Goal: Task Accomplishment & Management: Use online tool/utility

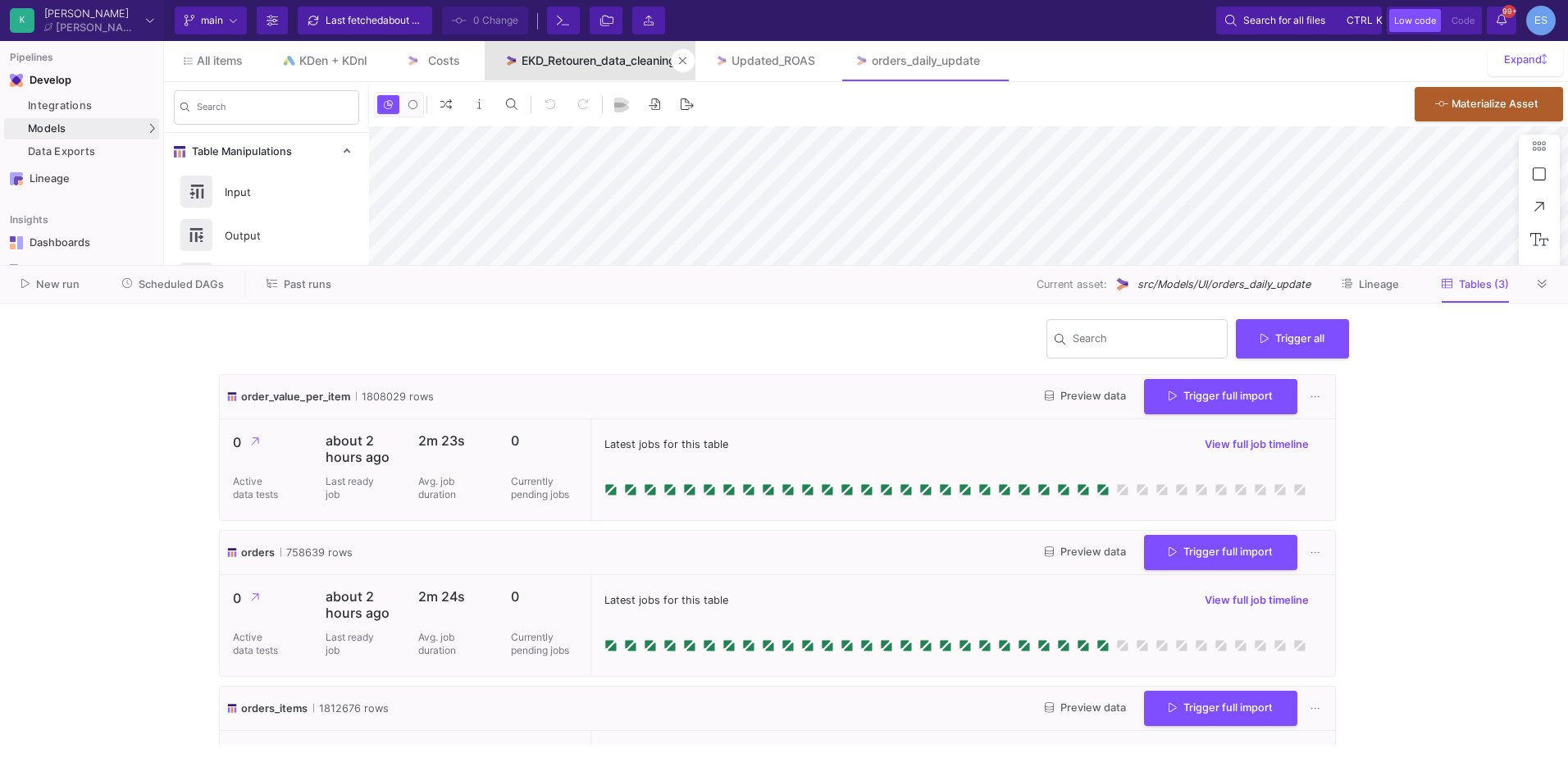
click at [574, 57] on div "EKD_Retouren_data_cleaning" at bounding box center [598, 60] width 154 height 13
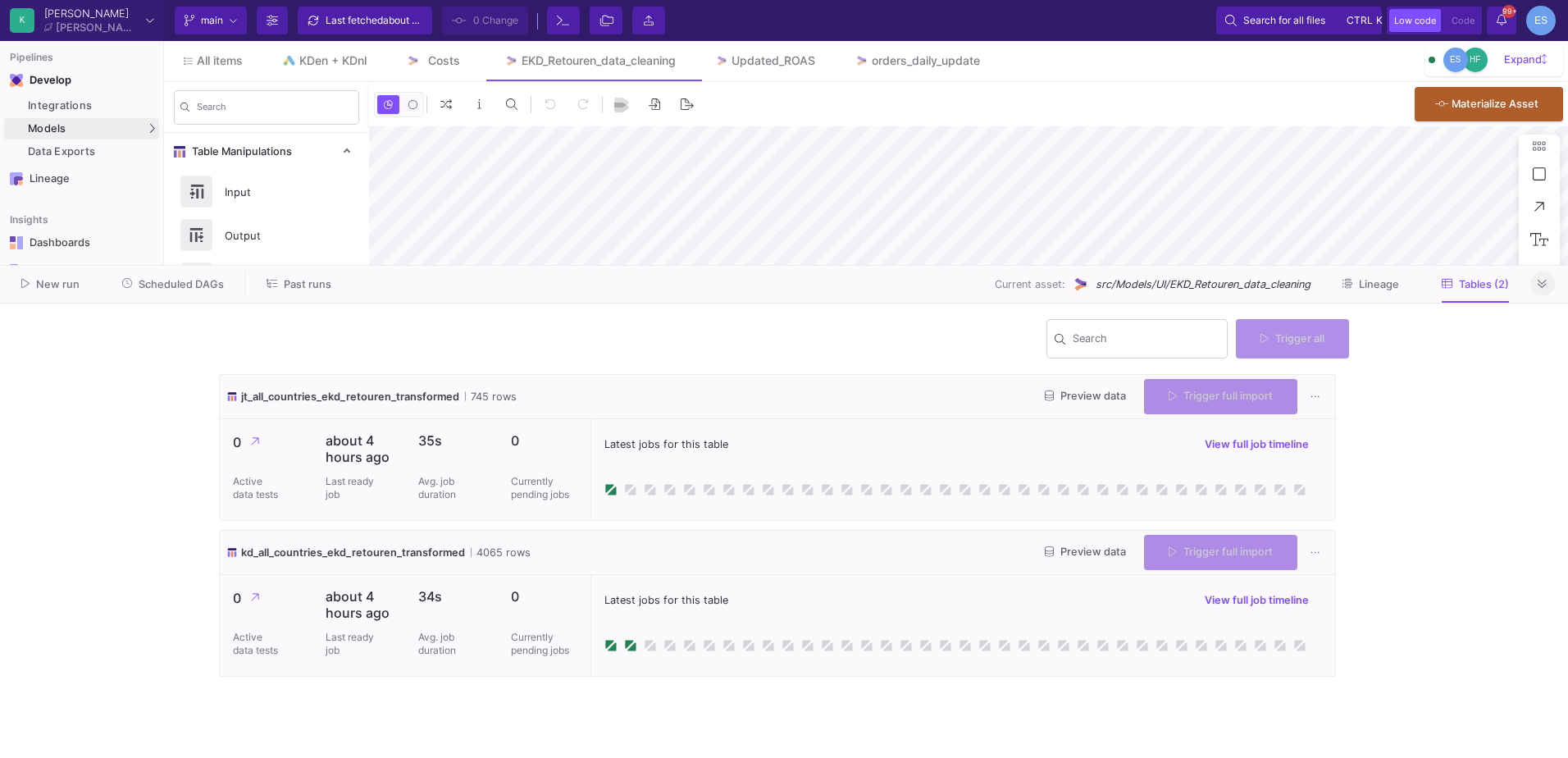
click at [1548, 284] on button at bounding box center [1541, 283] width 25 height 25
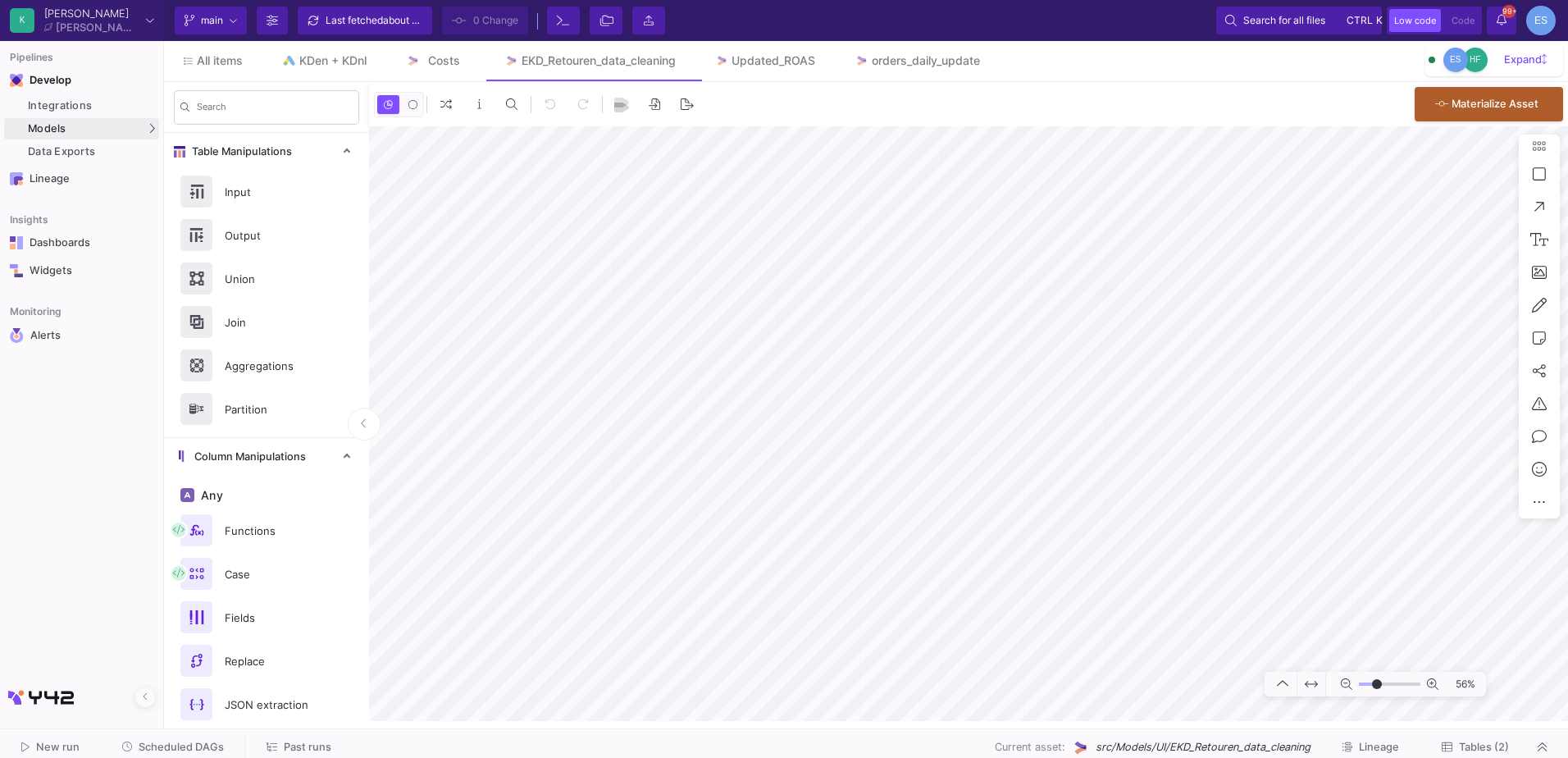
click at [1377, 684] on input "range" at bounding box center [1389, 684] width 62 height 21
click at [370, 423] on button at bounding box center [363, 423] width 32 height 32
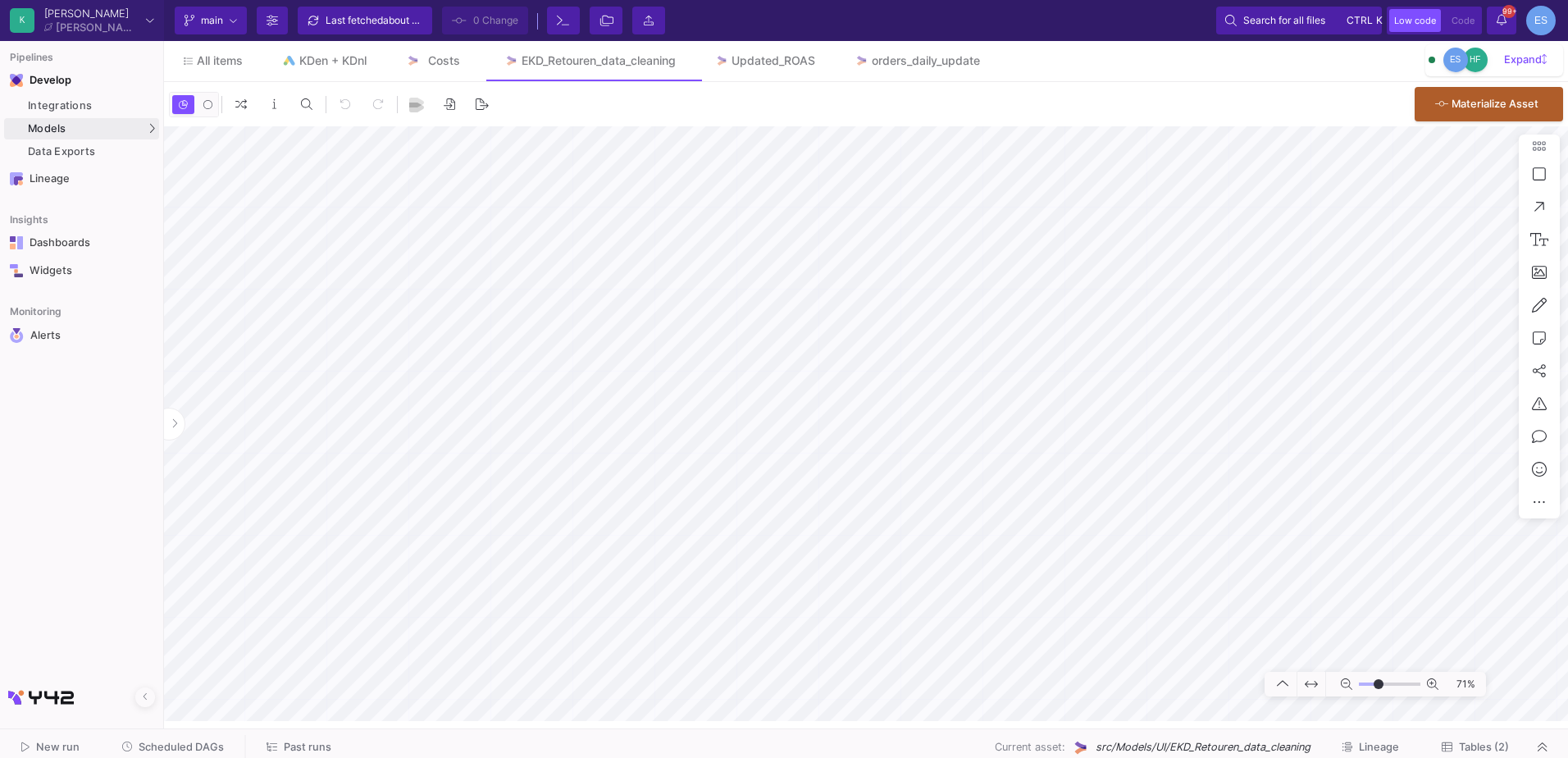
type input "-7"
click at [1379, 681] on input "range" at bounding box center [1389, 684] width 62 height 21
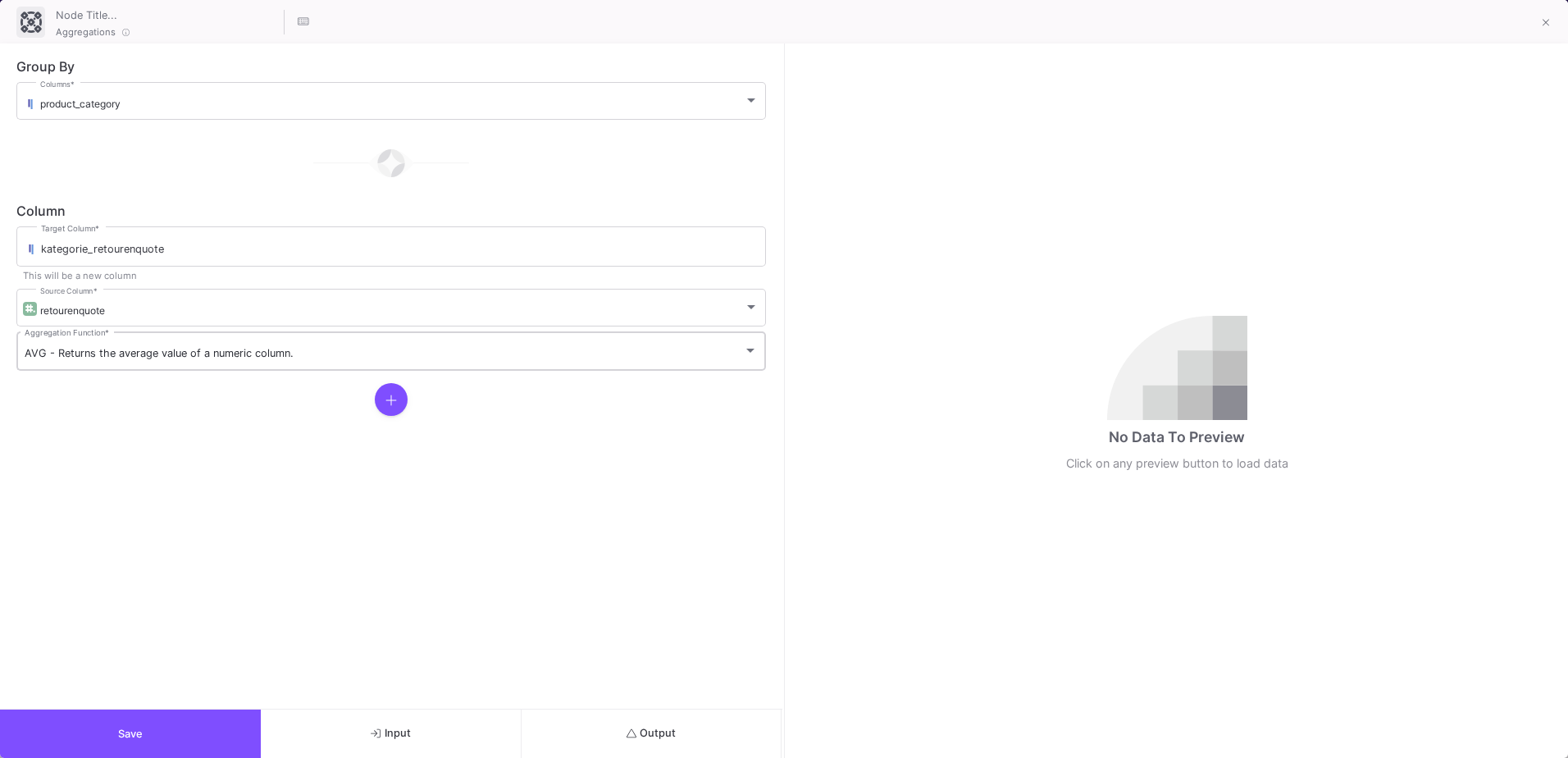
click at [115, 355] on span "AVG - Returns the average value of a numeric column." at bounding box center [159, 352] width 269 height 13
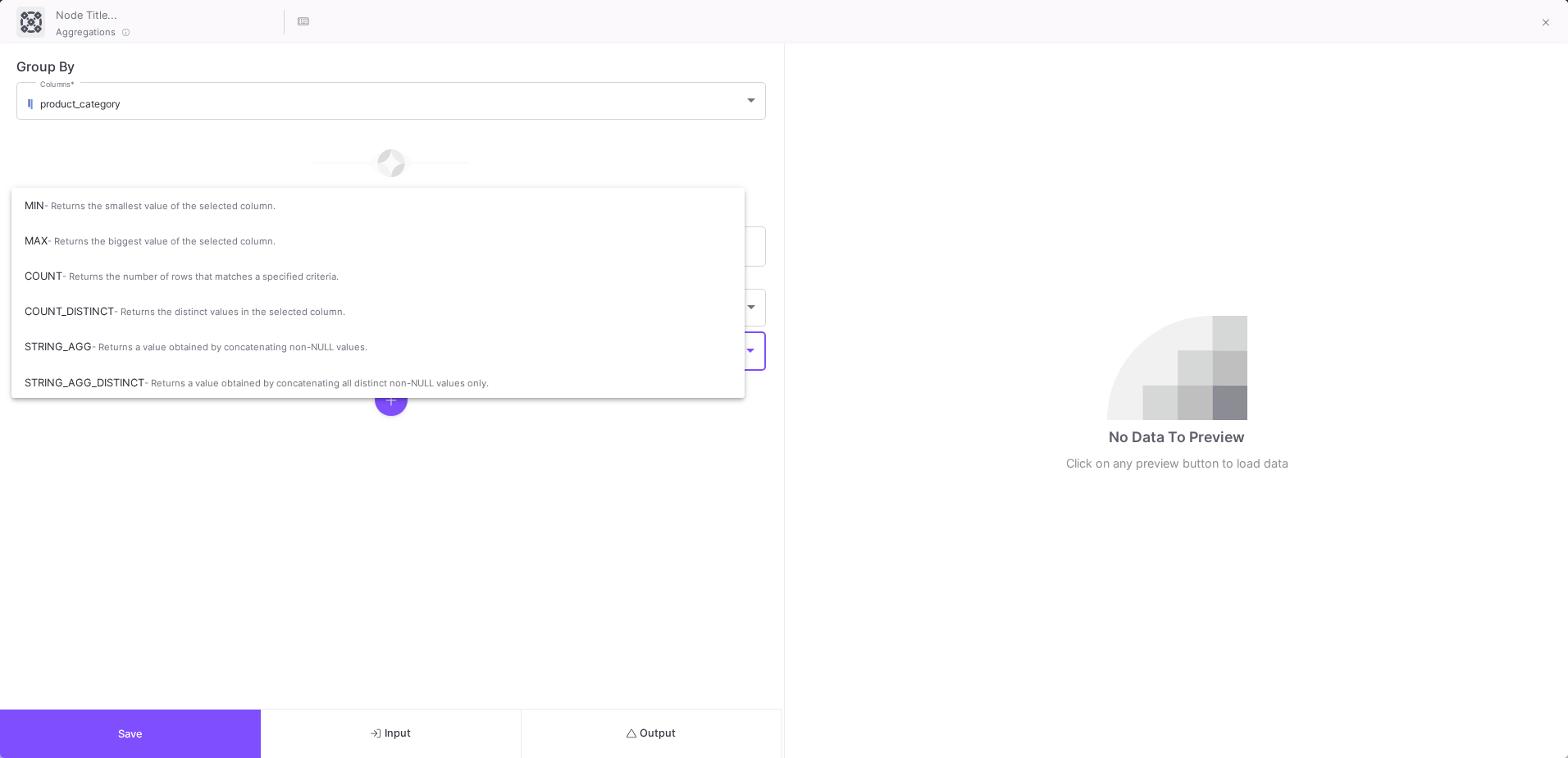
scroll to position [56, 0]
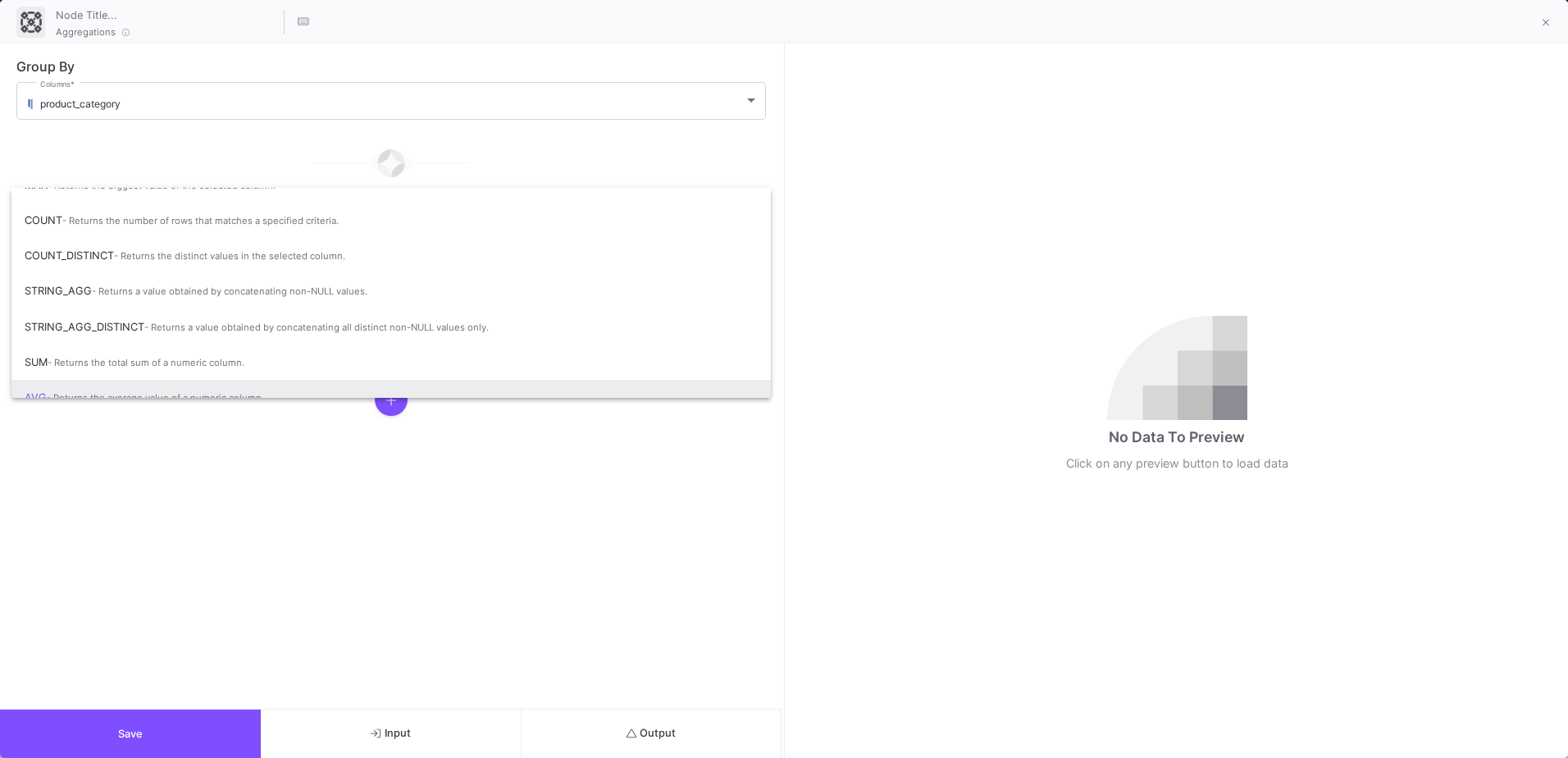
click at [141, 472] on div at bounding box center [784, 379] width 1568 height 758
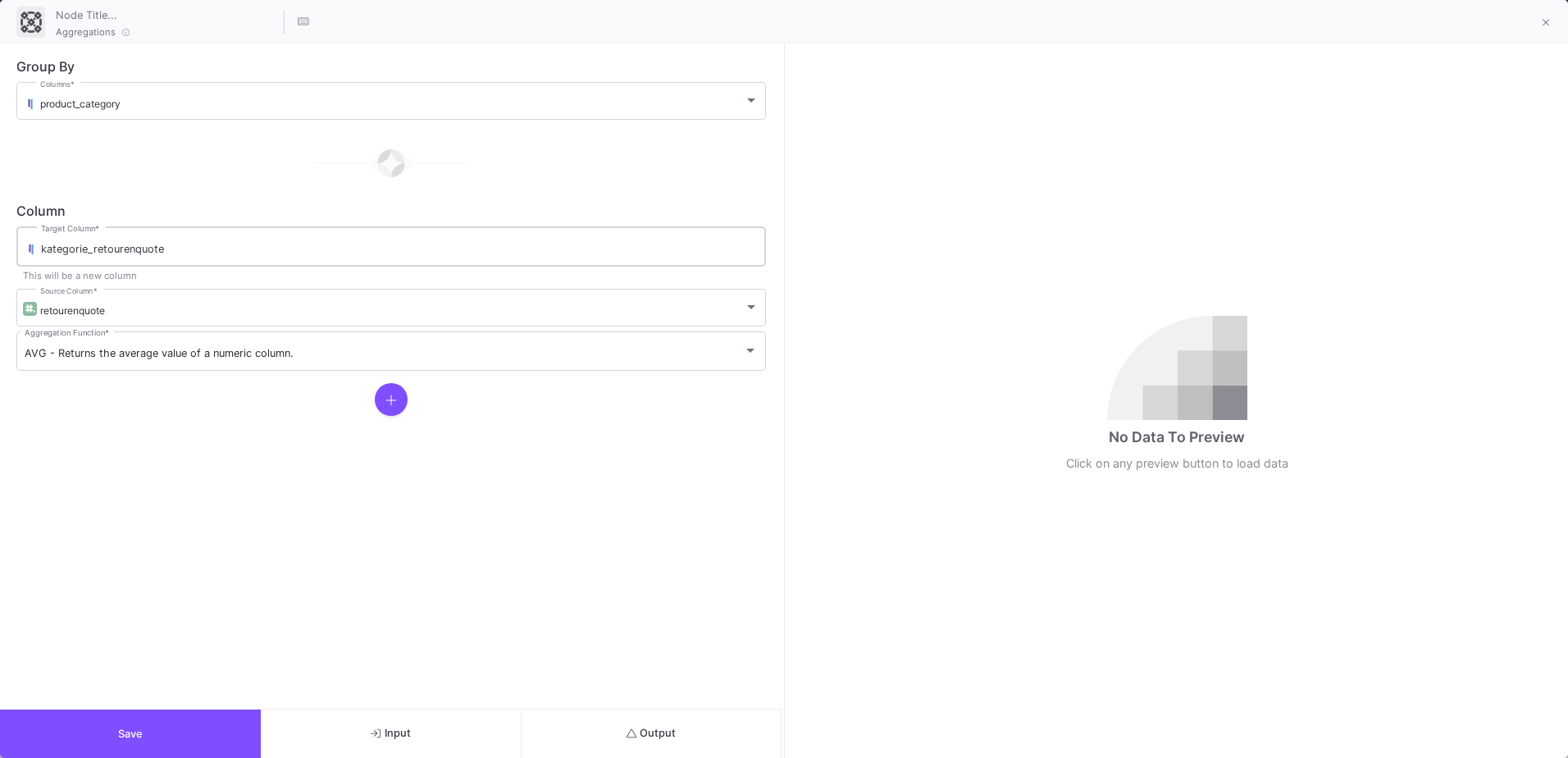
click at [168, 251] on input "kategorie_retourenquote" at bounding box center [400, 248] width 717 height 13
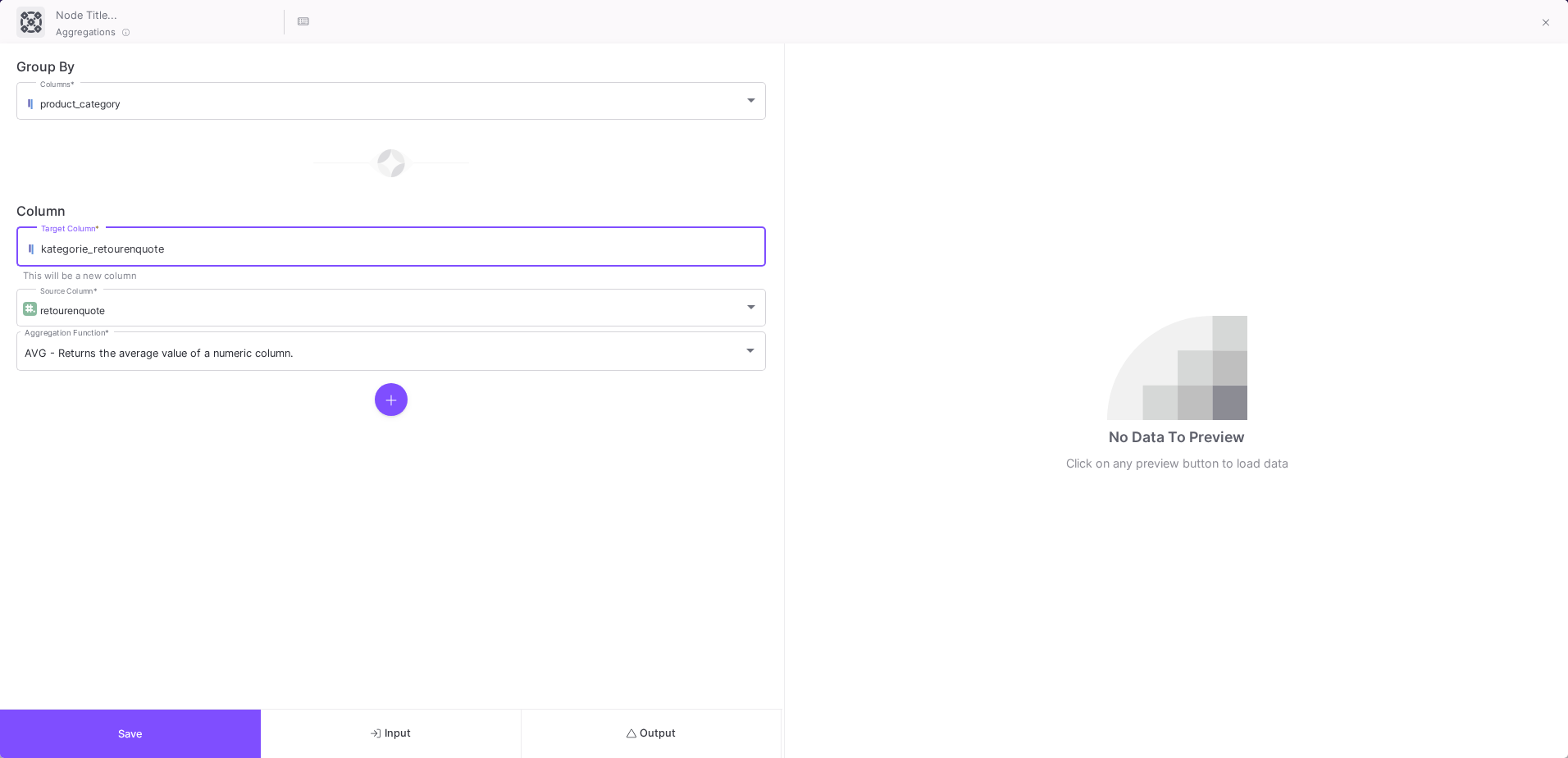
drag, startPoint x: 246, startPoint y: 244, endPoint x: 10, endPoint y: 260, distance: 236.5
click at [10, 260] on form "Group By product_category Columns * Column kategorie_retourenquote Target Colum…" at bounding box center [391, 375] width 783 height 665
drag, startPoint x: 228, startPoint y: 251, endPoint x: -3, endPoint y: 263, distance: 231.3
click at [0, 263] on html "K [PERSON_NAME] [PERSON_NAME] Current branch main Branch Options Last fetched a…" at bounding box center [784, 379] width 1568 height 758
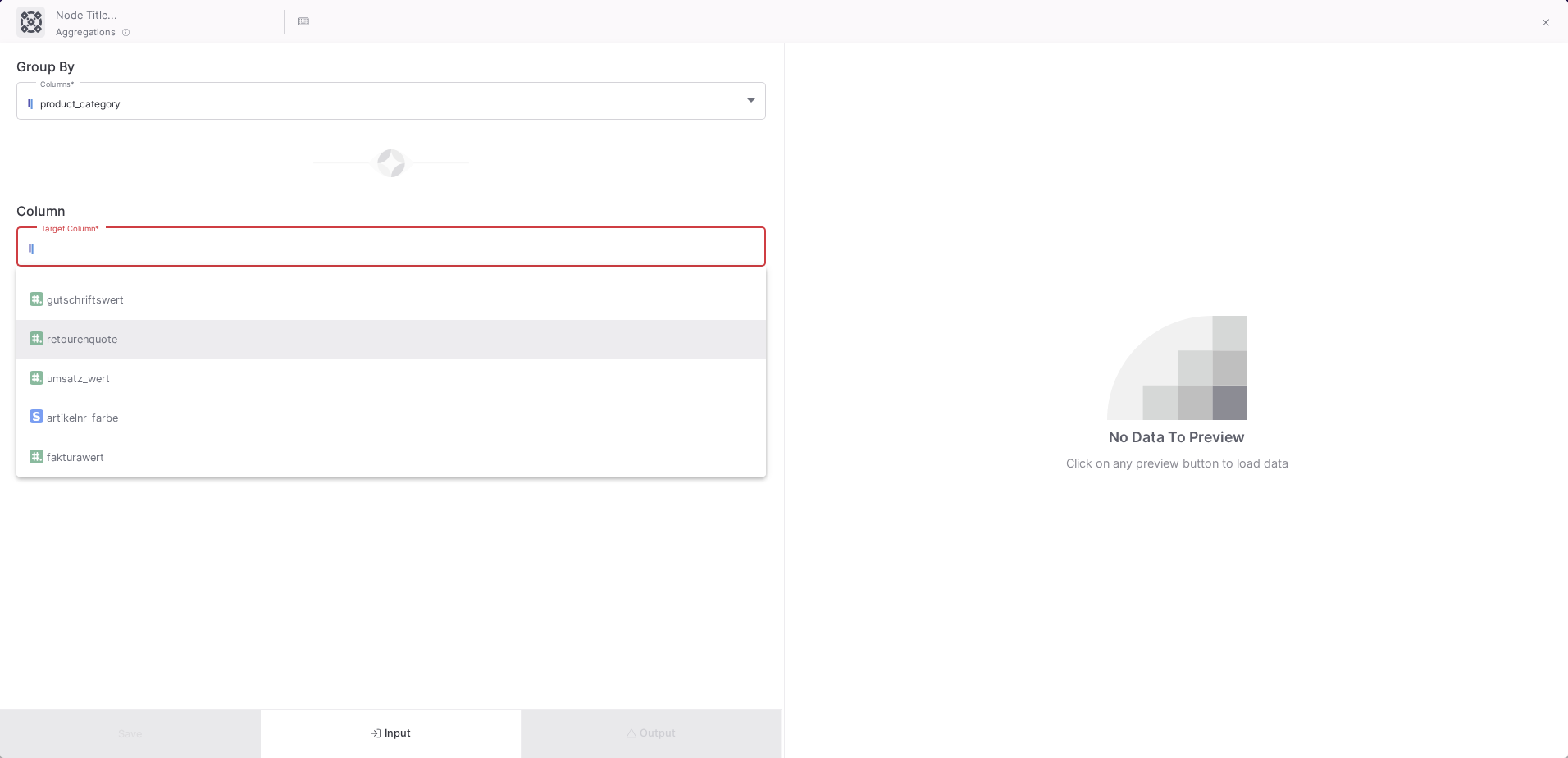
scroll to position [250, 0]
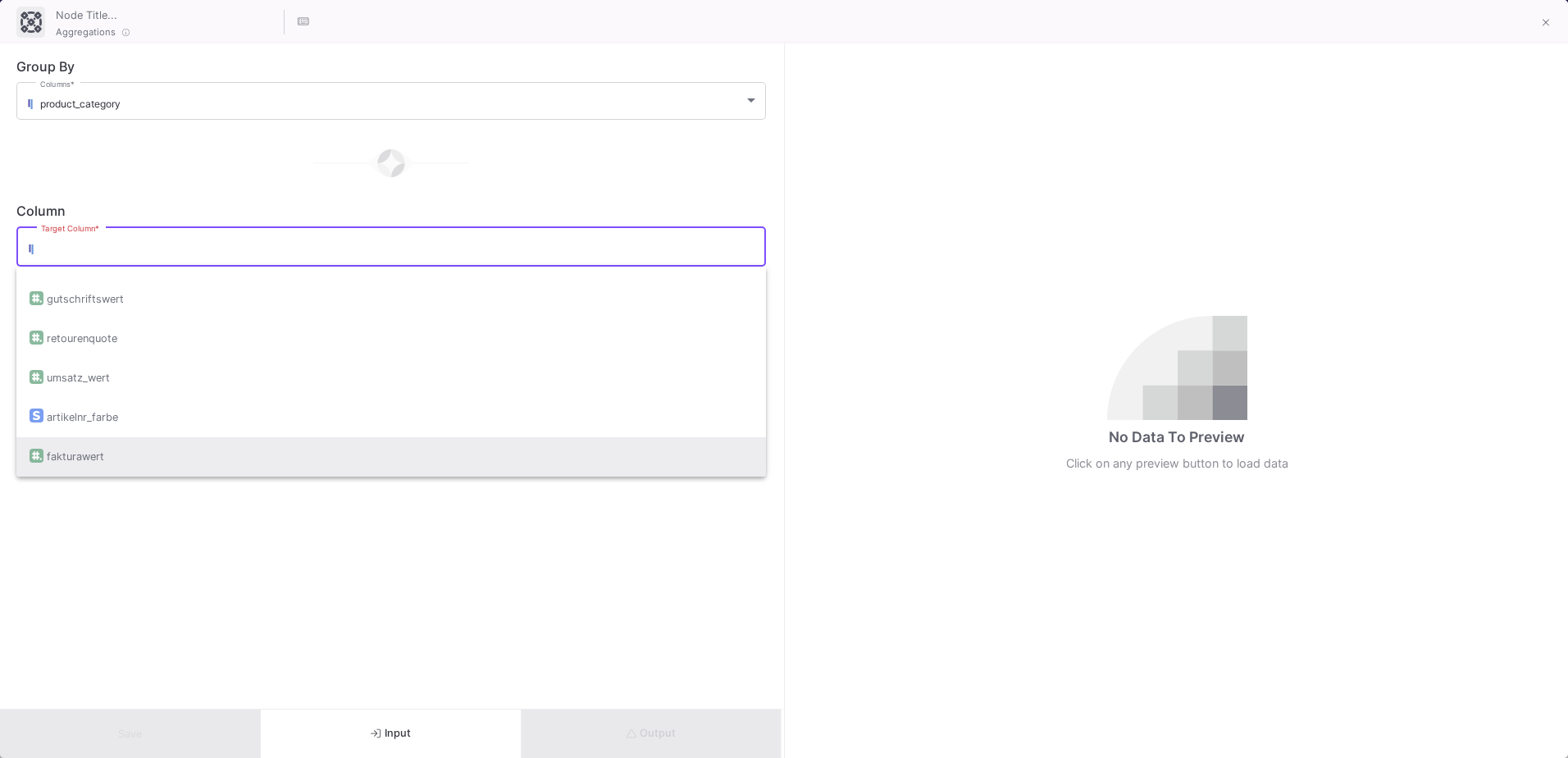
click at [108, 457] on div "fakturawert" at bounding box center [391, 457] width 724 height 39
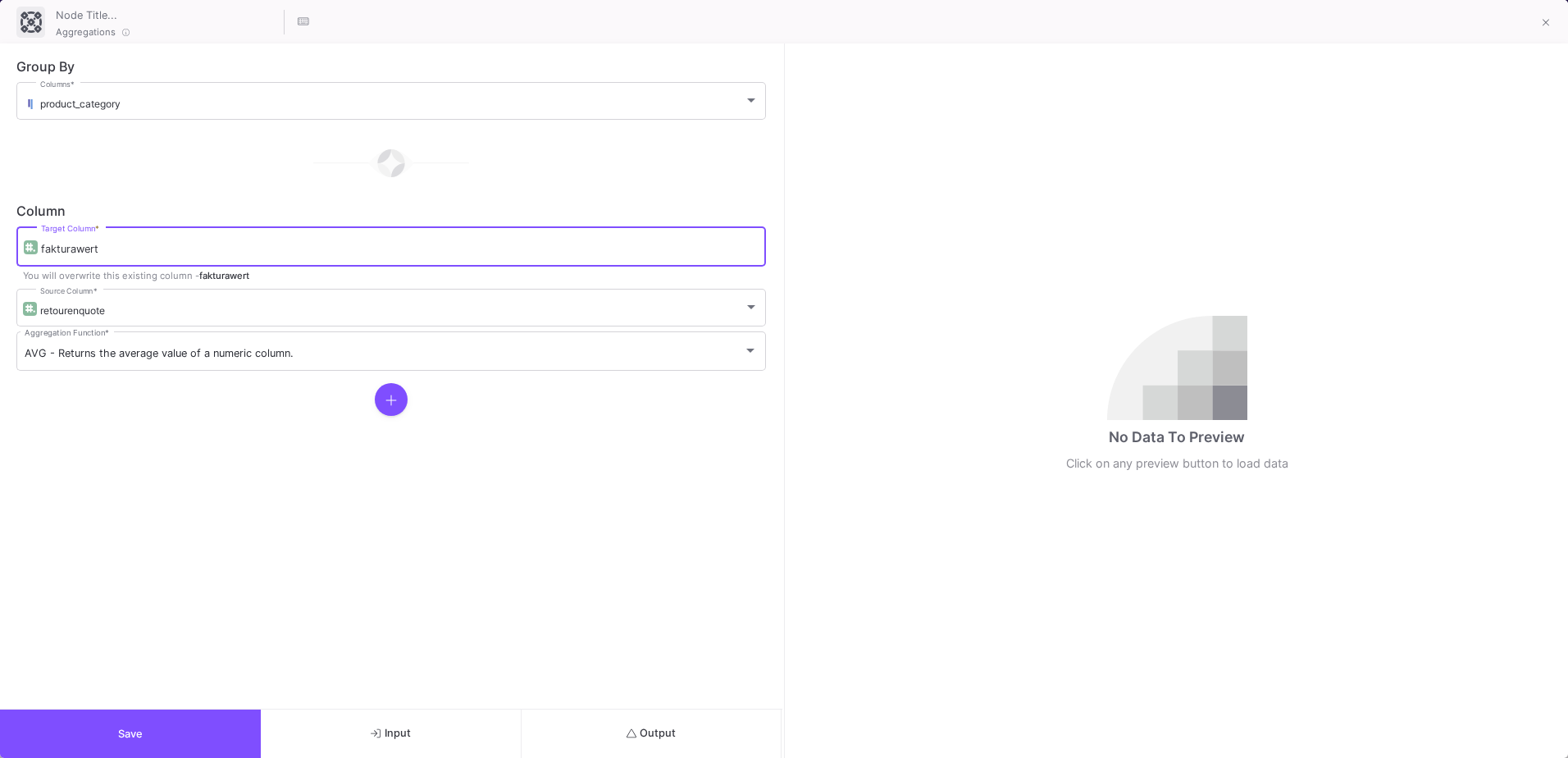
click at [41, 248] on input "fakturawert" at bounding box center [400, 248] width 717 height 13
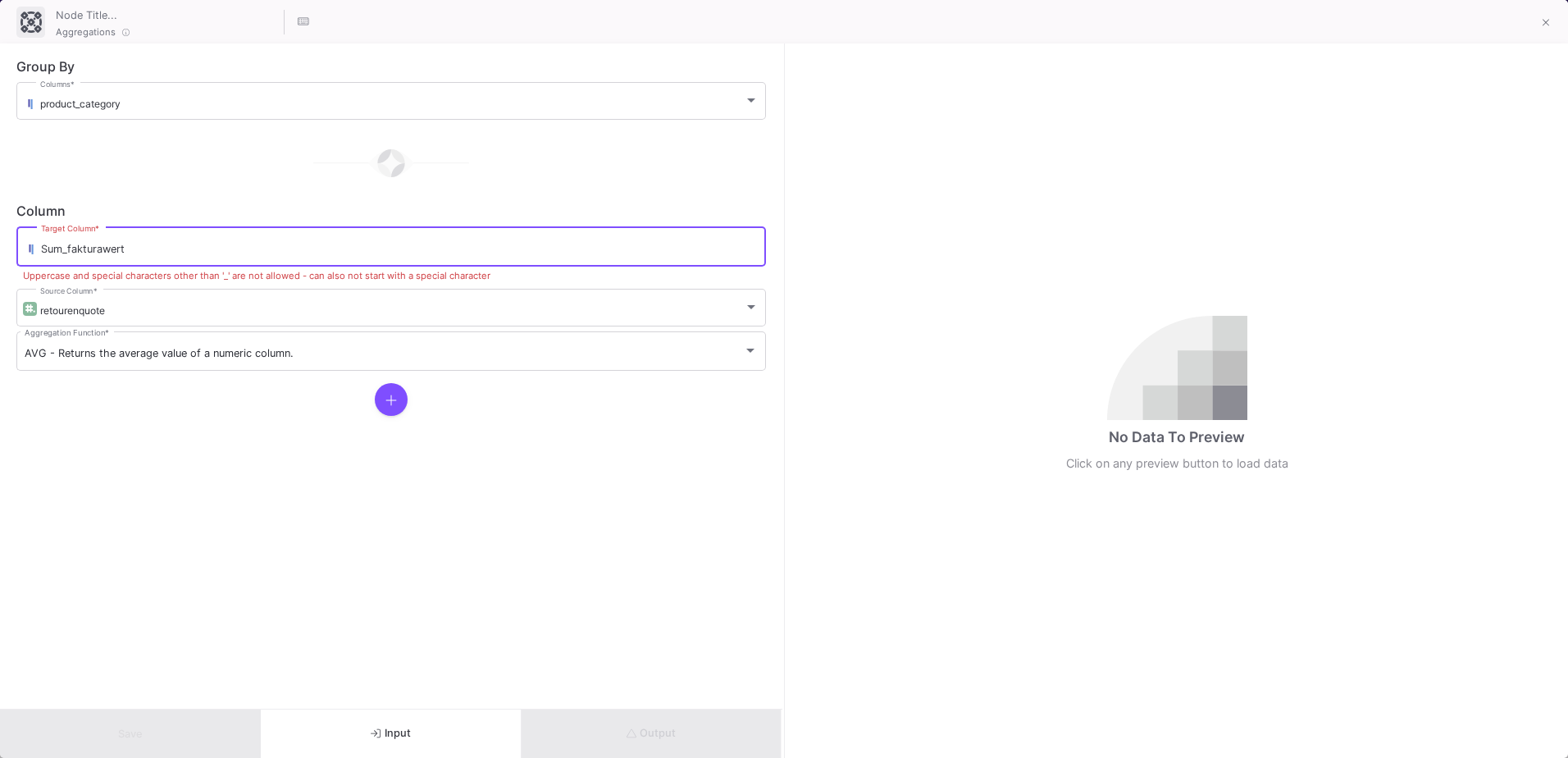
click at [42, 251] on input "Sum_fakturawert" at bounding box center [400, 248] width 717 height 13
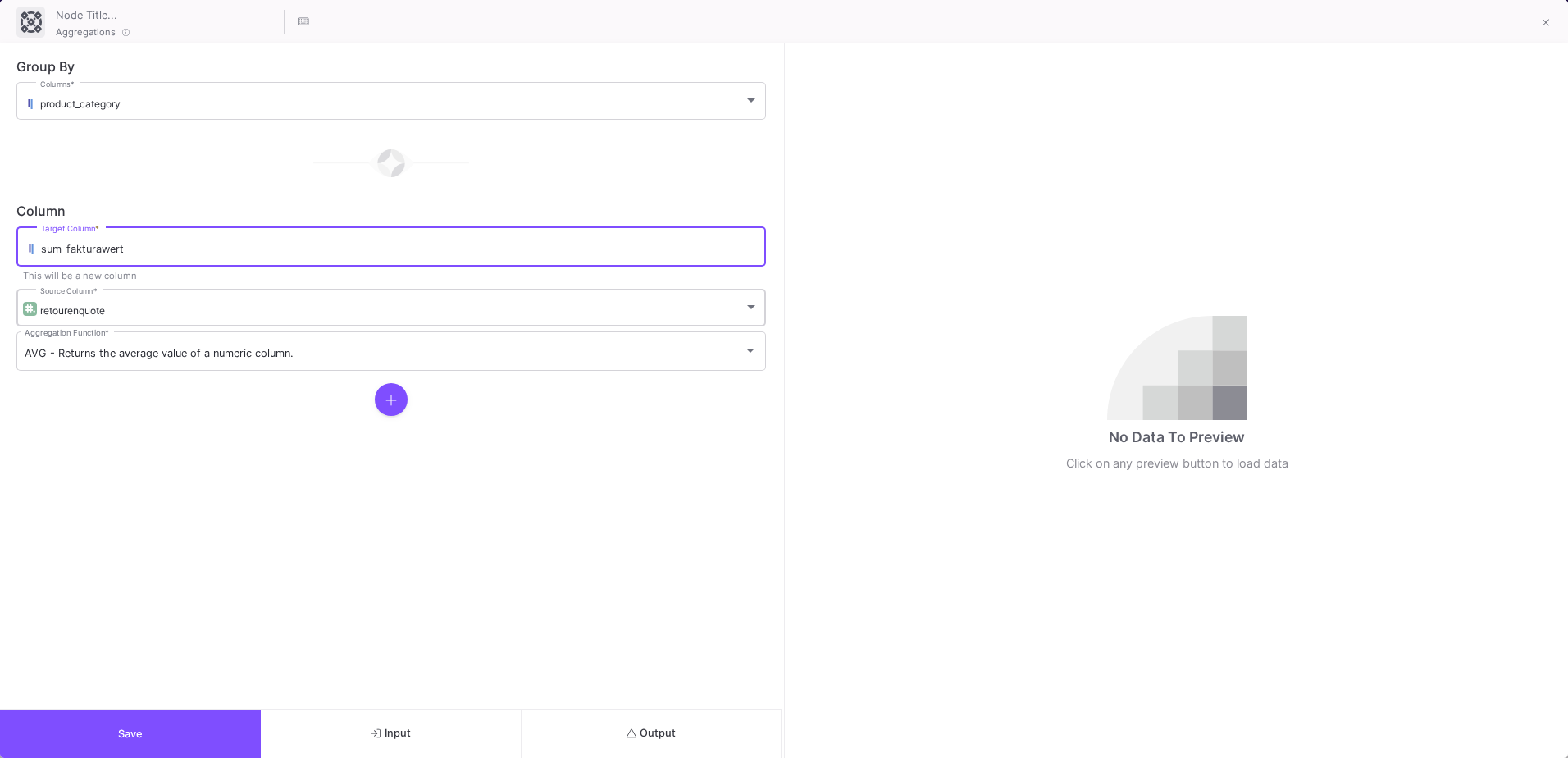
type input "sum_fakturawert"
click at [116, 313] on div "retourenquote" at bounding box center [392, 310] width 704 height 13
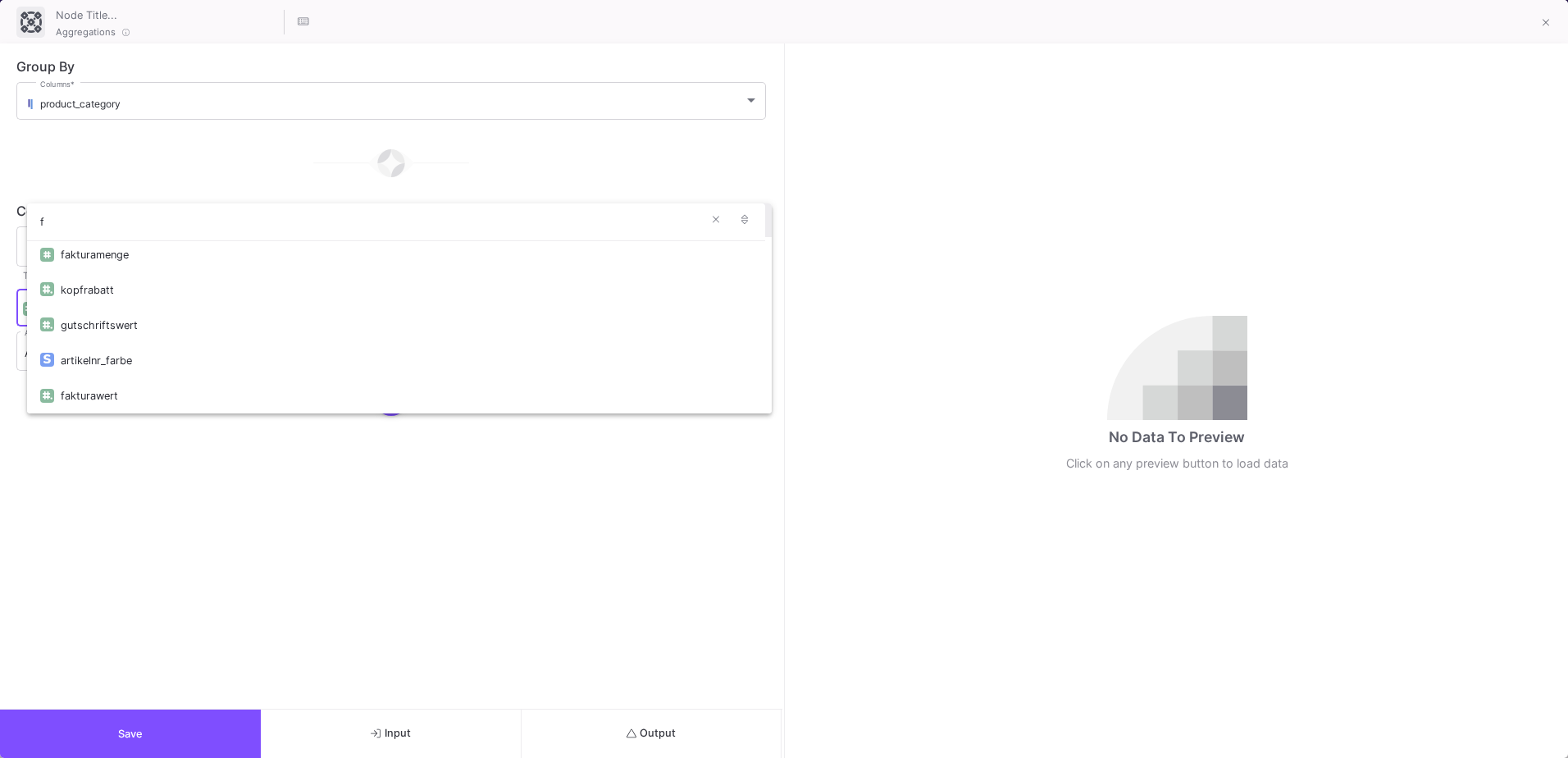
scroll to position [0, 0]
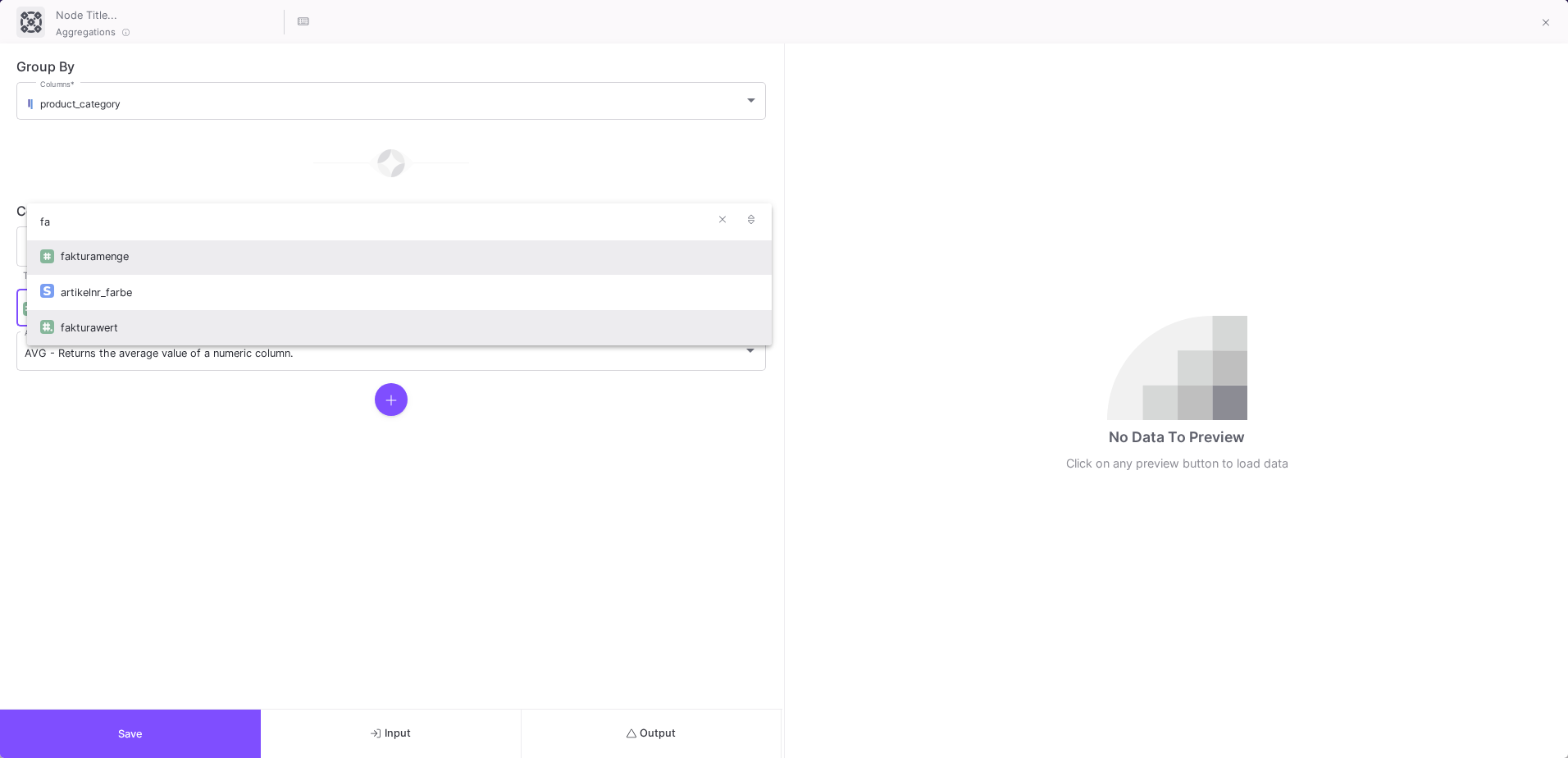
type input "fa"
click at [137, 336] on div "fakturawert" at bounding box center [409, 328] width 698 height 35
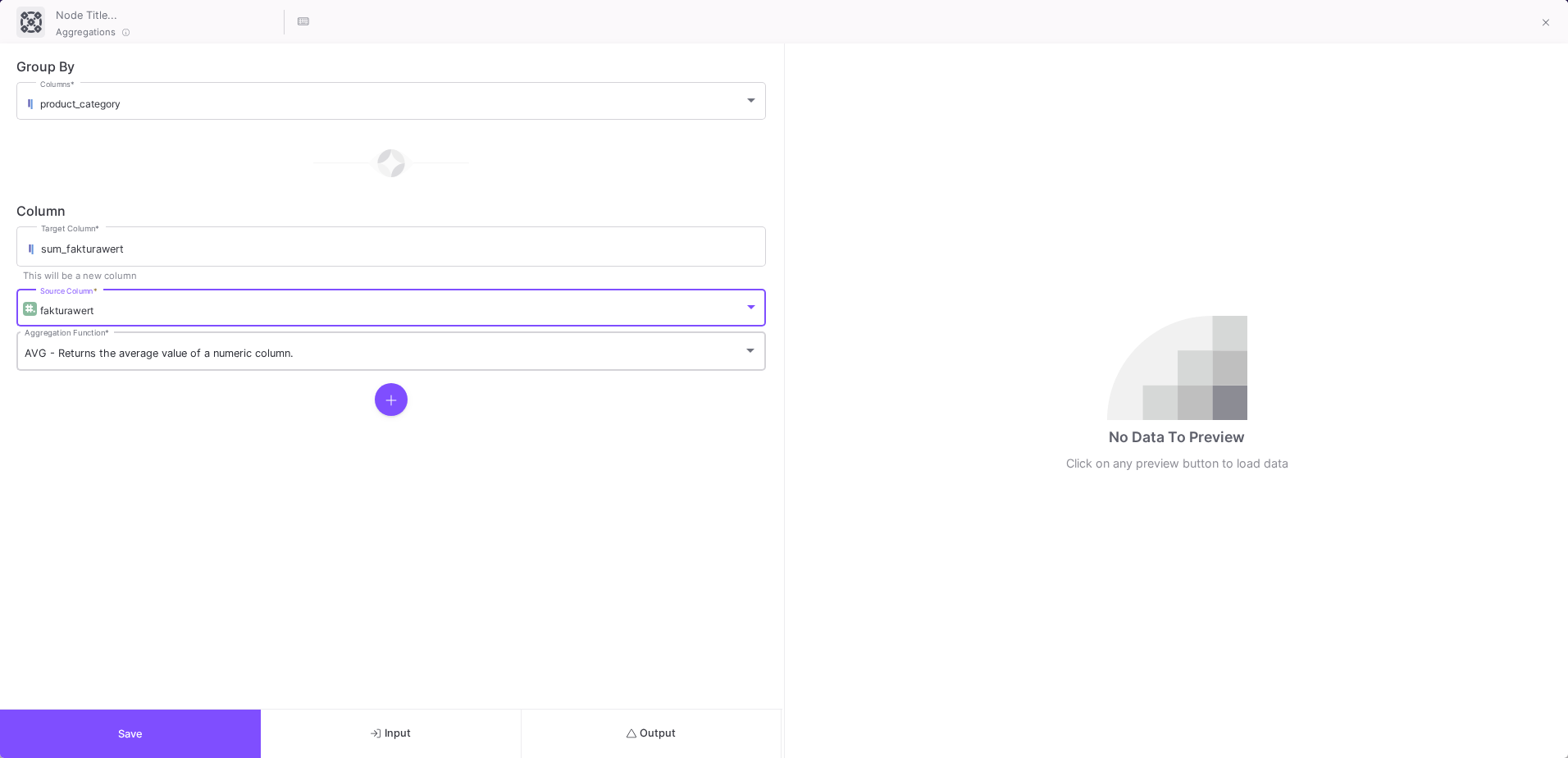
click at [142, 351] on span "AVG - Returns the average value of a numeric column." at bounding box center [159, 352] width 269 height 13
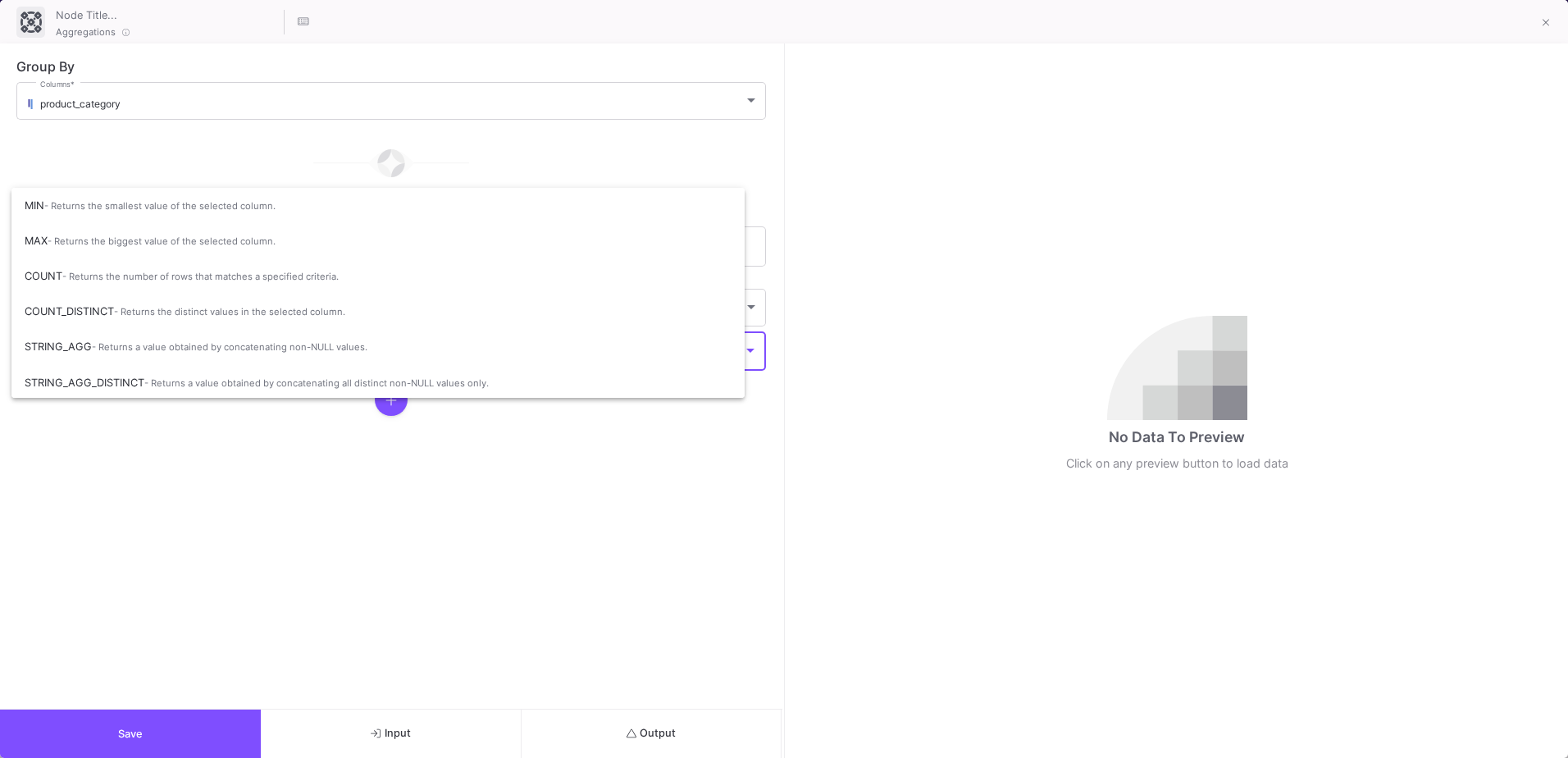
scroll to position [56, 0]
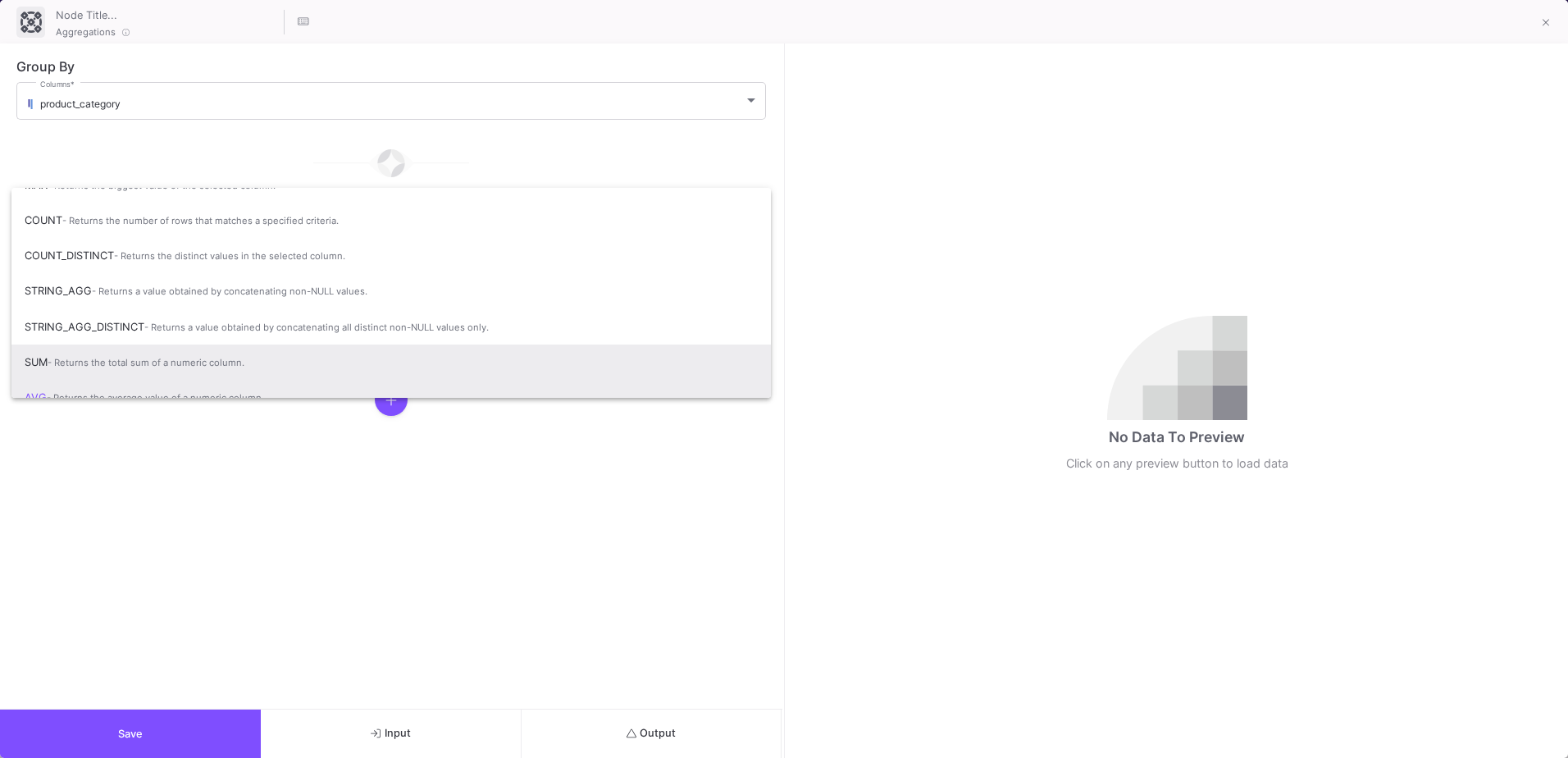
click at [154, 357] on span "- Returns the total sum of a numeric column." at bounding box center [145, 362] width 196 height 12
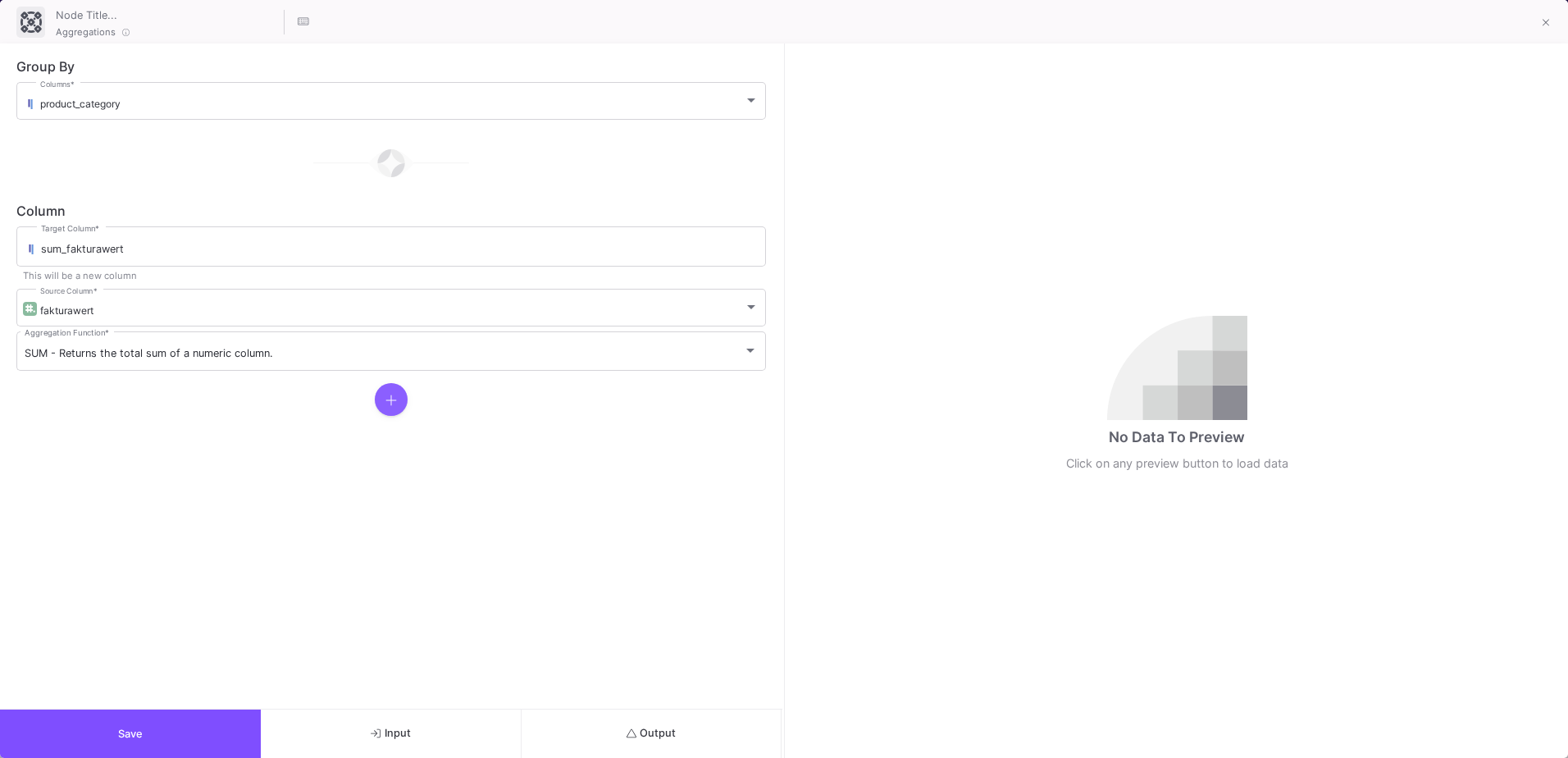
click at [396, 402] on icon at bounding box center [392, 400] width 12 height 13
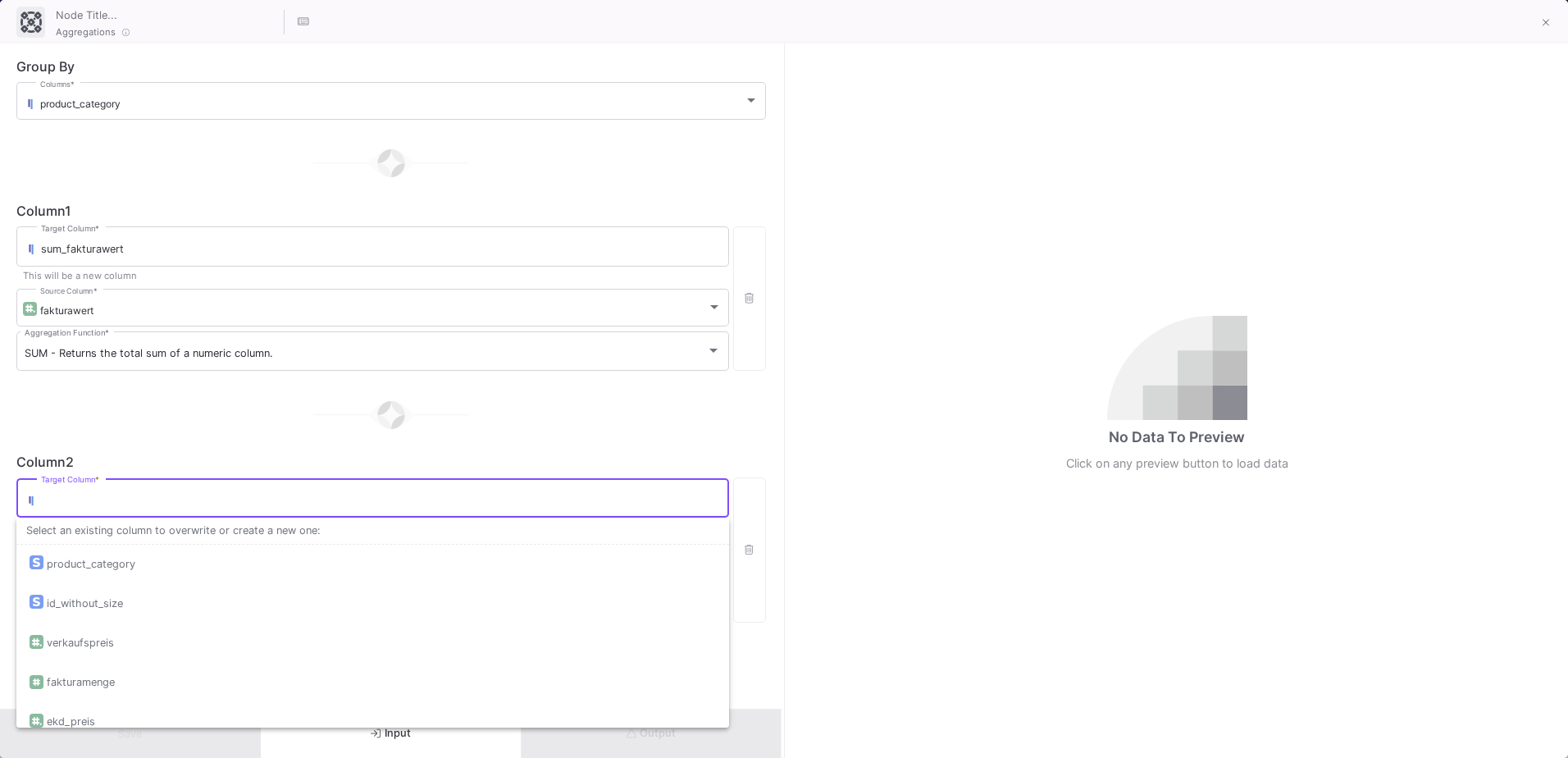
click at [116, 503] on input "Target Column *" at bounding box center [381, 500] width 679 height 13
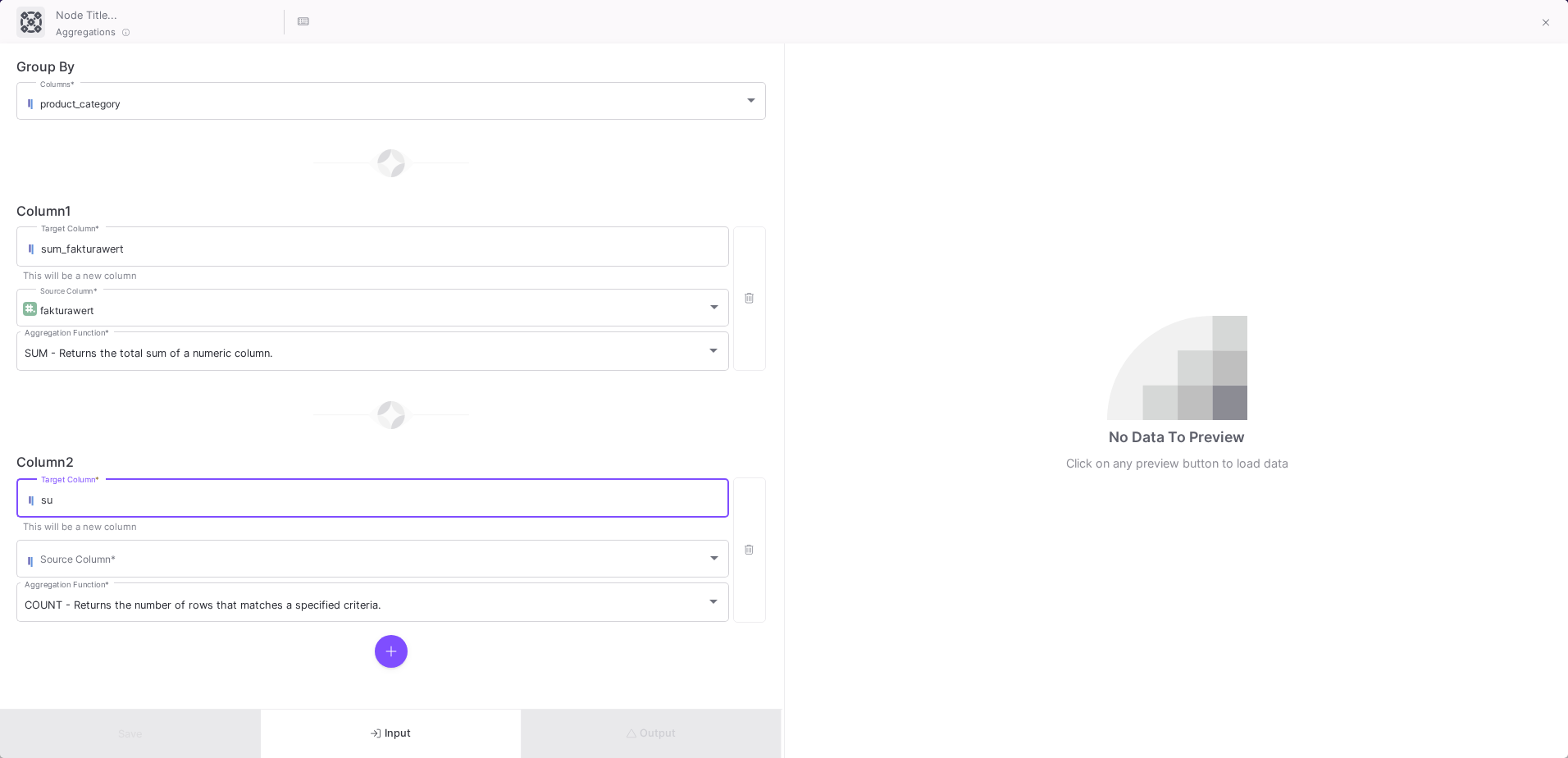
type input "sum"
drag, startPoint x: 116, startPoint y: 503, endPoint x: 2, endPoint y: 495, distance: 114.3
click at [2, 495] on form "Group By product_category Columns * Column 1 sum_fakturawert Target Column * Th…" at bounding box center [391, 375] width 783 height 665
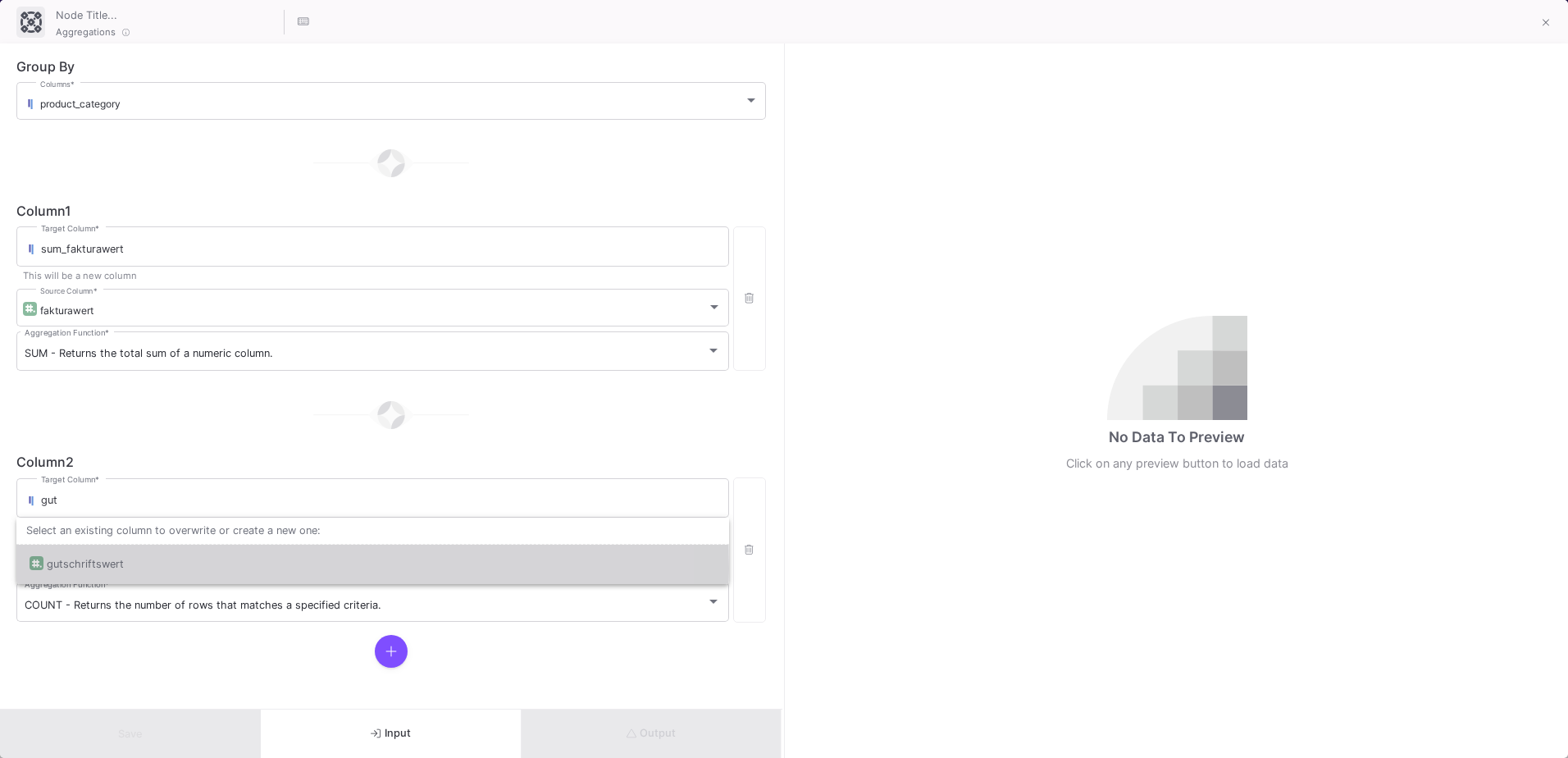
click at [190, 568] on div "gutschriftswert" at bounding box center [372, 565] width 686 height 39
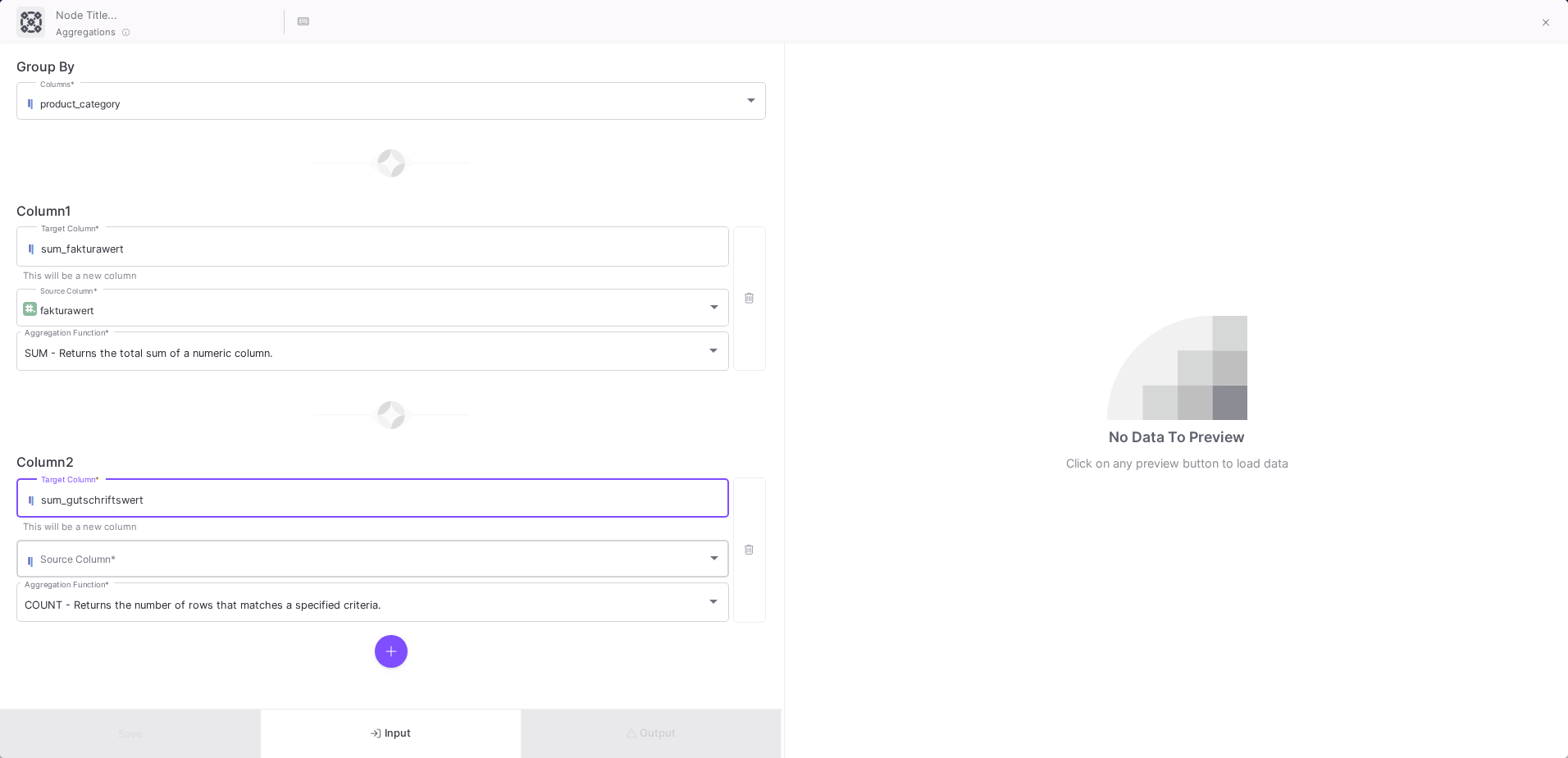
type input "sum_gutschriftswert"
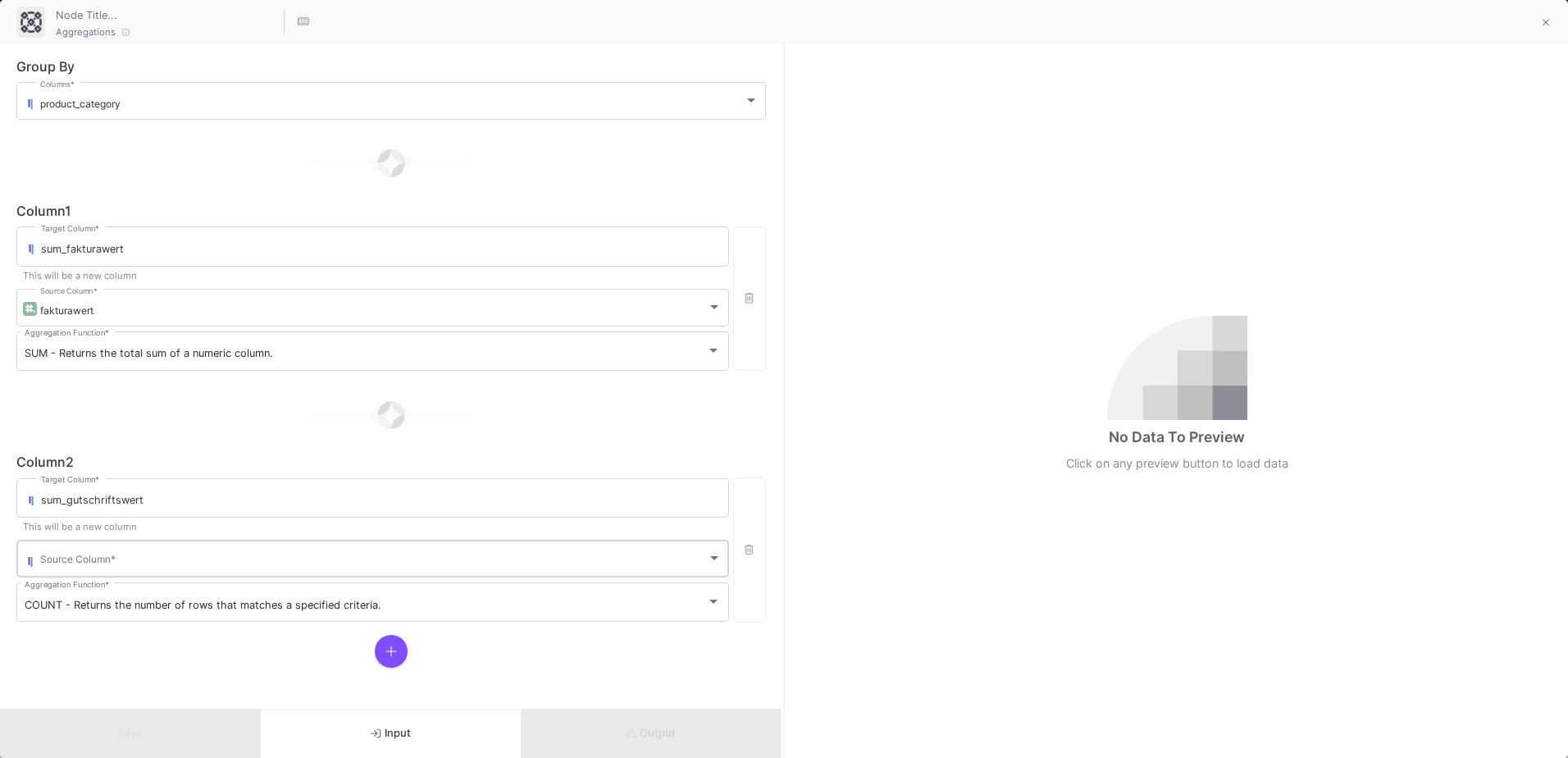
click at [146, 572] on div "Source Column *" at bounding box center [381, 557] width 681 height 40
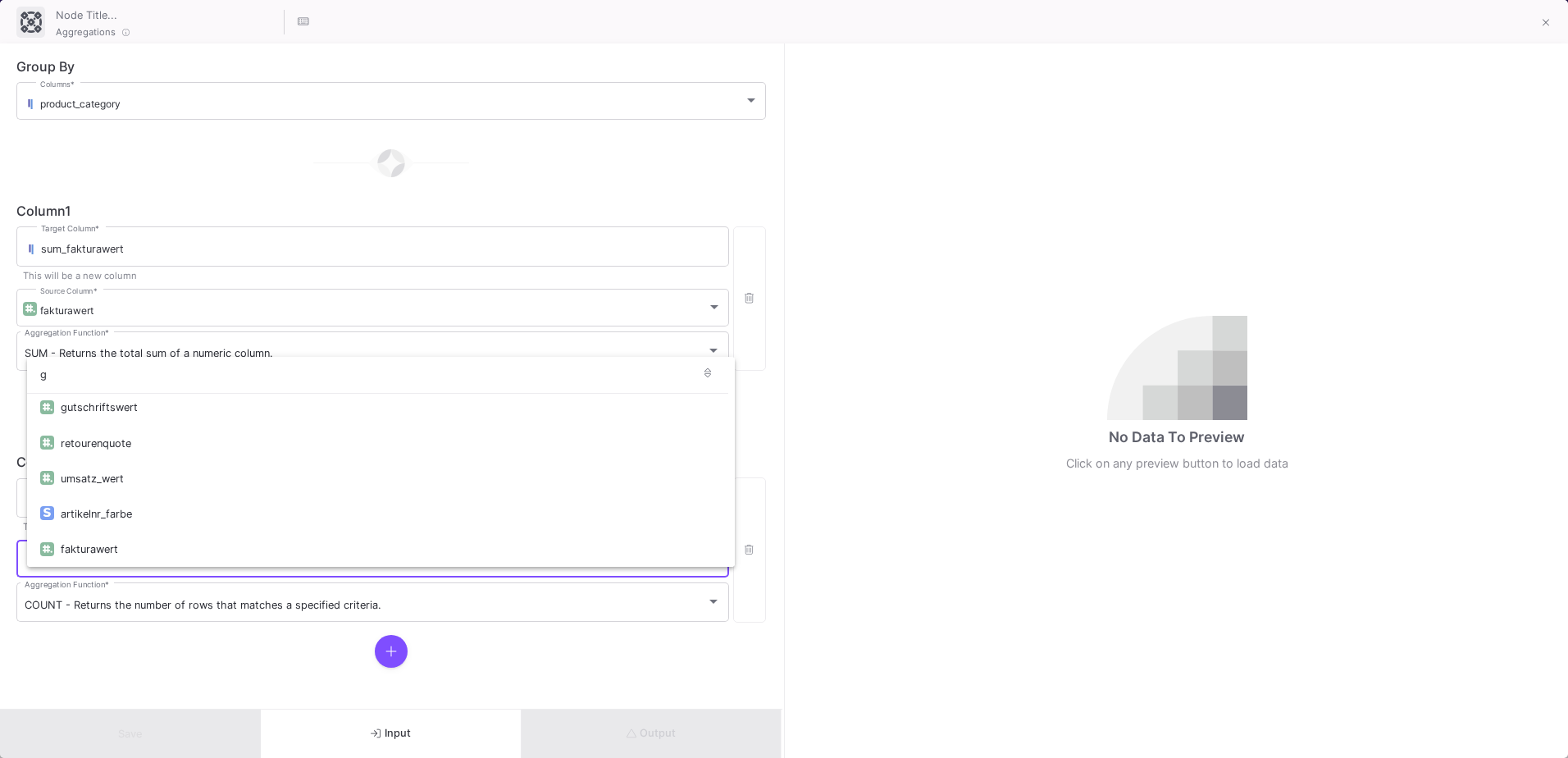
scroll to position [0, 0]
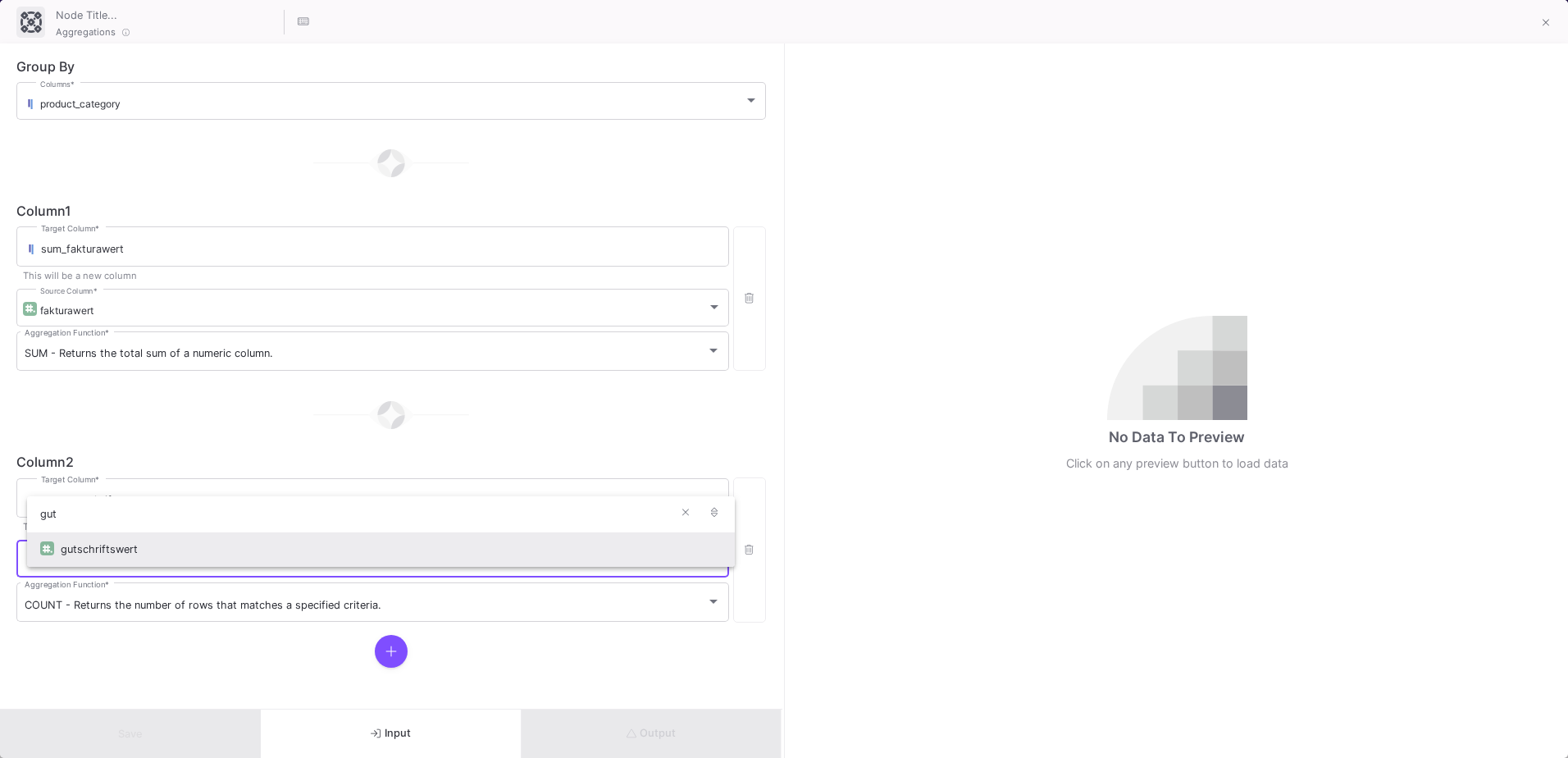
type input "gut"
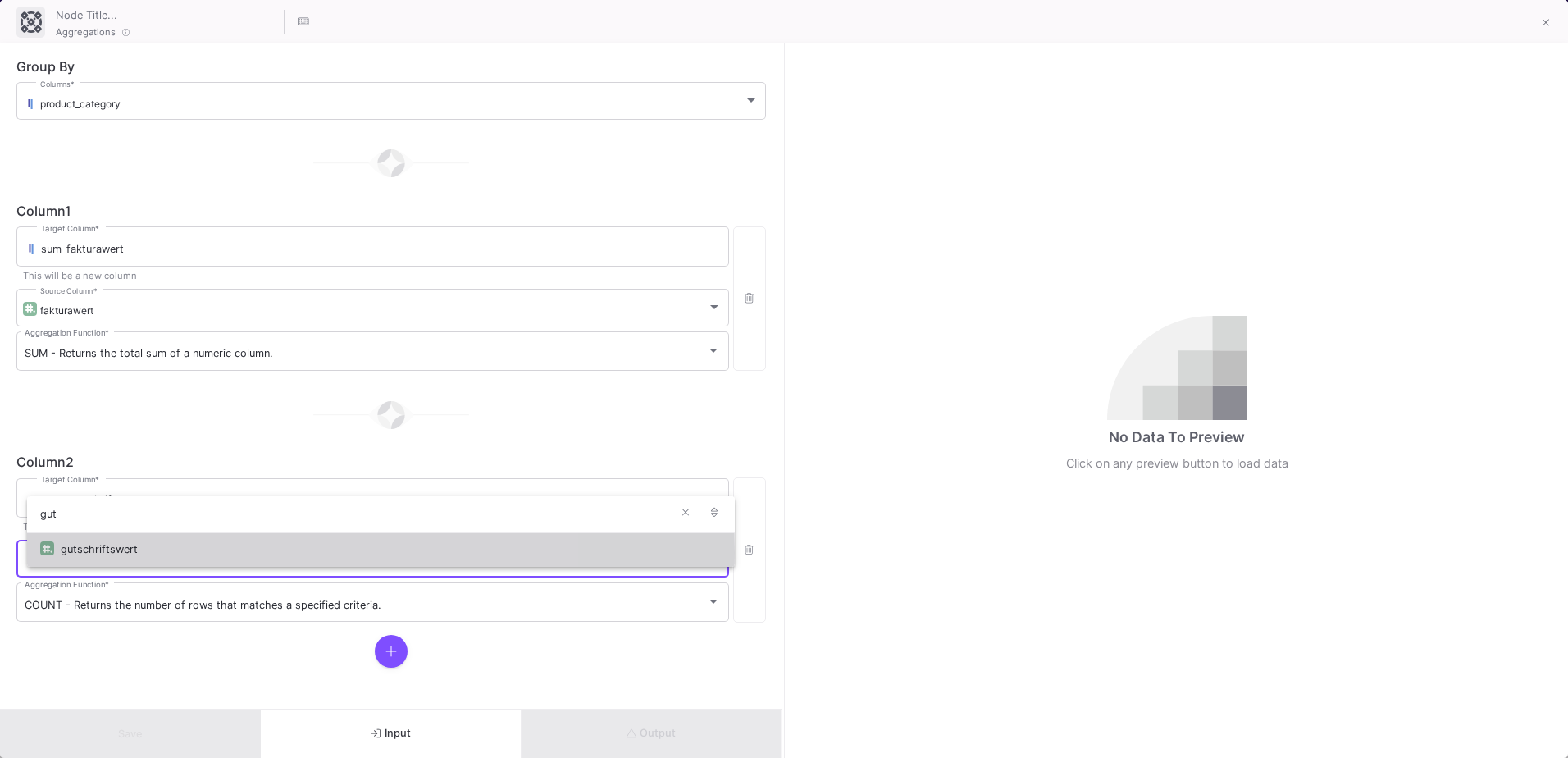
click at [135, 552] on div "gutschriftswert" at bounding box center [391, 549] width 661 height 35
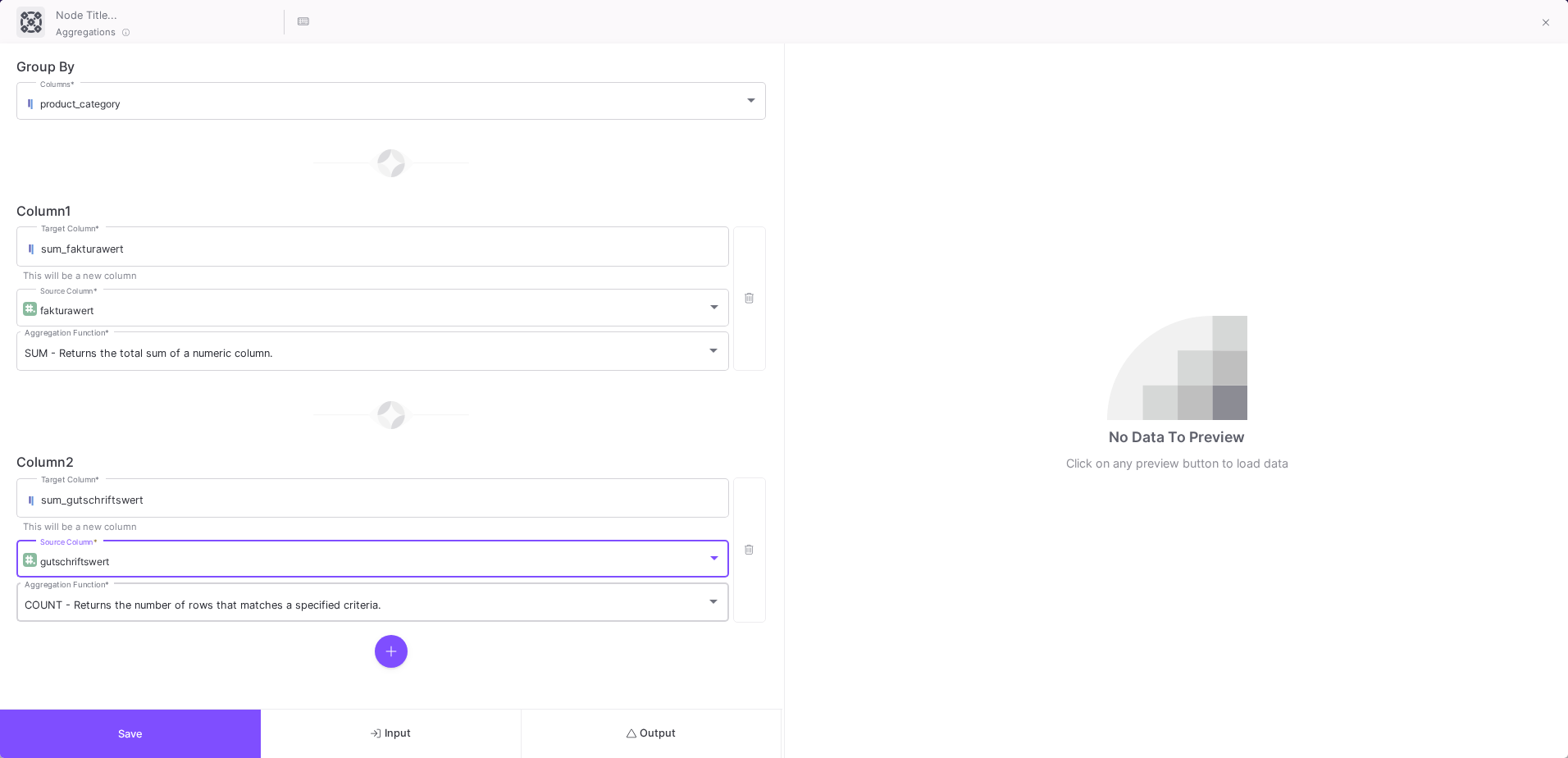
click at [114, 599] on span "COUNT - Returns the number of rows that matches a specified criteria." at bounding box center [202, 605] width 356 height 13
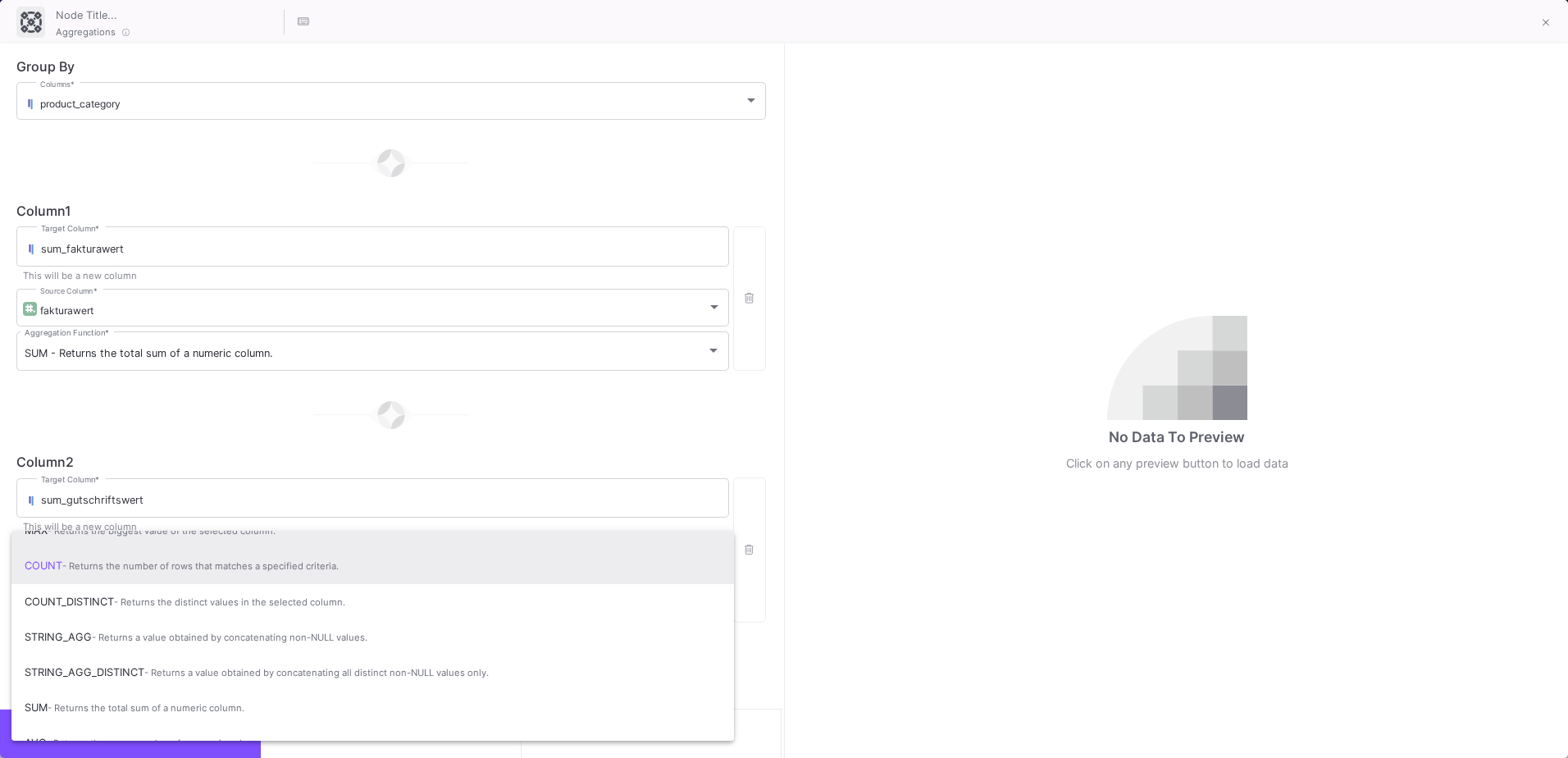
scroll to position [109, 0]
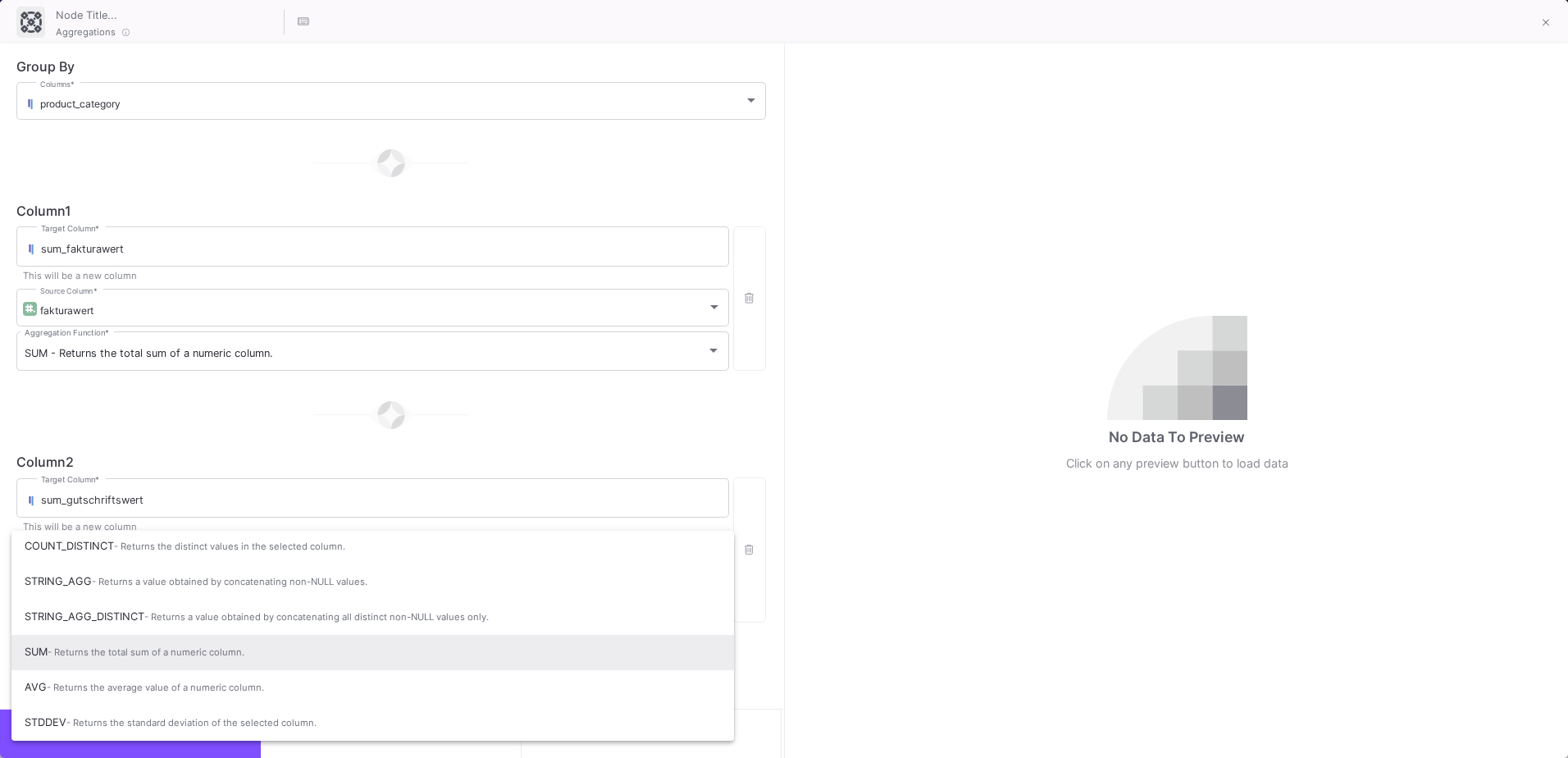
click at [121, 649] on span "- Returns the total sum of a numeric column." at bounding box center [145, 652] width 196 height 12
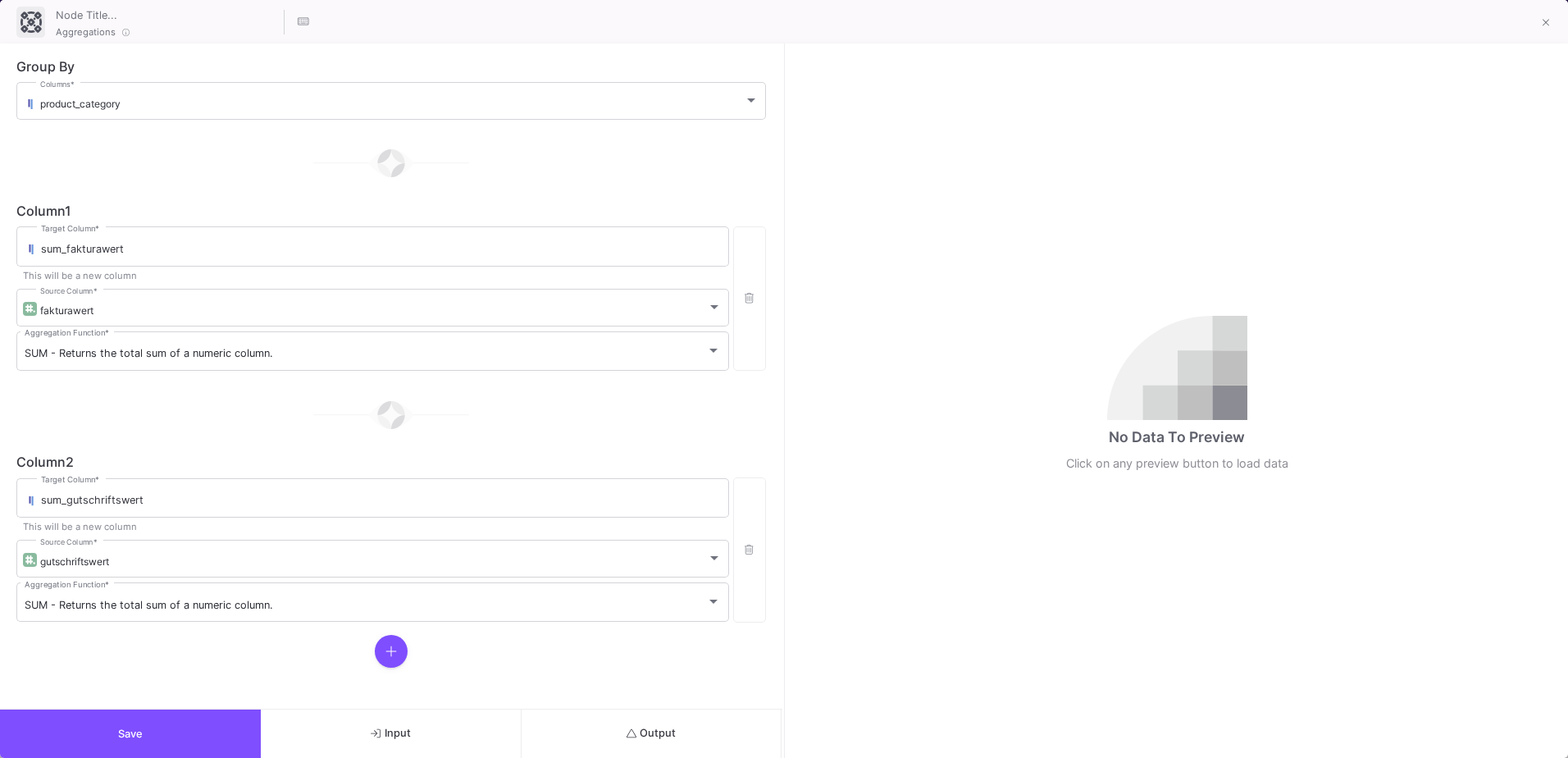
click at [141, 649] on div at bounding box center [391, 650] width 749 height 32
click at [627, 719] on button "Output" at bounding box center [652, 732] width 261 height 48
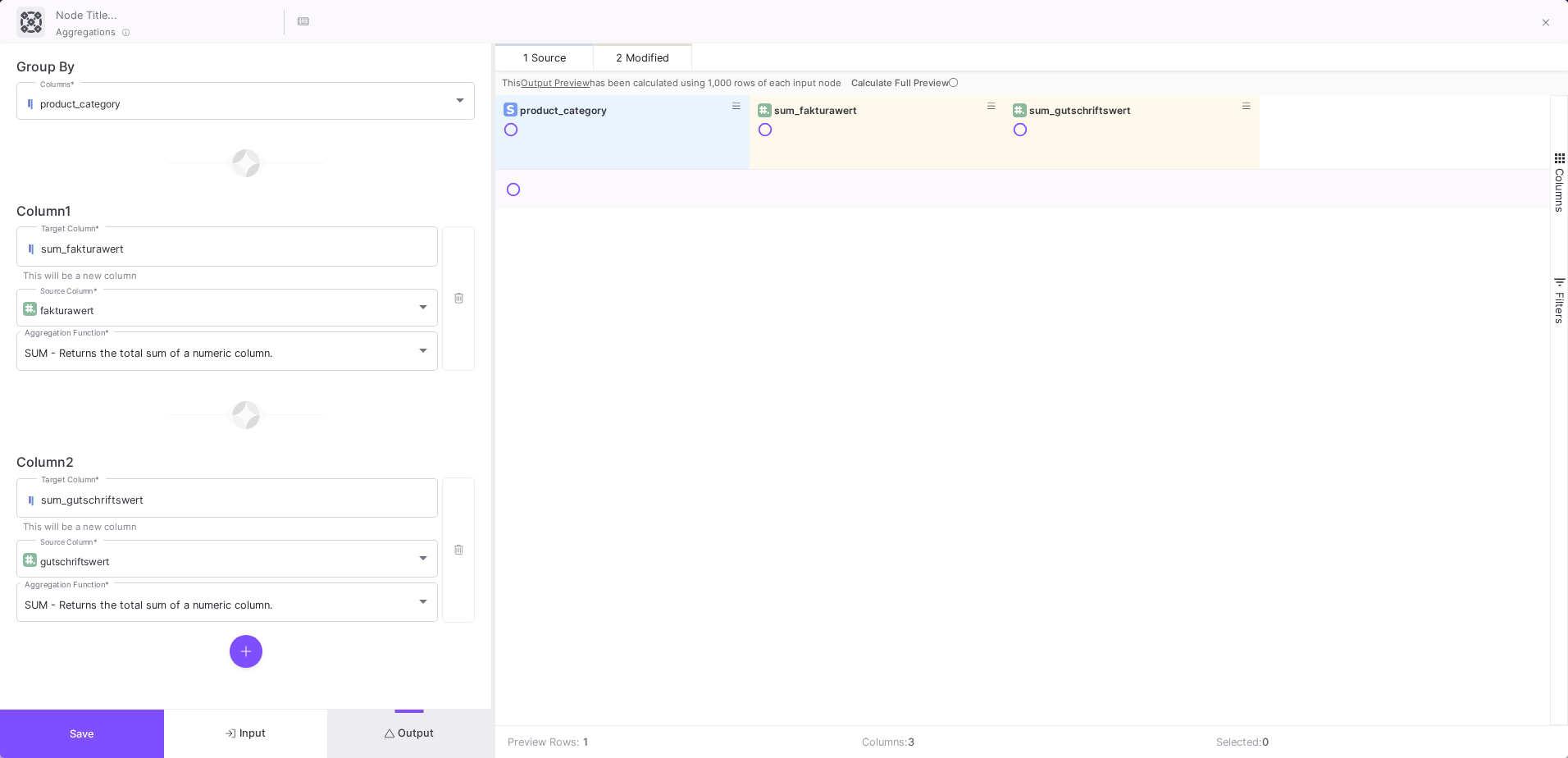
drag, startPoint x: 784, startPoint y: 325, endPoint x: 493, endPoint y: 318, distance: 291.1
click at [493, 318] on div at bounding box center [493, 400] width 4 height 714
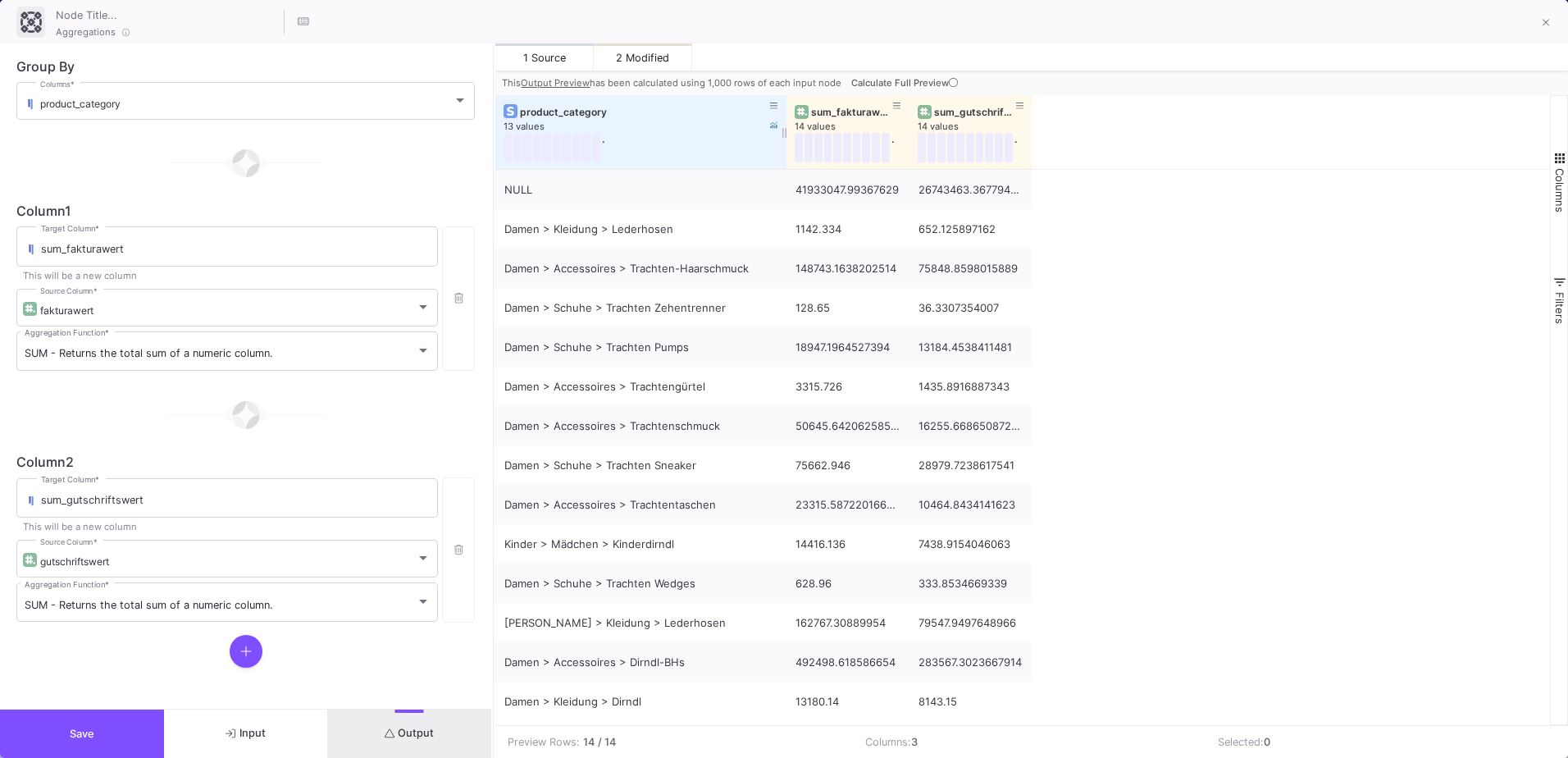
drag, startPoint x: 616, startPoint y: 112, endPoint x: 784, endPoint y: 117, distance: 168.1
click at [784, 117] on div at bounding box center [786, 132] width 7 height 74
click at [97, 725] on button "Save" at bounding box center [81, 732] width 164 height 48
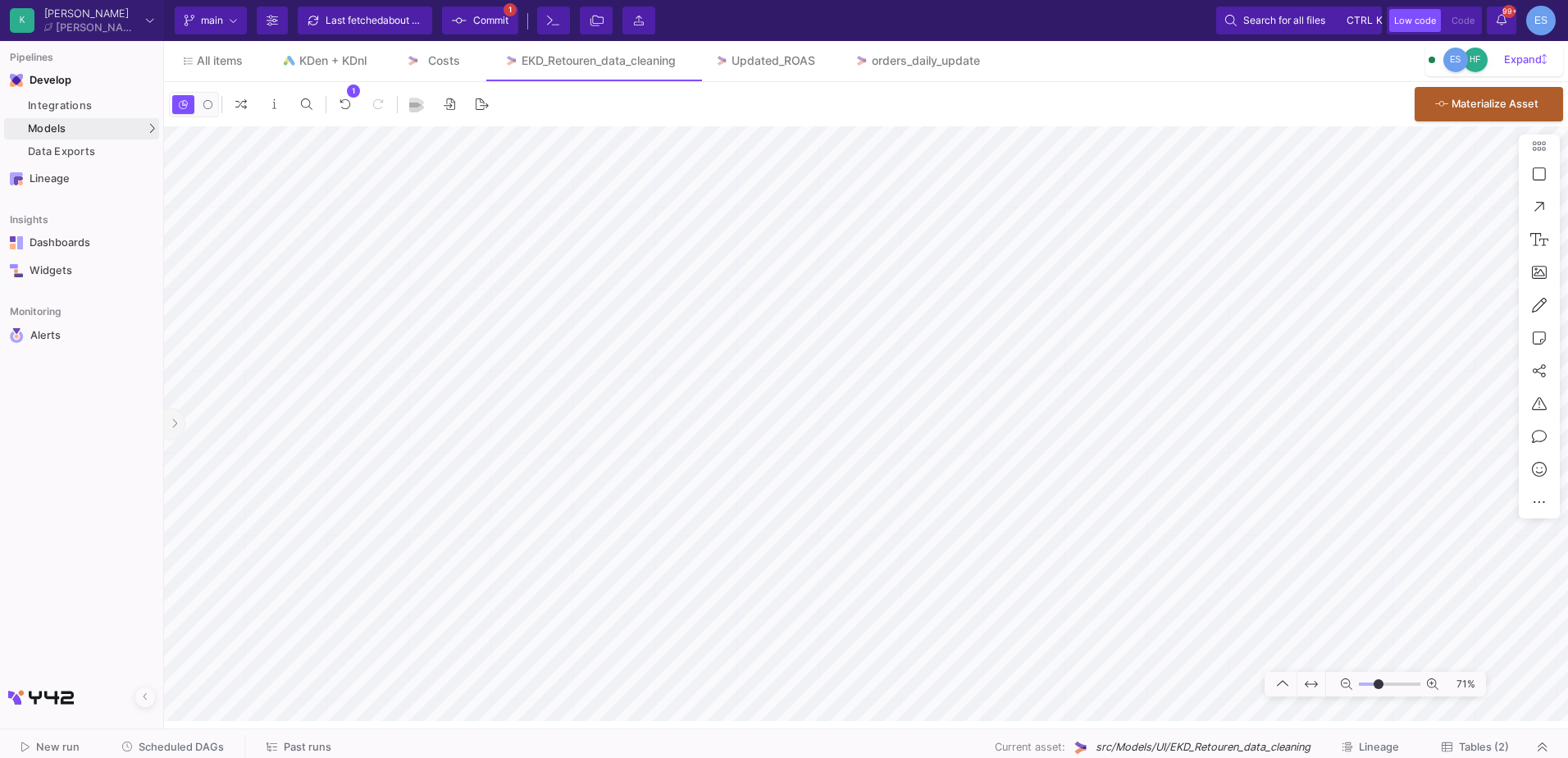
click at [177, 418] on icon at bounding box center [175, 423] width 7 height 11
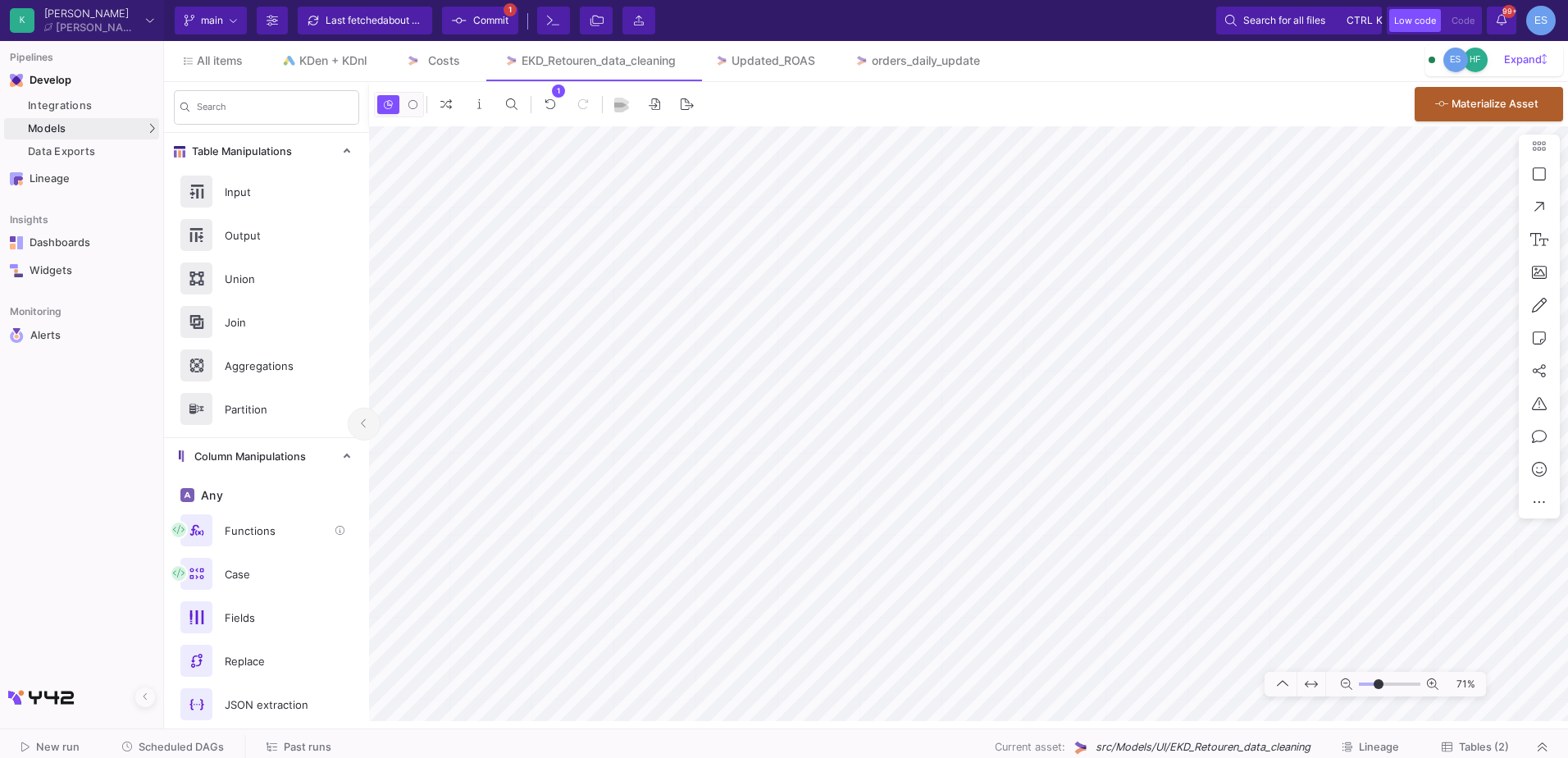
click at [266, 539] on div "Functions" at bounding box center [271, 530] width 113 height 25
click at [1371, 678] on input "range" at bounding box center [1389, 684] width 62 height 21
drag, startPoint x: 1371, startPoint y: 682, endPoint x: 1380, endPoint y: 684, distance: 9.2
type input "0"
click at [1380, 684] on input "range" at bounding box center [1389, 684] width 62 height 21
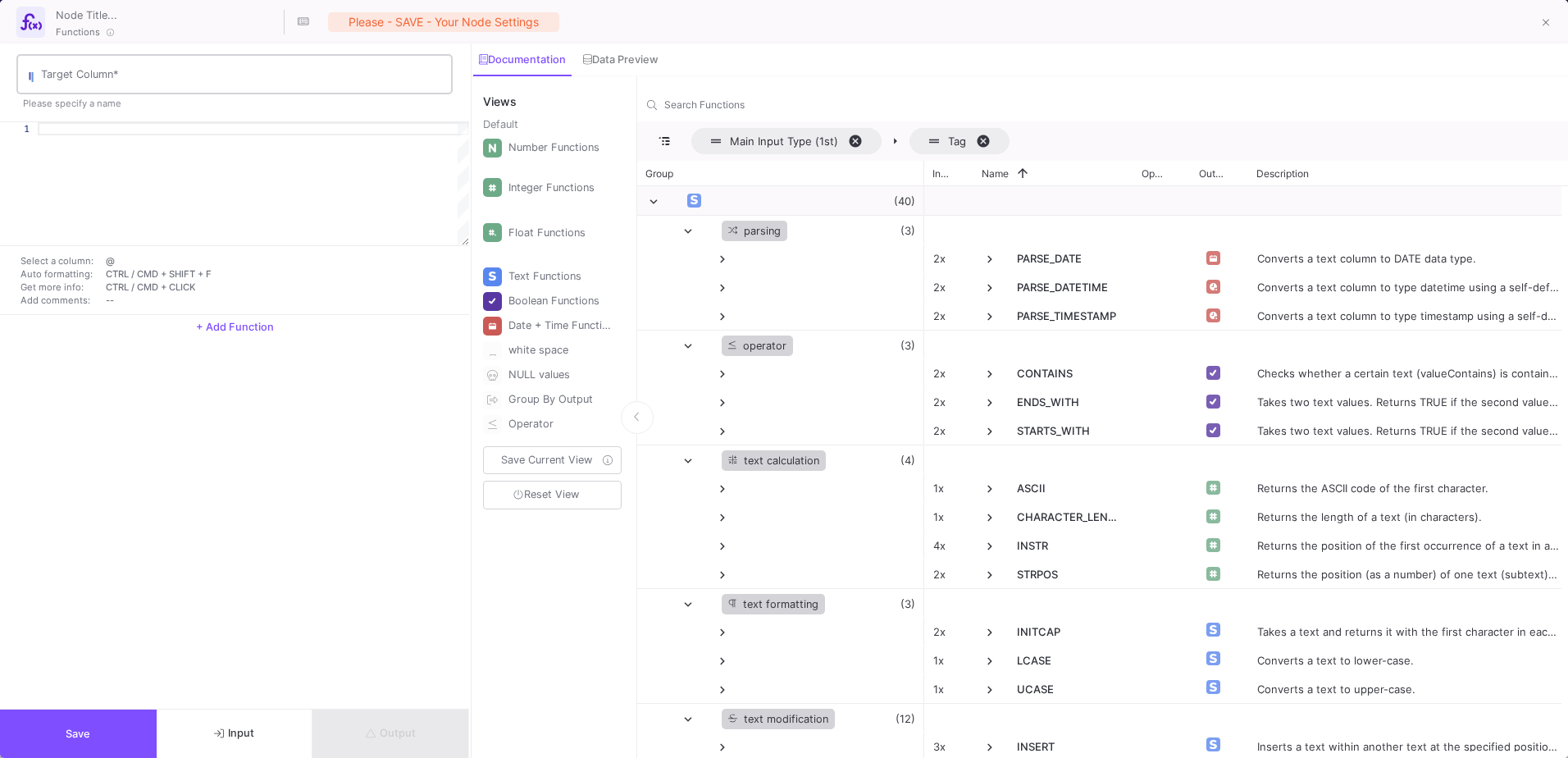
click at [160, 87] on div "Target Column *" at bounding box center [243, 73] width 405 height 42
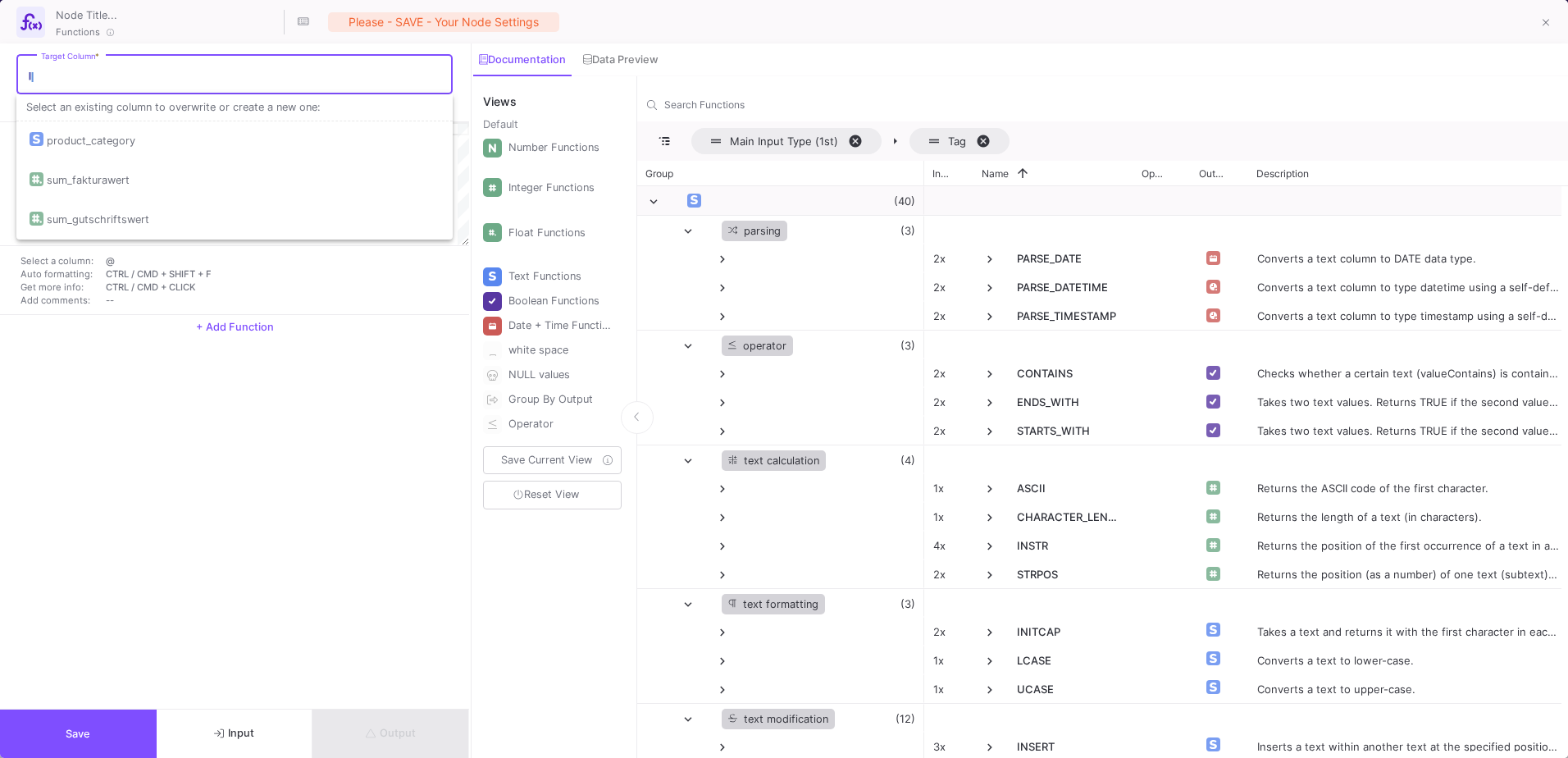
paste input "kategorie_retourenquote"
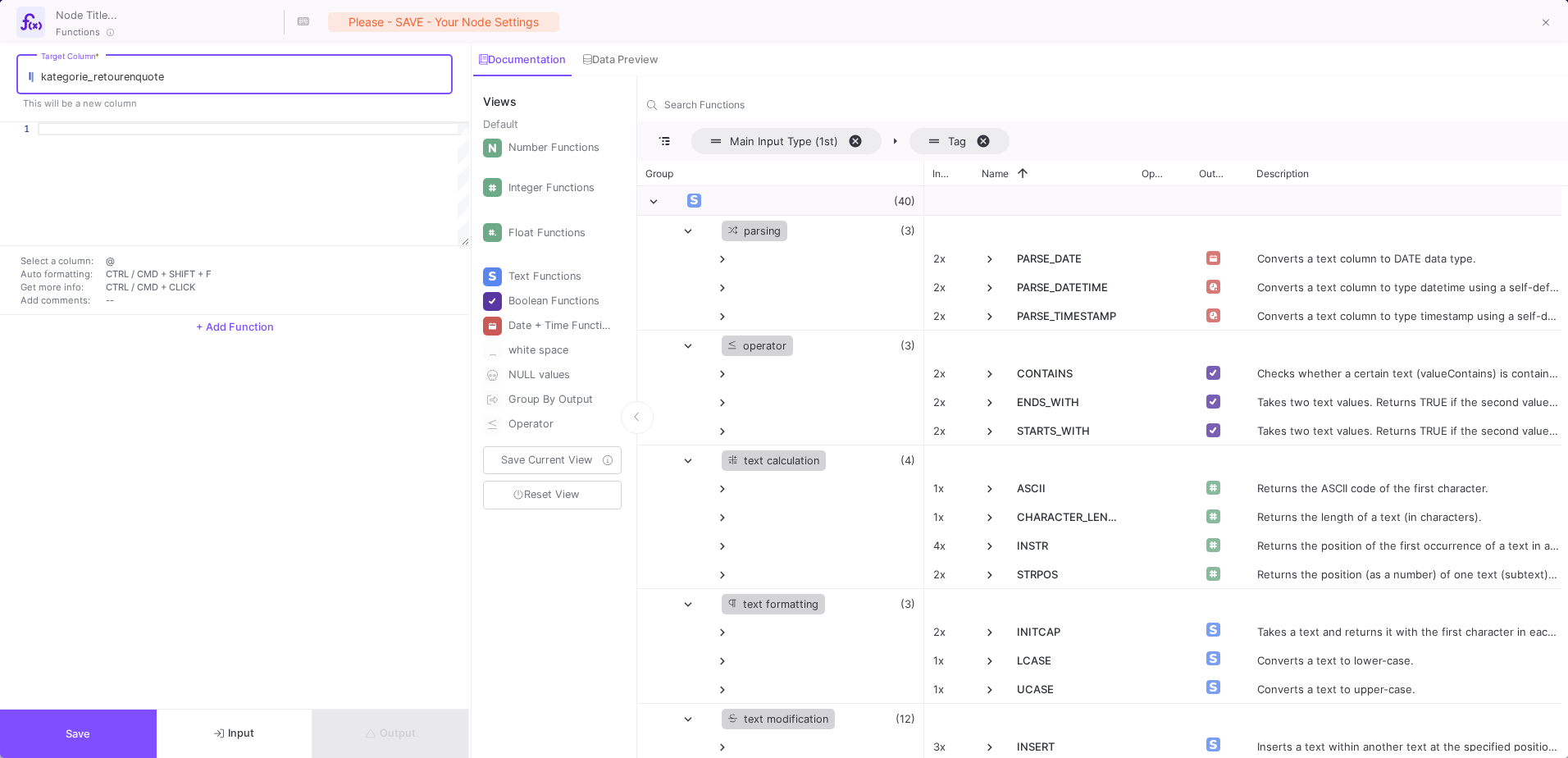
type input "kategorie_retourenquote"
click at [164, 126] on div at bounding box center [252, 128] width 431 height 13
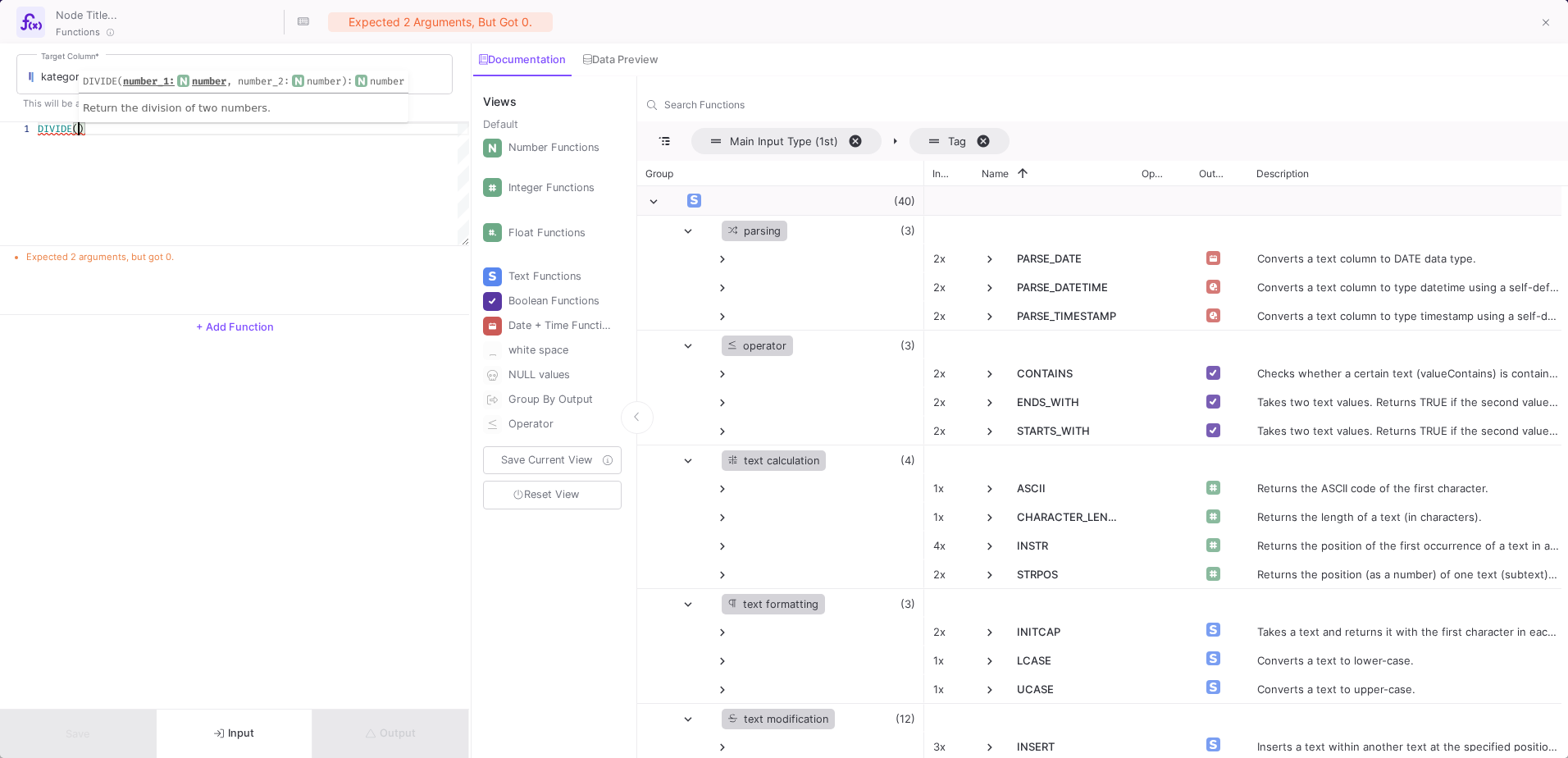
scroll to position [0, 47]
click at [84, 135] on div "DIVIDE ( @ )" at bounding box center [252, 183] width 431 height 123
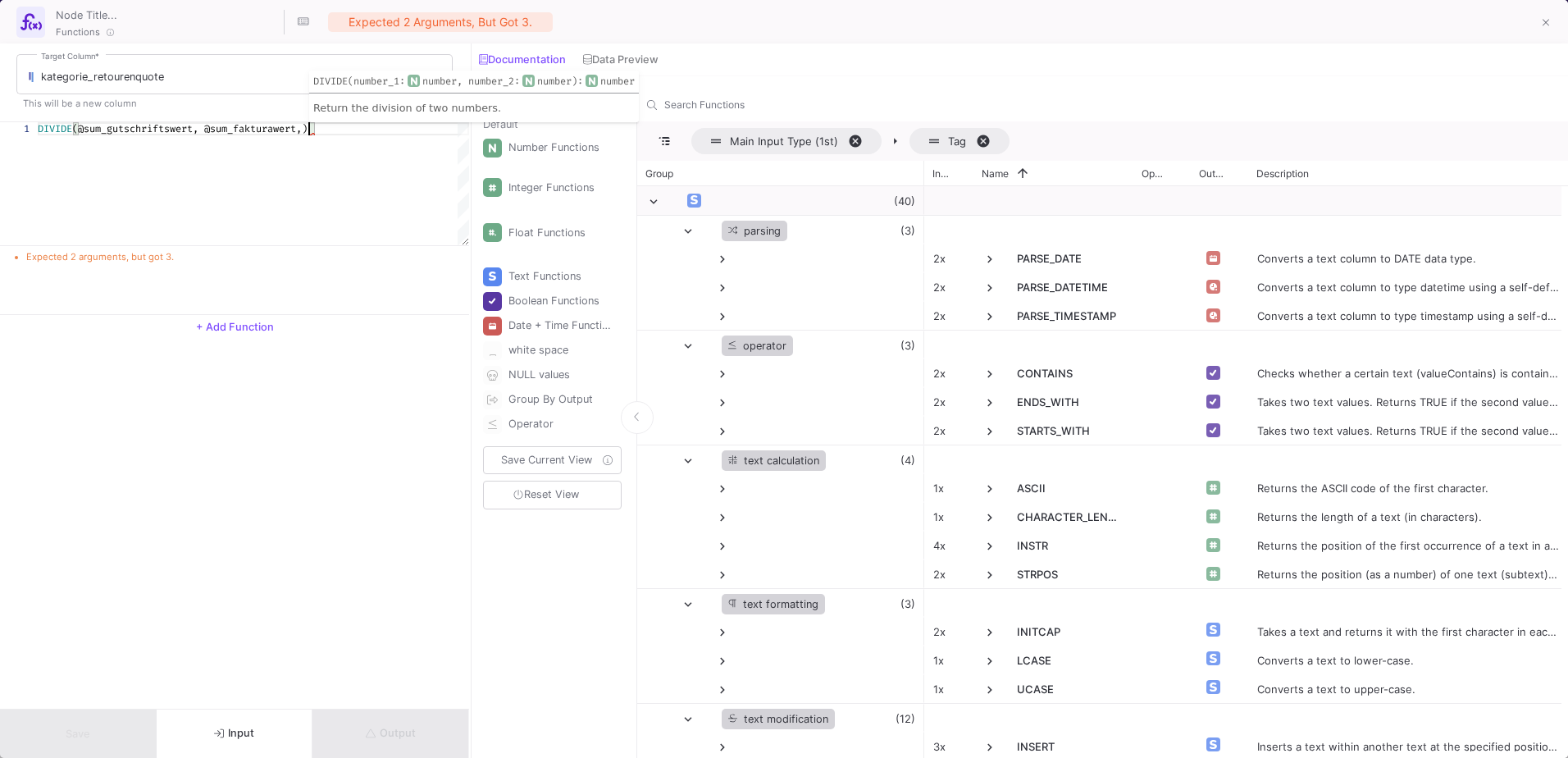
scroll to position [0, 271]
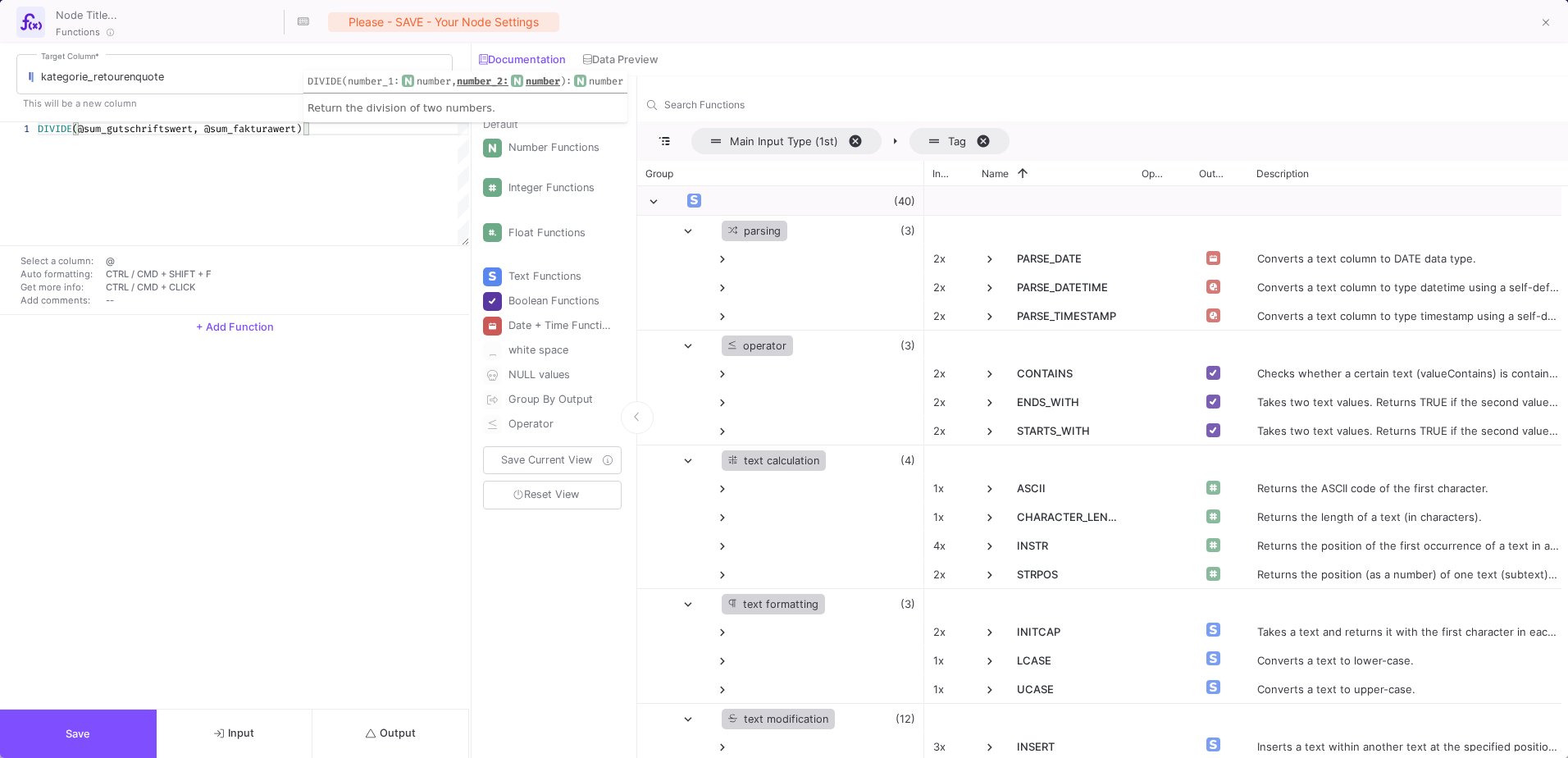
type textarea "DIVIDE(@sum_gutschriftswert, @sum_fakturawert)"
click at [376, 743] on button "Output" at bounding box center [391, 732] width 157 height 48
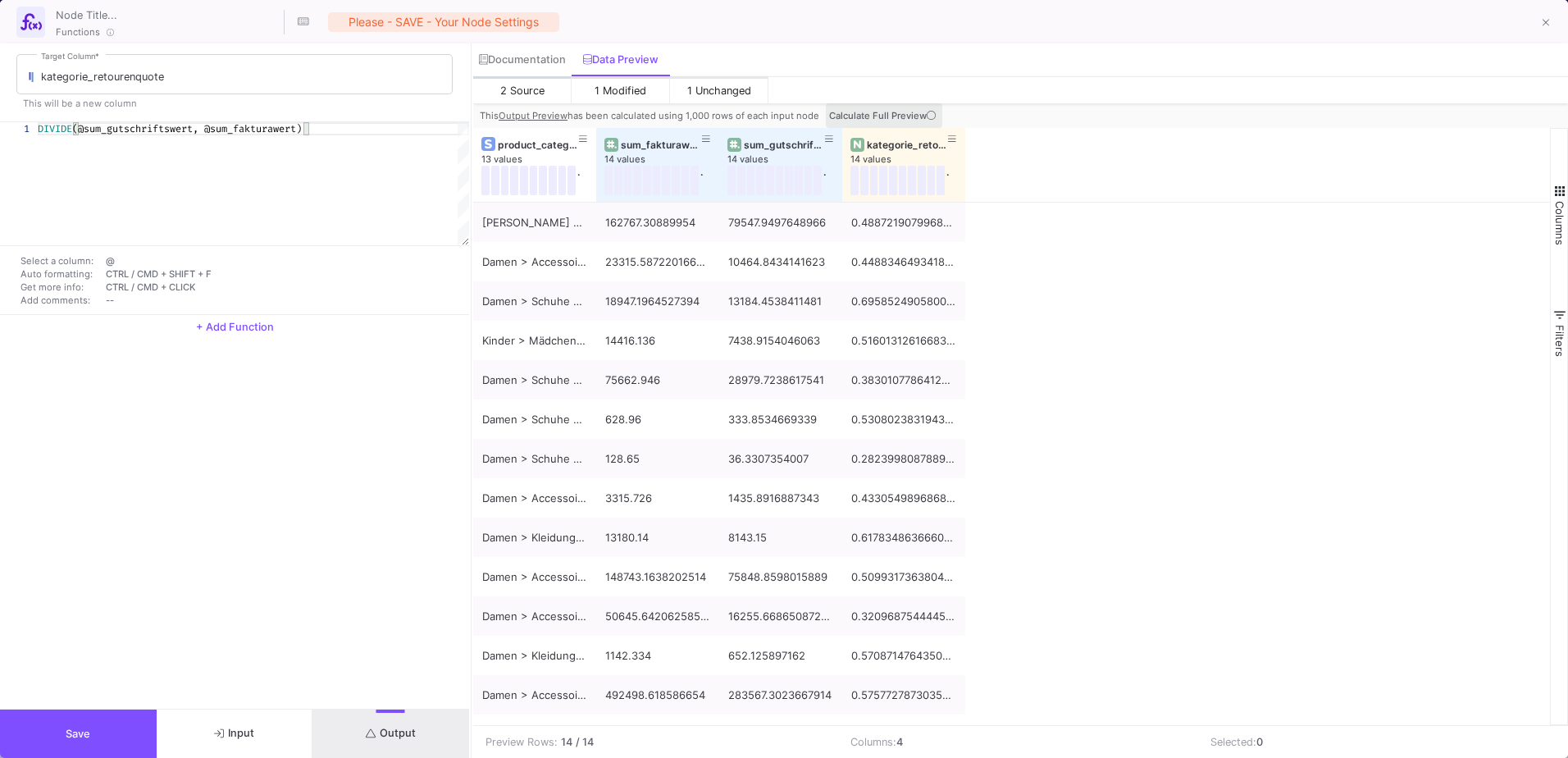
click at [927, 118] on icon at bounding box center [931, 115] width 9 height 9
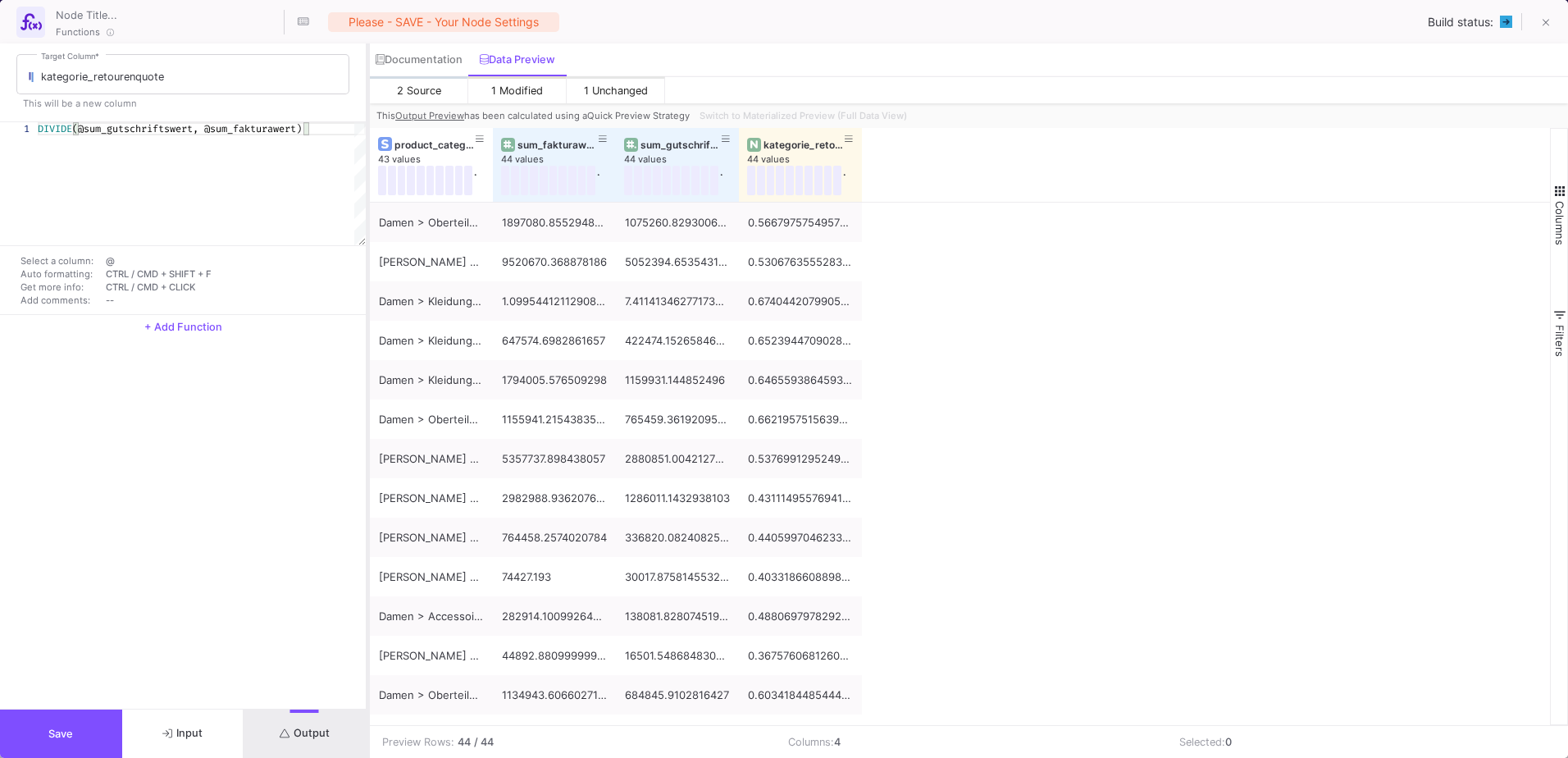
drag, startPoint x: 470, startPoint y: 162, endPoint x: 367, endPoint y: 163, distance: 103.0
click at [367, 163] on div at bounding box center [367, 400] width 4 height 714
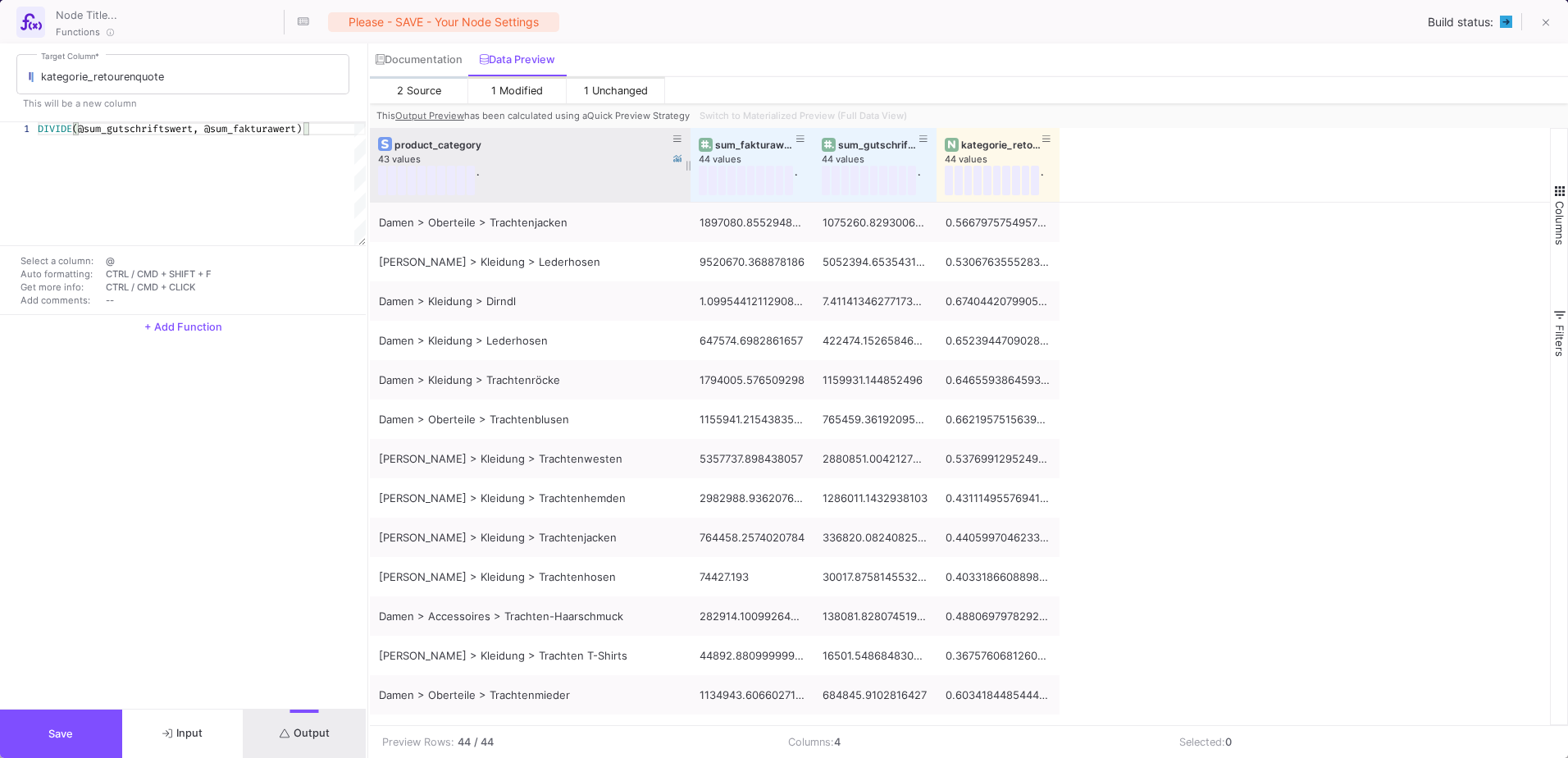
drag, startPoint x: 491, startPoint y: 136, endPoint x: 689, endPoint y: 145, distance: 198.2
click at [689, 145] on div at bounding box center [690, 164] width 7 height 74
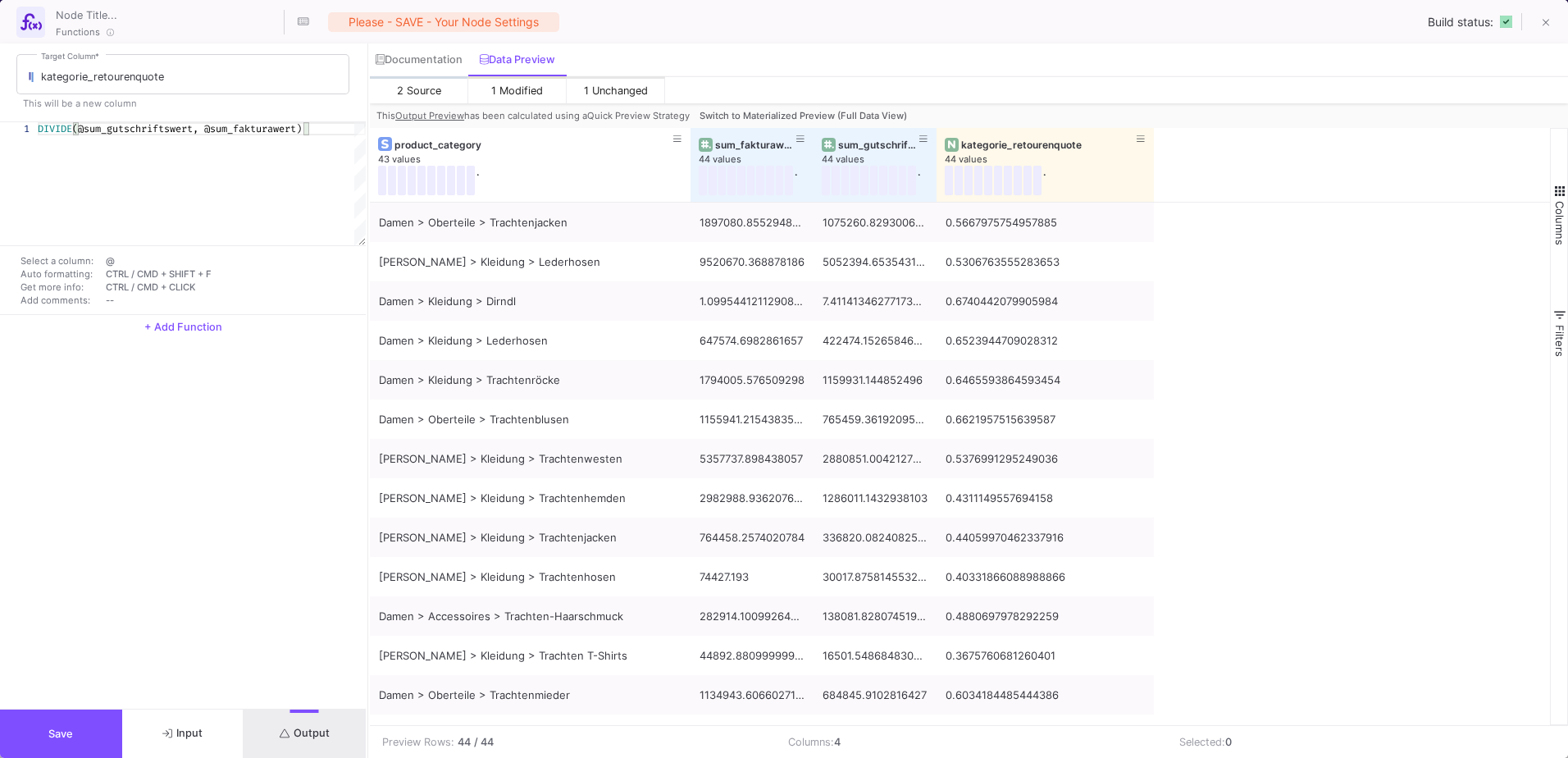
drag, startPoint x: 1058, startPoint y: 142, endPoint x: 1153, endPoint y: 152, distance: 95.5
click at [1153, 152] on div at bounding box center [1154, 164] width 7 height 74
click at [95, 712] on button "Save" at bounding box center [61, 732] width 122 height 48
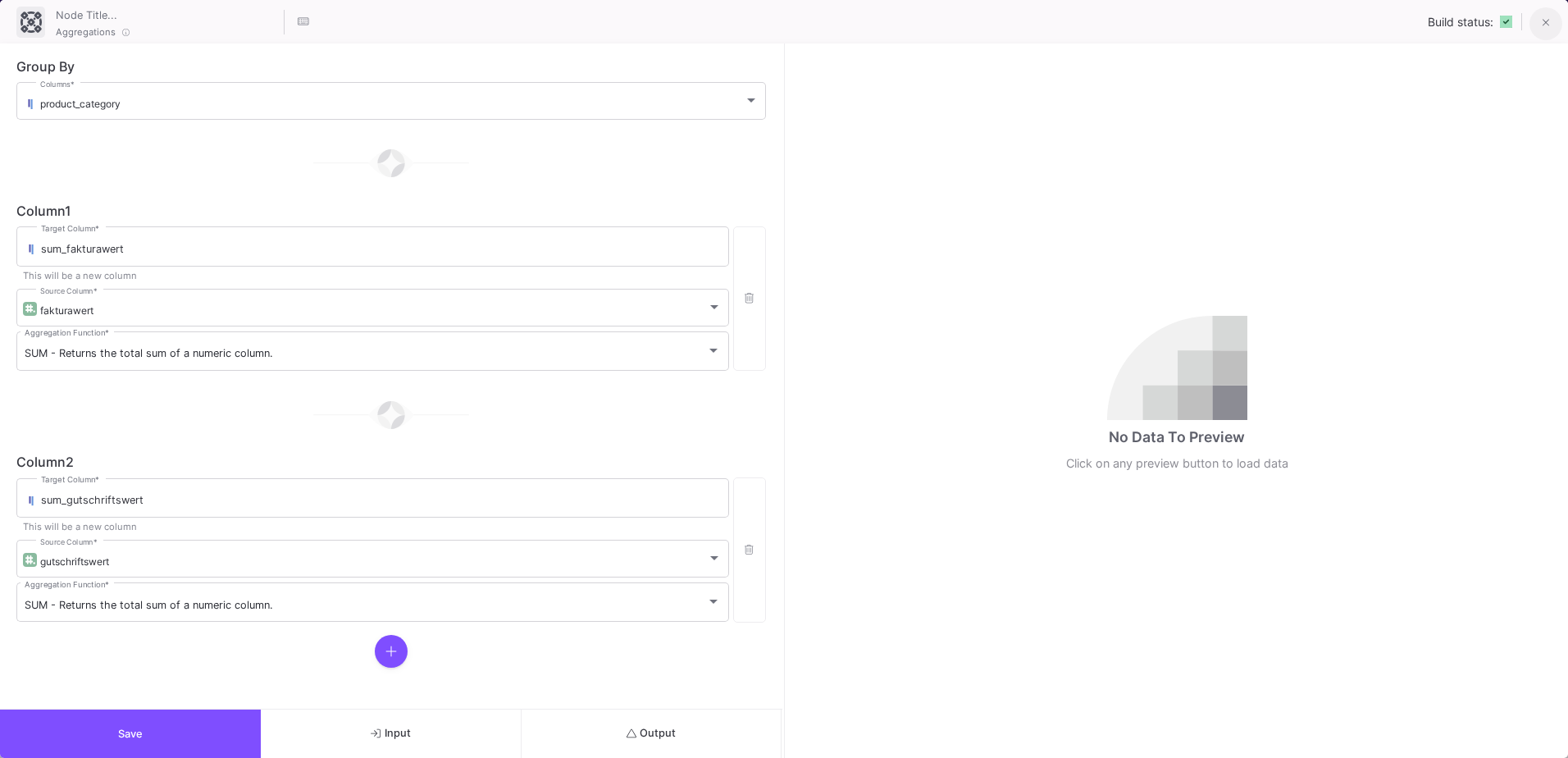
click at [1541, 15] on button at bounding box center [1545, 24] width 32 height 32
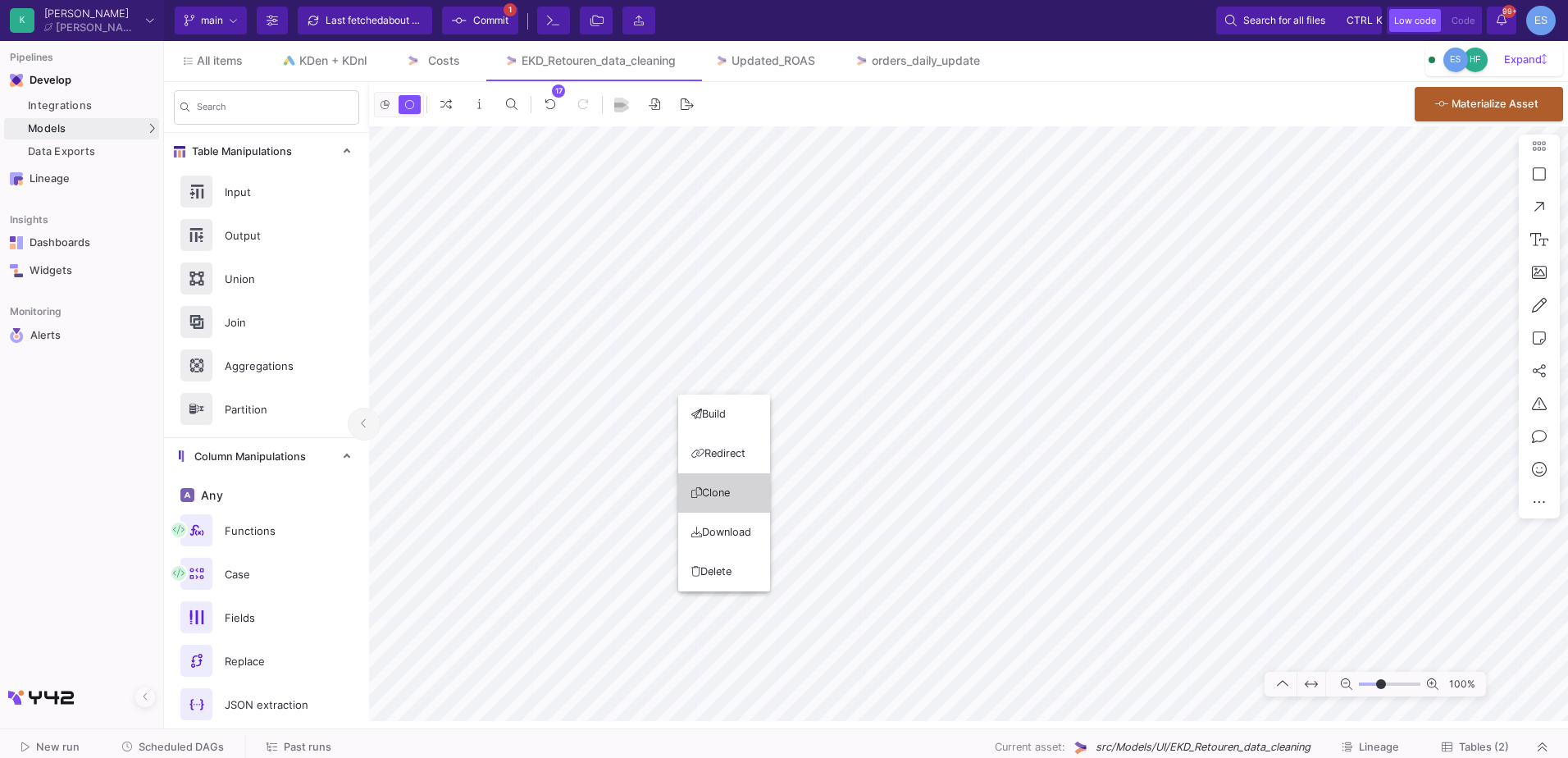
click at [733, 490] on button "Clone" at bounding box center [725, 493] width 92 height 39
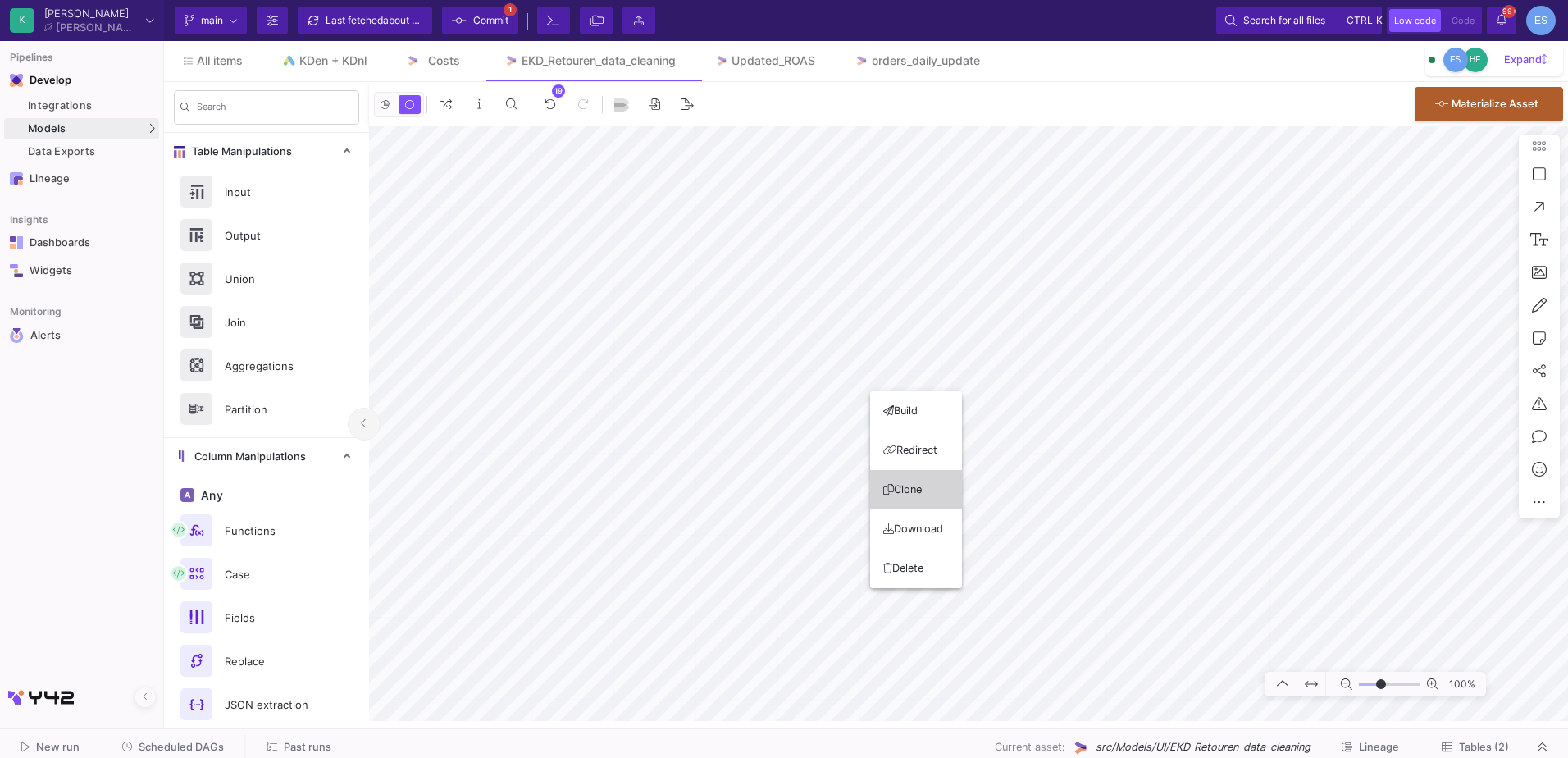
click at [929, 486] on button "Clone" at bounding box center [916, 490] width 92 height 39
click at [754, 604] on button "Delete" at bounding box center [770, 604] width 92 height 39
click at [1567, 352] on html "Writing to file system K [PERSON_NAME] [PERSON_NAME] Current branch main Branch…" at bounding box center [784, 379] width 1568 height 758
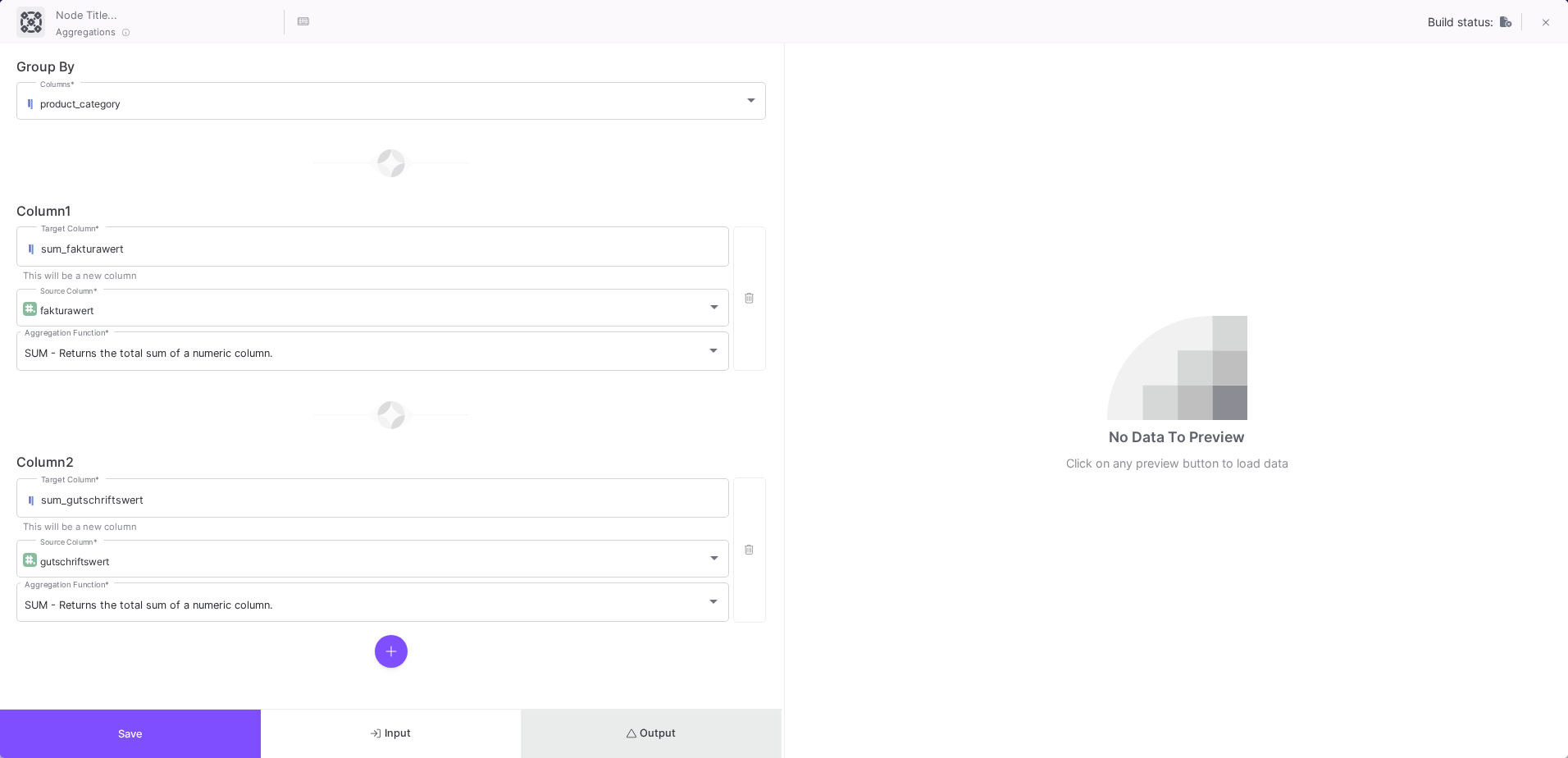
click at [689, 737] on button "Output" at bounding box center [652, 732] width 261 height 48
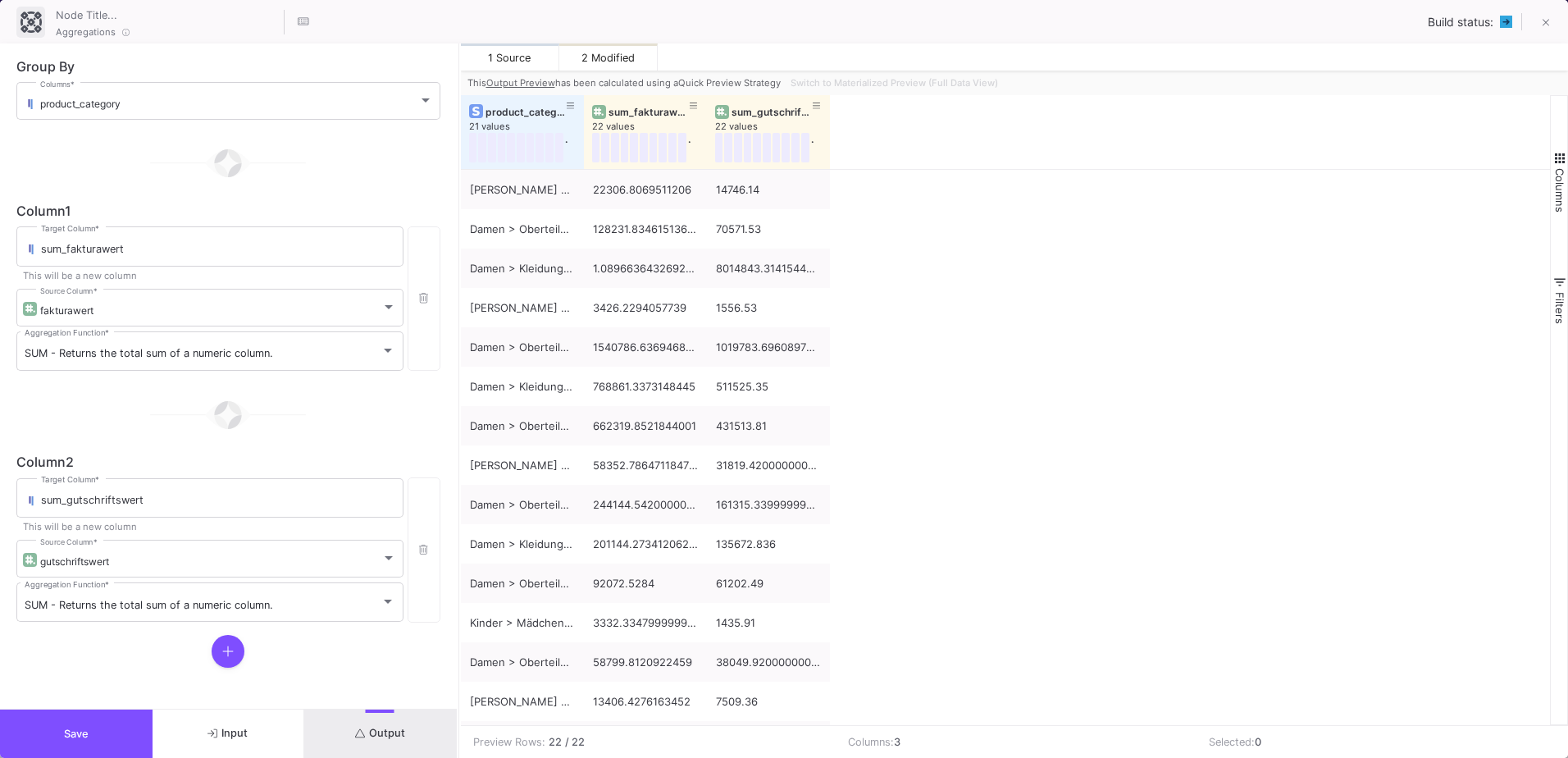
drag, startPoint x: 783, startPoint y: 569, endPoint x: 457, endPoint y: 552, distance: 326.4
click at [457, 552] on div at bounding box center [459, 400] width 4 height 714
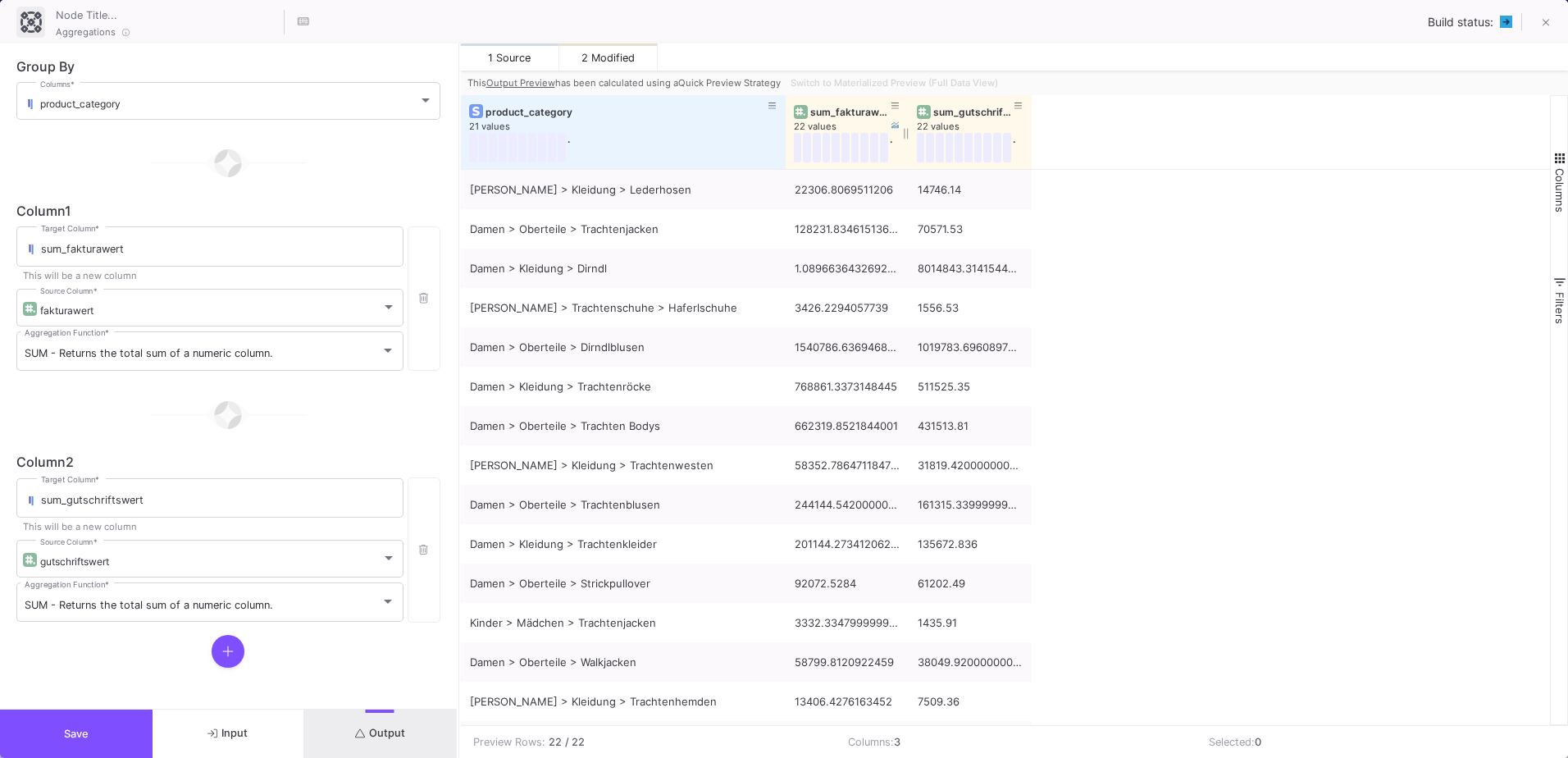
drag, startPoint x: 583, startPoint y: 105, endPoint x: 784, endPoint y: 112, distance: 201.1
click at [784, 112] on div at bounding box center [785, 132] width 7 height 74
click at [100, 741] on button "Save" at bounding box center [76, 732] width 152 height 48
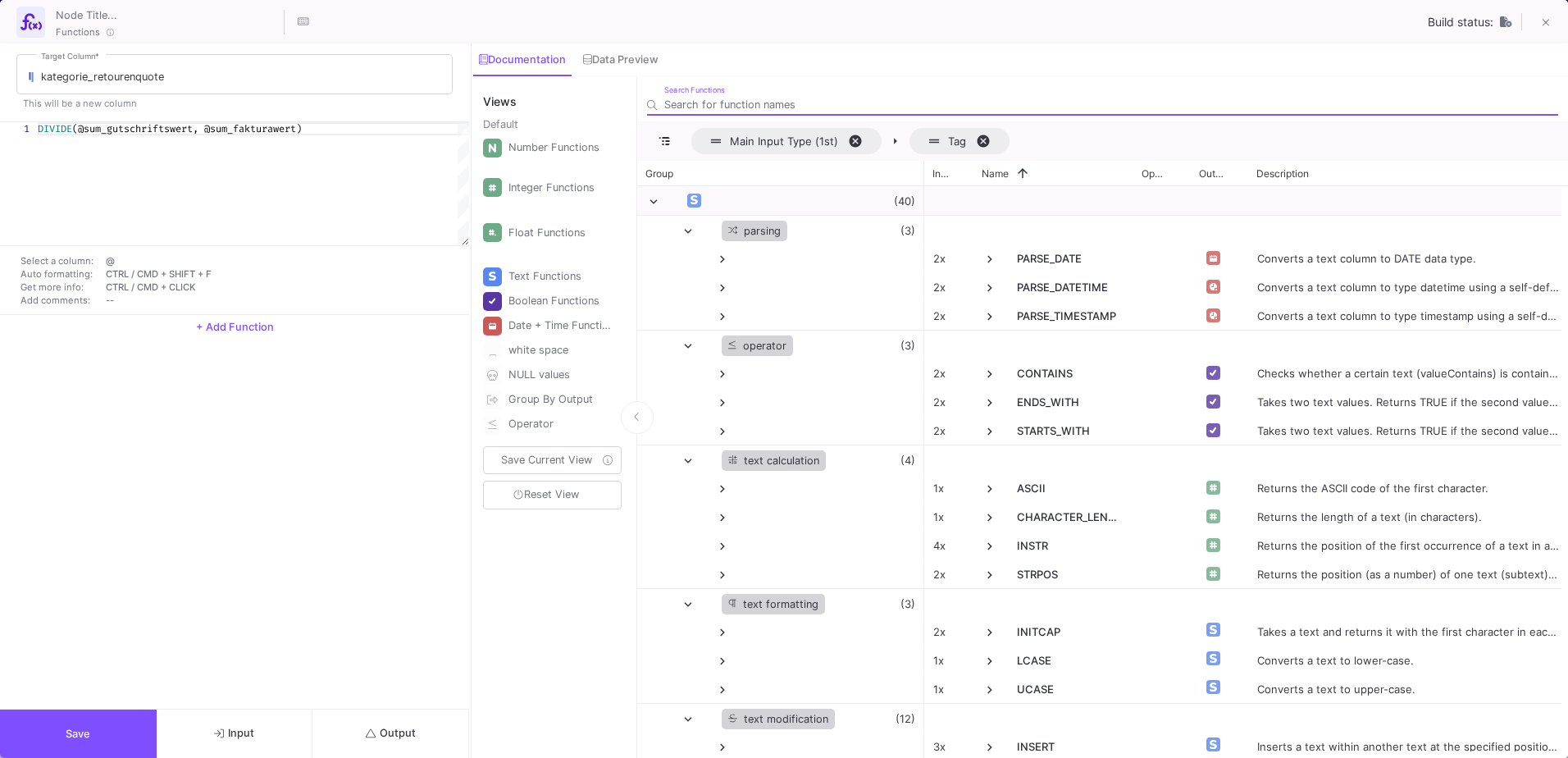
click at [352, 724] on button "Output" at bounding box center [391, 732] width 157 height 48
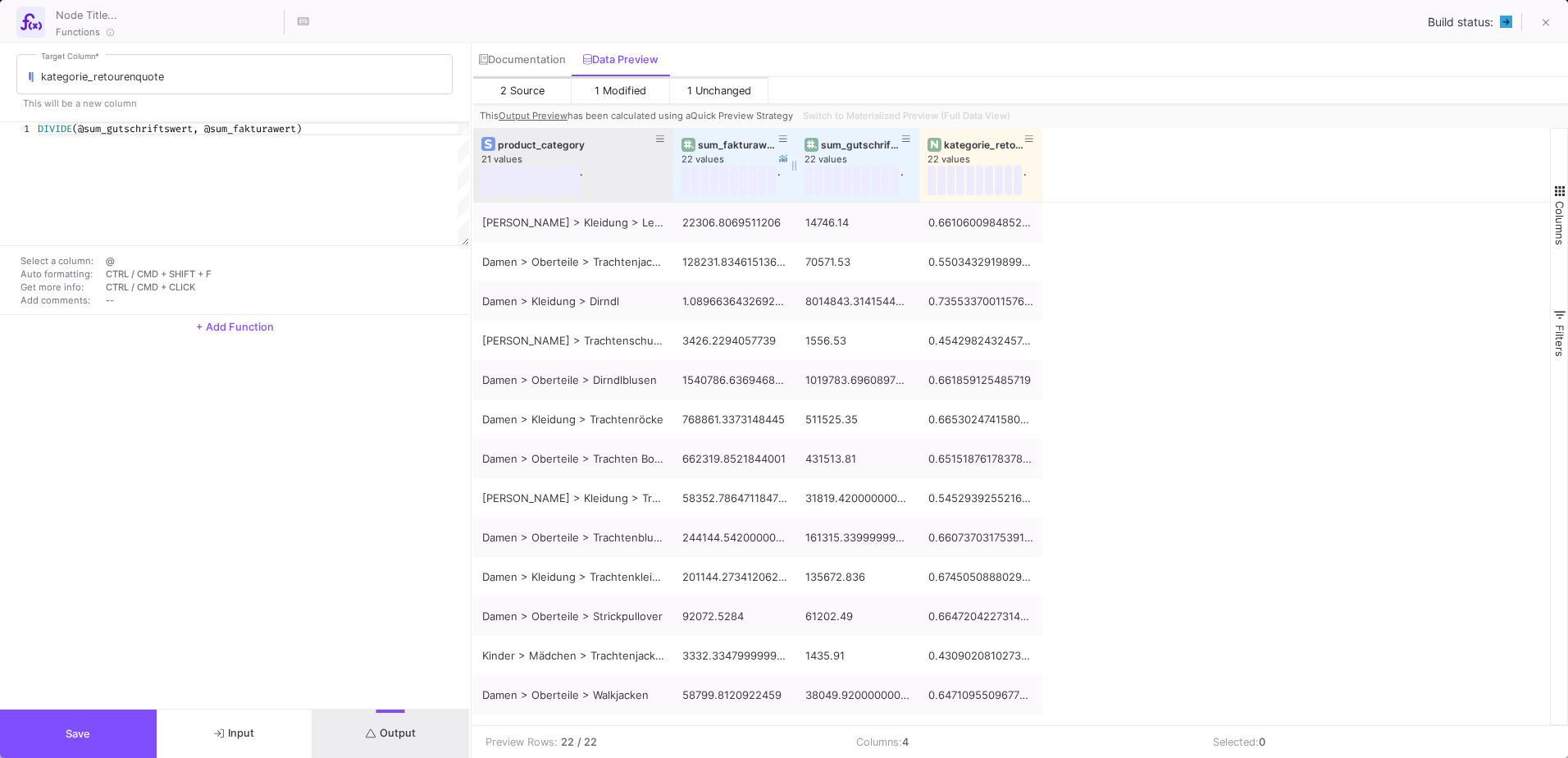
drag, startPoint x: 594, startPoint y: 135, endPoint x: 672, endPoint y: 138, distance: 78.1
click at [672, 138] on div at bounding box center [673, 164] width 7 height 74
click at [54, 745] on button "Save" at bounding box center [79, 732] width 157 height 48
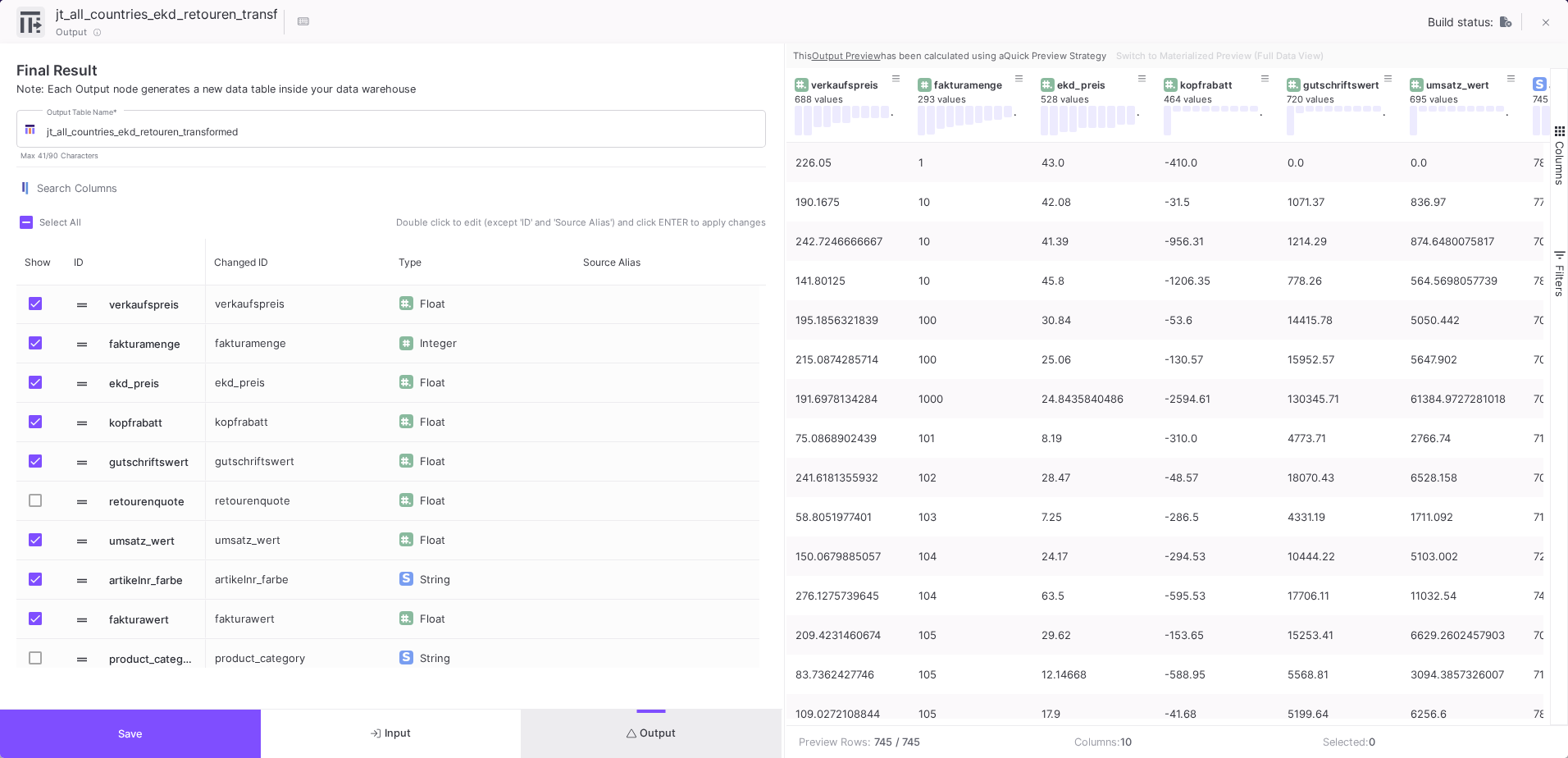
scroll to position [0, 0]
click at [232, 739] on button "Save" at bounding box center [131, 732] width 261 height 48
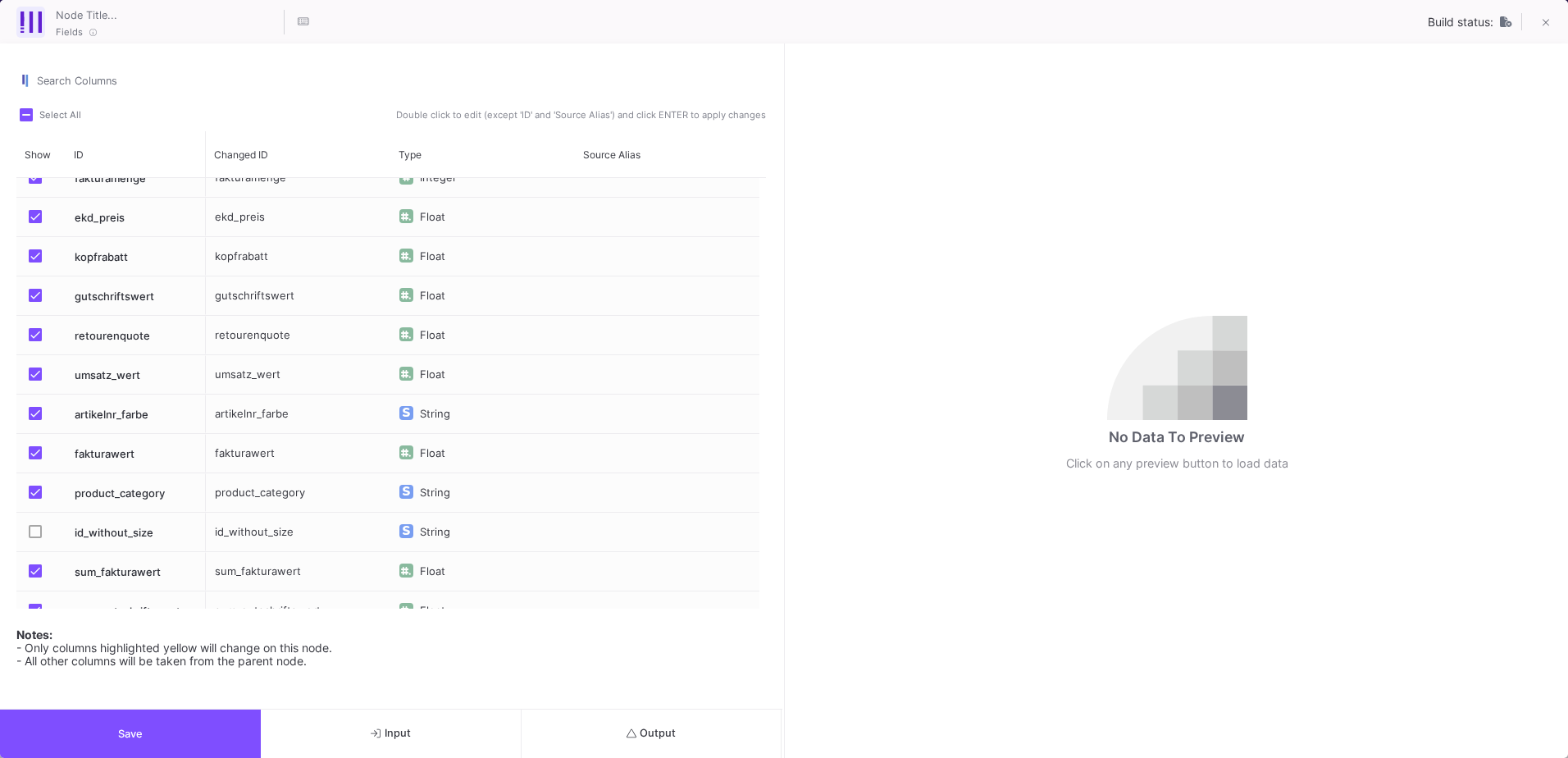
scroll to position [121, 0]
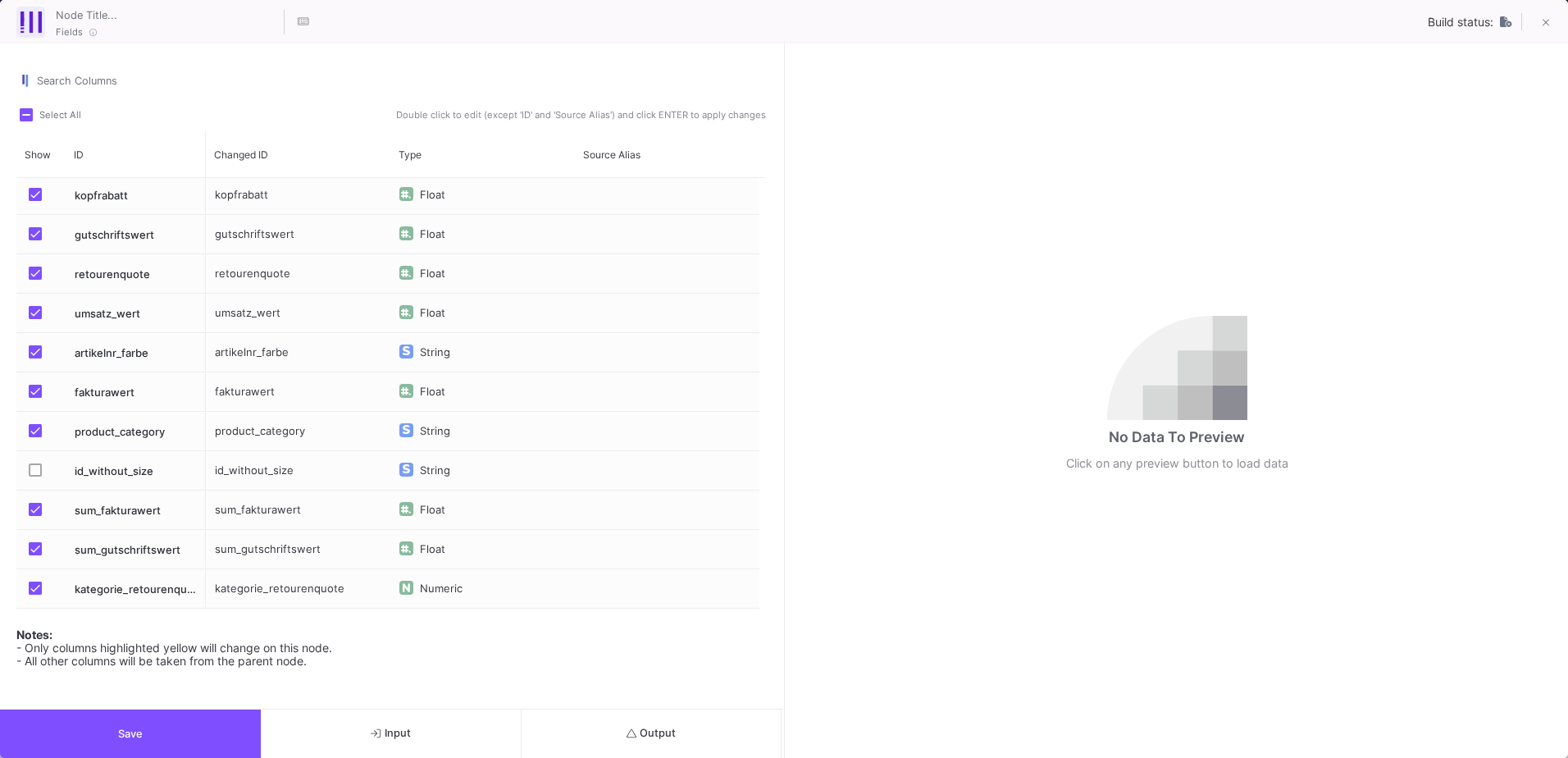
click at [48, 550] on label "Press SPACE to select this row." at bounding box center [39, 550] width 23 height 17
click at [35, 555] on input "Press SPACE to select this row." at bounding box center [34, 555] width 1 height 1
click at [29, 514] on span "Press SPACE to select this row." at bounding box center [34, 509] width 13 height 13
click at [34, 515] on input "Press SPACE to select this row." at bounding box center [34, 515] width 1 height 1
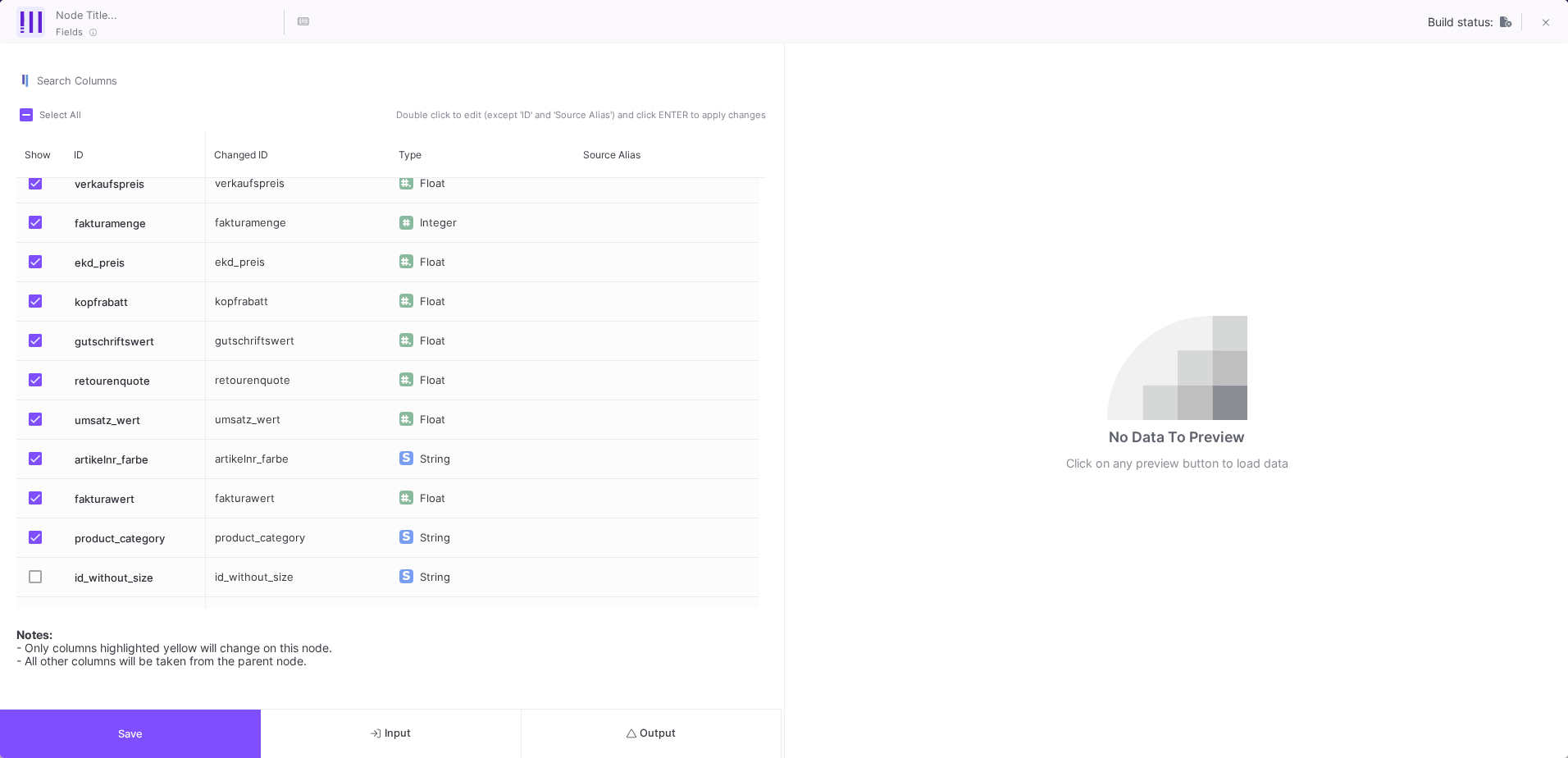
scroll to position [0, 0]
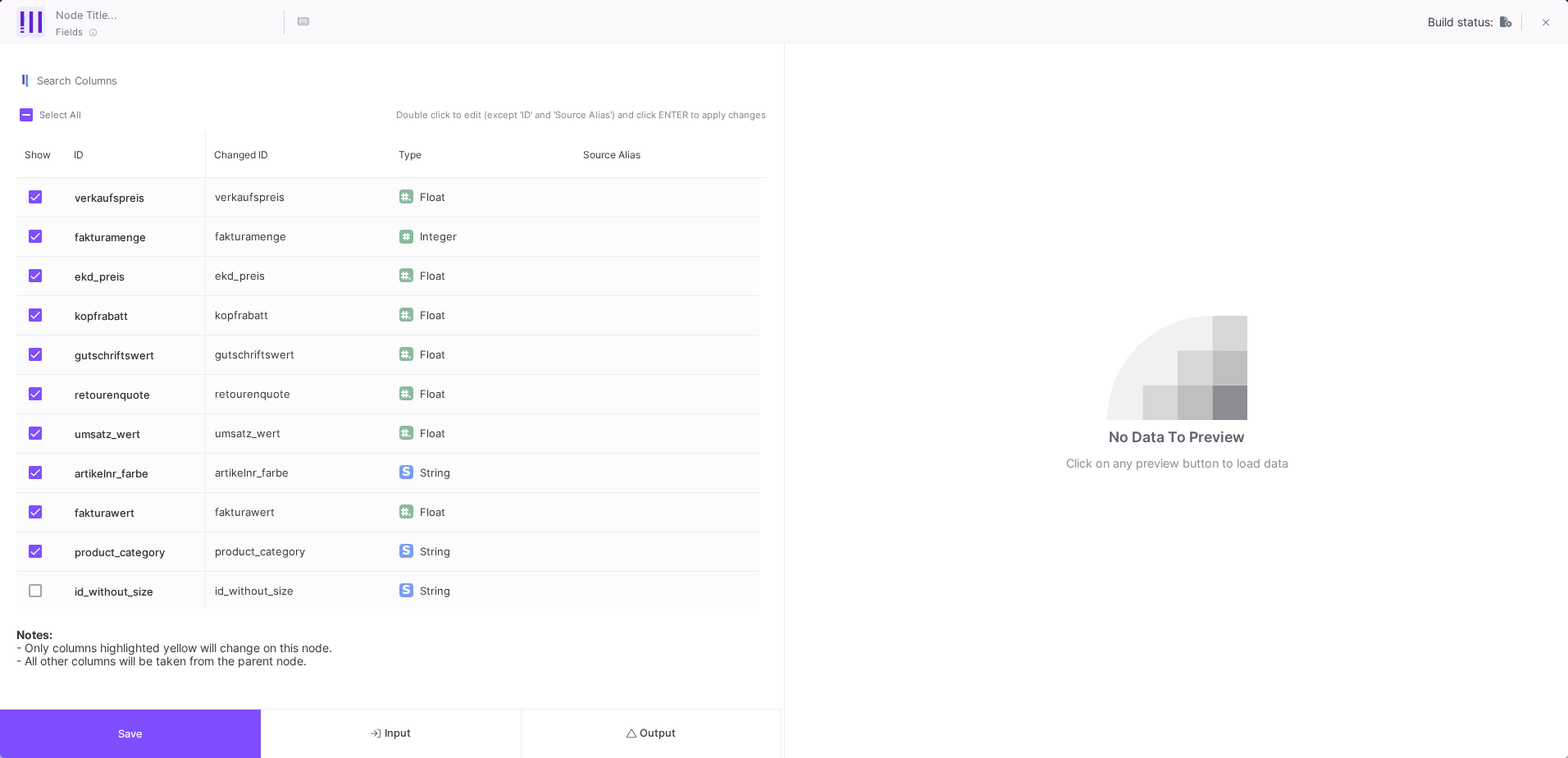
click at [206, 724] on button "Save" at bounding box center [131, 732] width 261 height 48
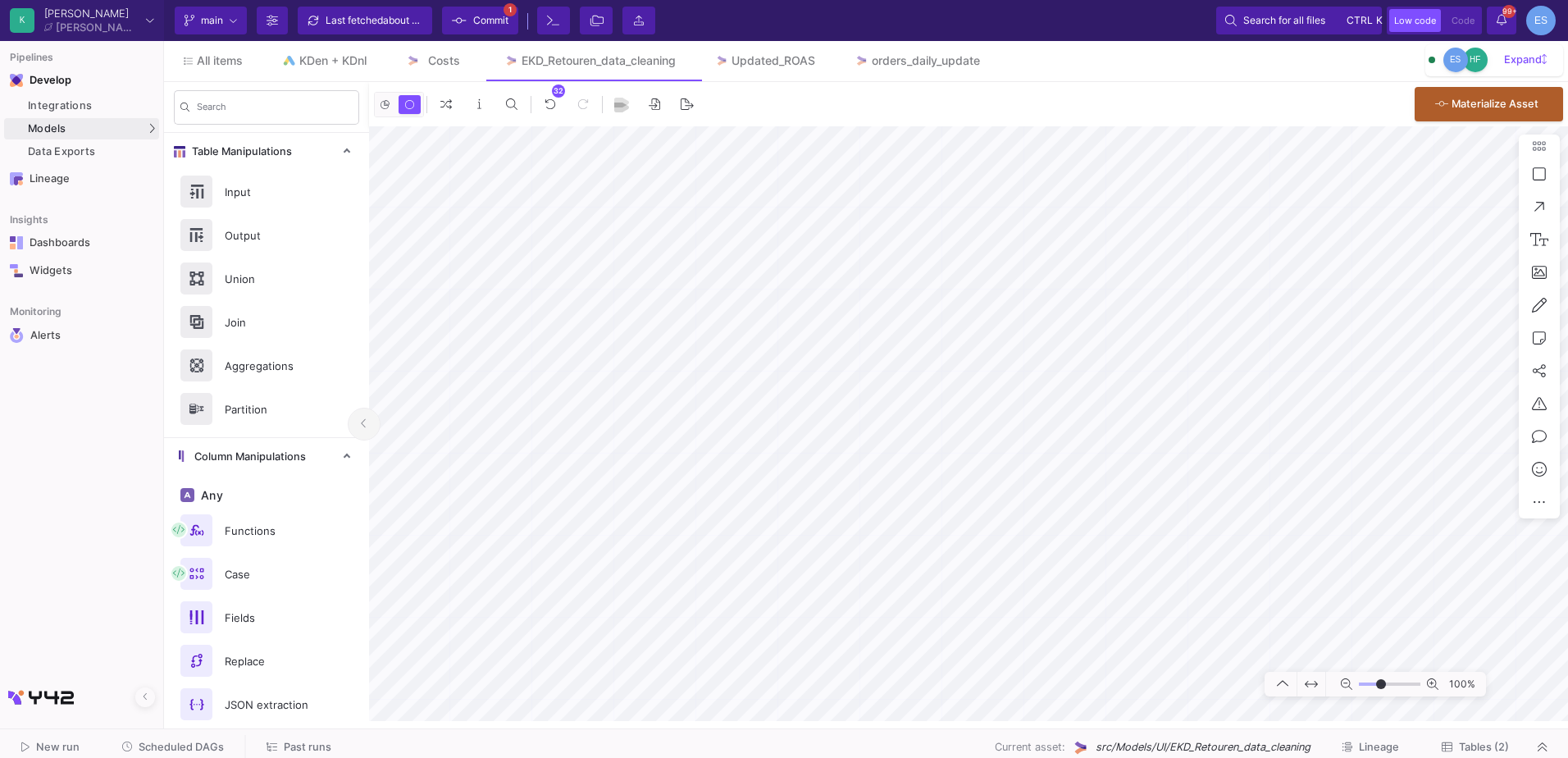
click at [1117, 357] on div "32 0 . Materialize Asset 100%" at bounding box center [968, 402] width 1199 height 639
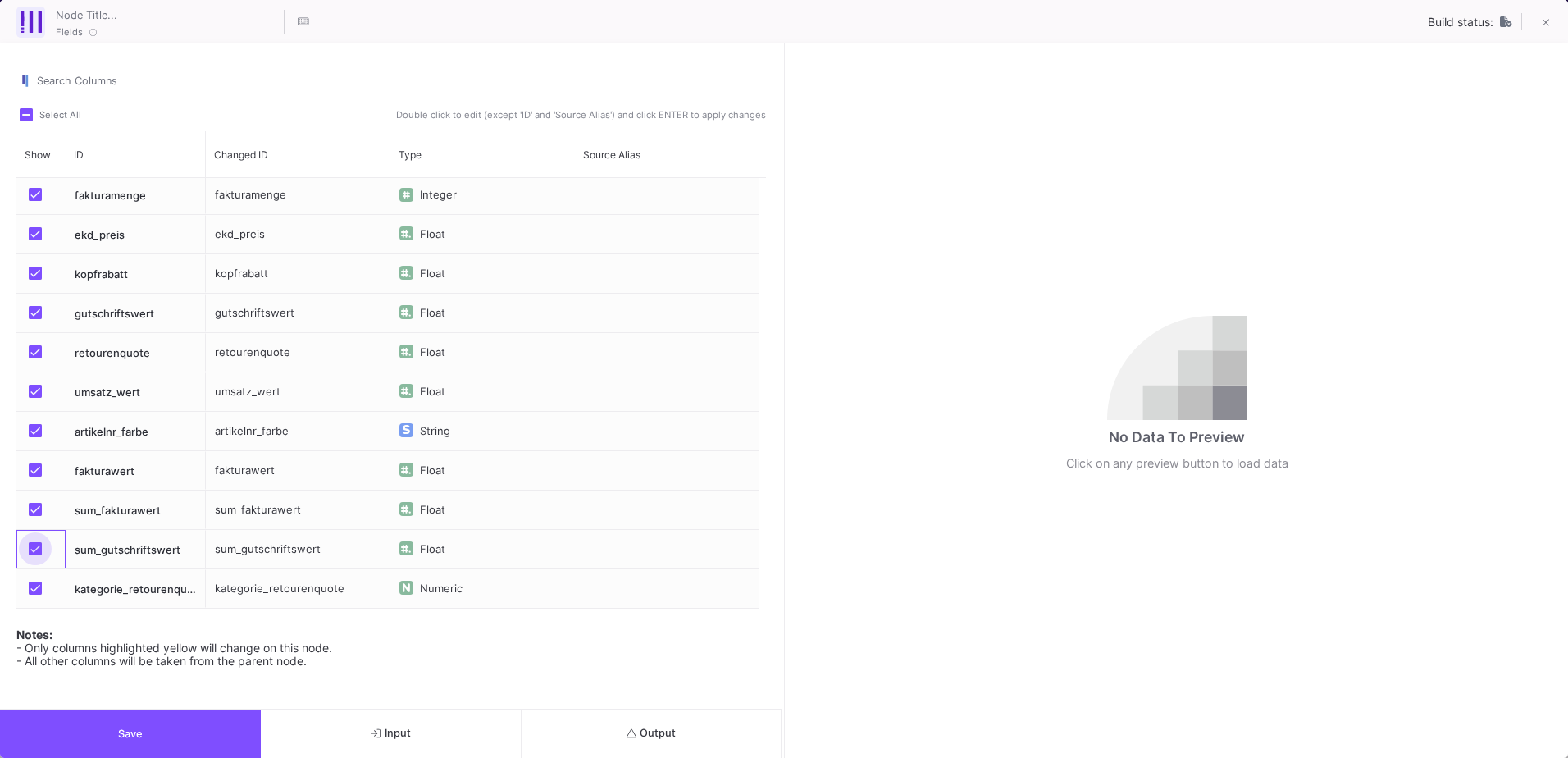
click at [34, 550] on span "Press SPACE to select this row." at bounding box center [34, 548] width 13 height 13
click at [34, 555] on input "Press SPACE to select this row." at bounding box center [34, 555] width 1 height 1
click at [36, 514] on span "Press SPACE to select this row." at bounding box center [34, 509] width 13 height 13
click at [35, 515] on input "Press SPACE to select this row." at bounding box center [34, 515] width 1 height 1
click at [163, 729] on button "Save" at bounding box center [131, 732] width 261 height 48
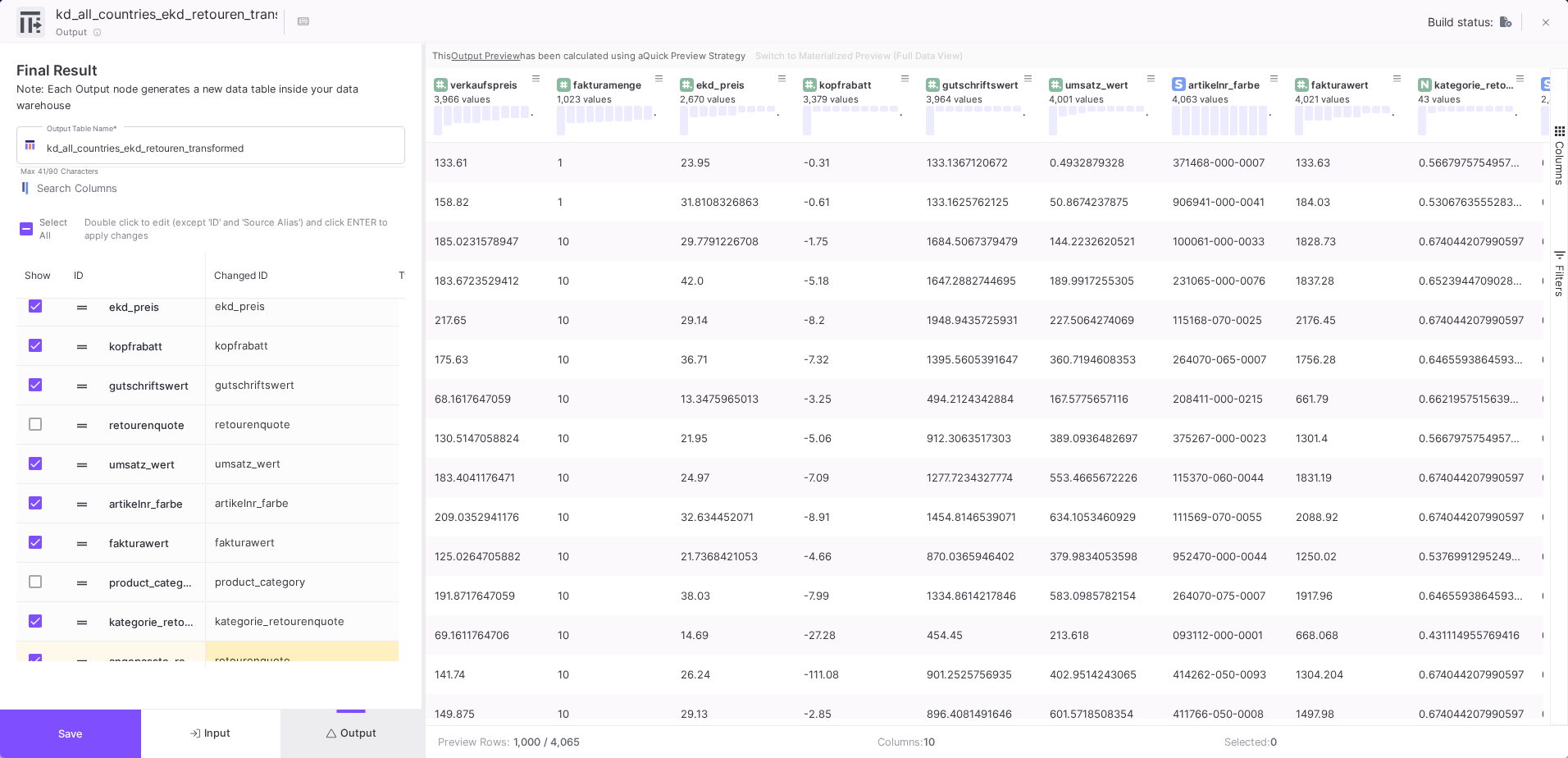
drag, startPoint x: 784, startPoint y: 498, endPoint x: 423, endPoint y: 482, distance: 361.4
click at [423, 482] on div at bounding box center [423, 400] width 4 height 714
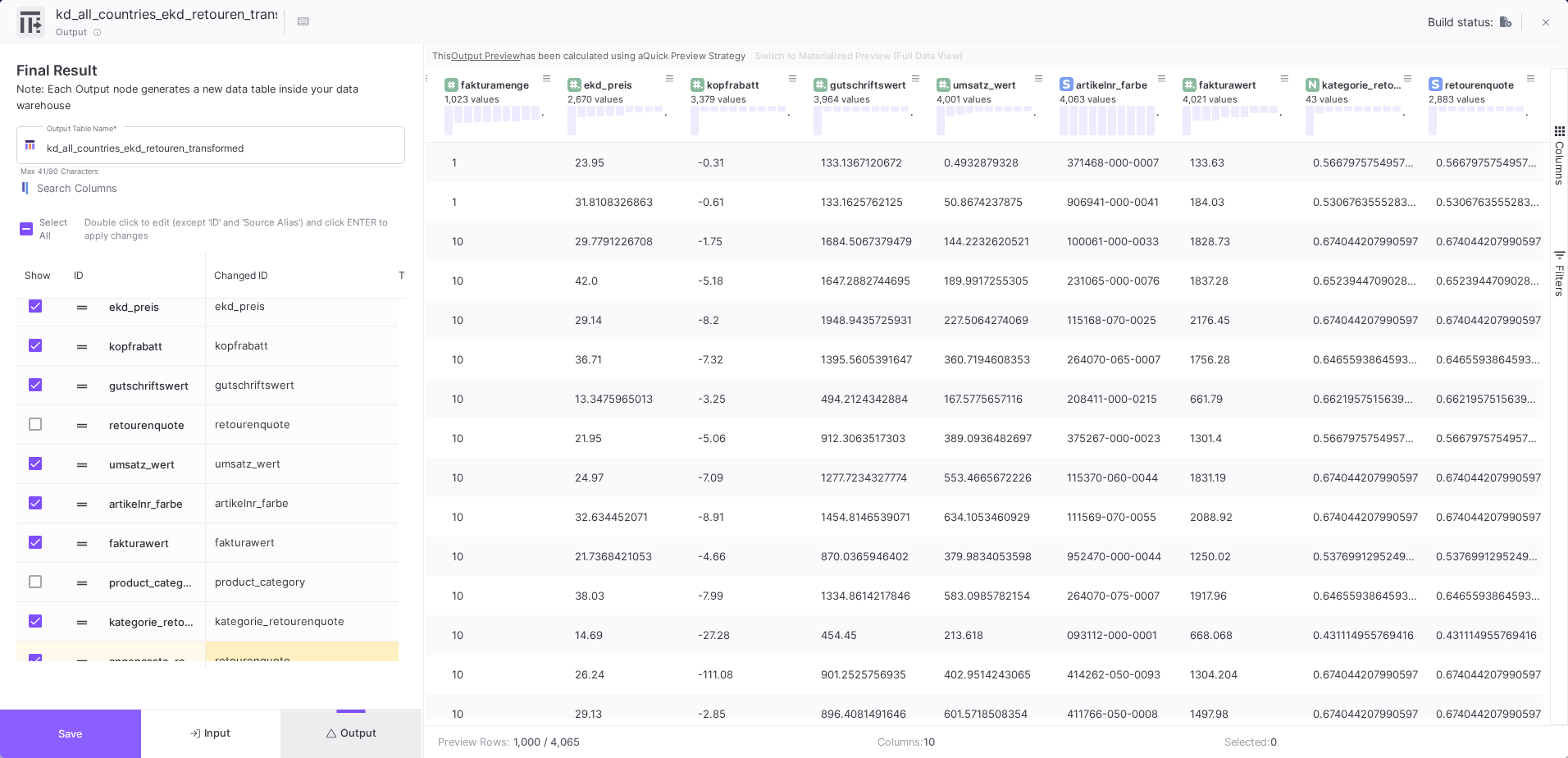
click at [99, 729] on button "Save" at bounding box center [71, 732] width 141 height 48
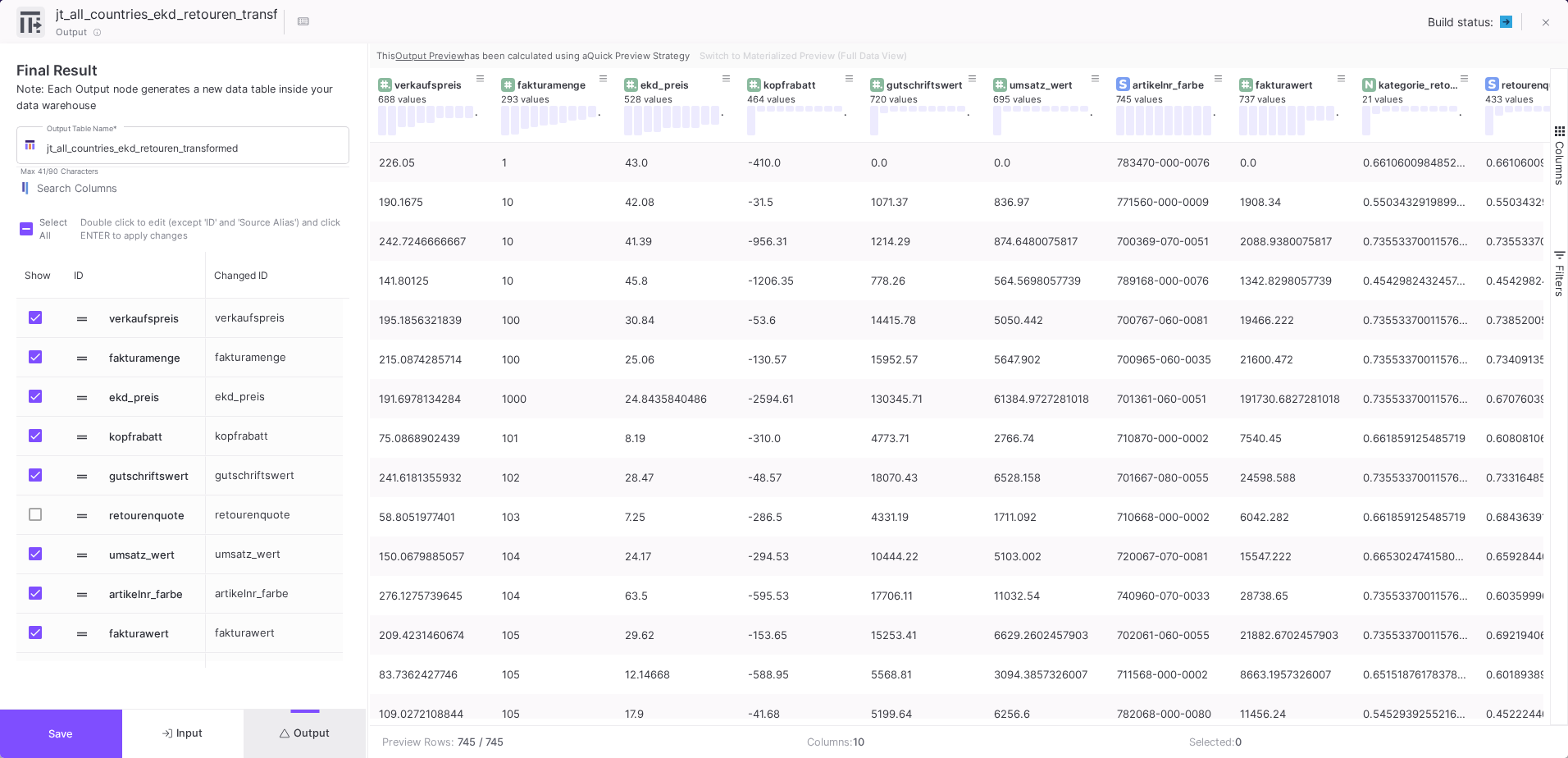
drag, startPoint x: 783, startPoint y: 448, endPoint x: 366, endPoint y: 453, distance: 417.0
click at [366, 453] on div at bounding box center [367, 400] width 4 height 714
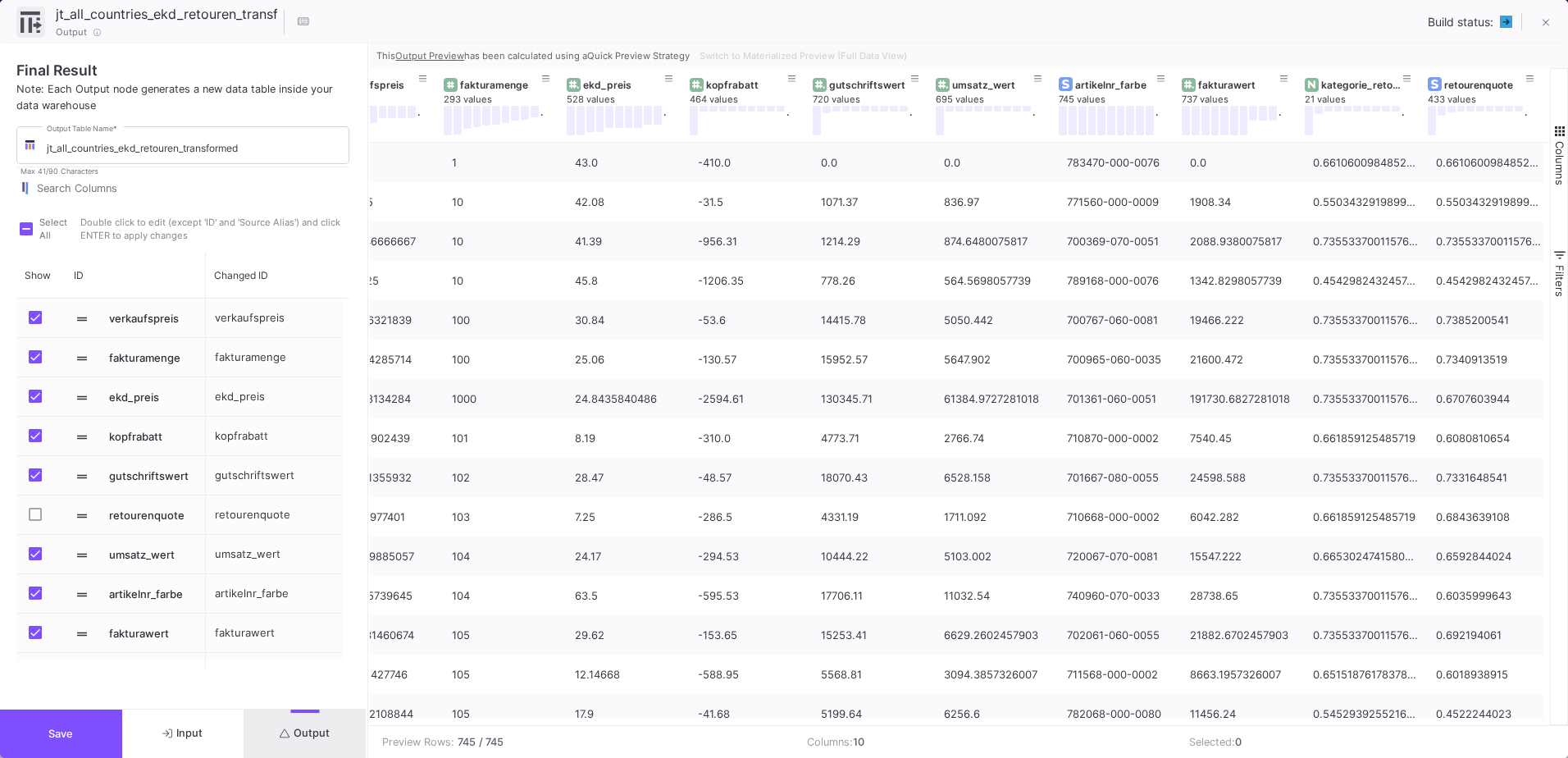
click at [91, 733] on button "Save" at bounding box center [61, 732] width 122 height 48
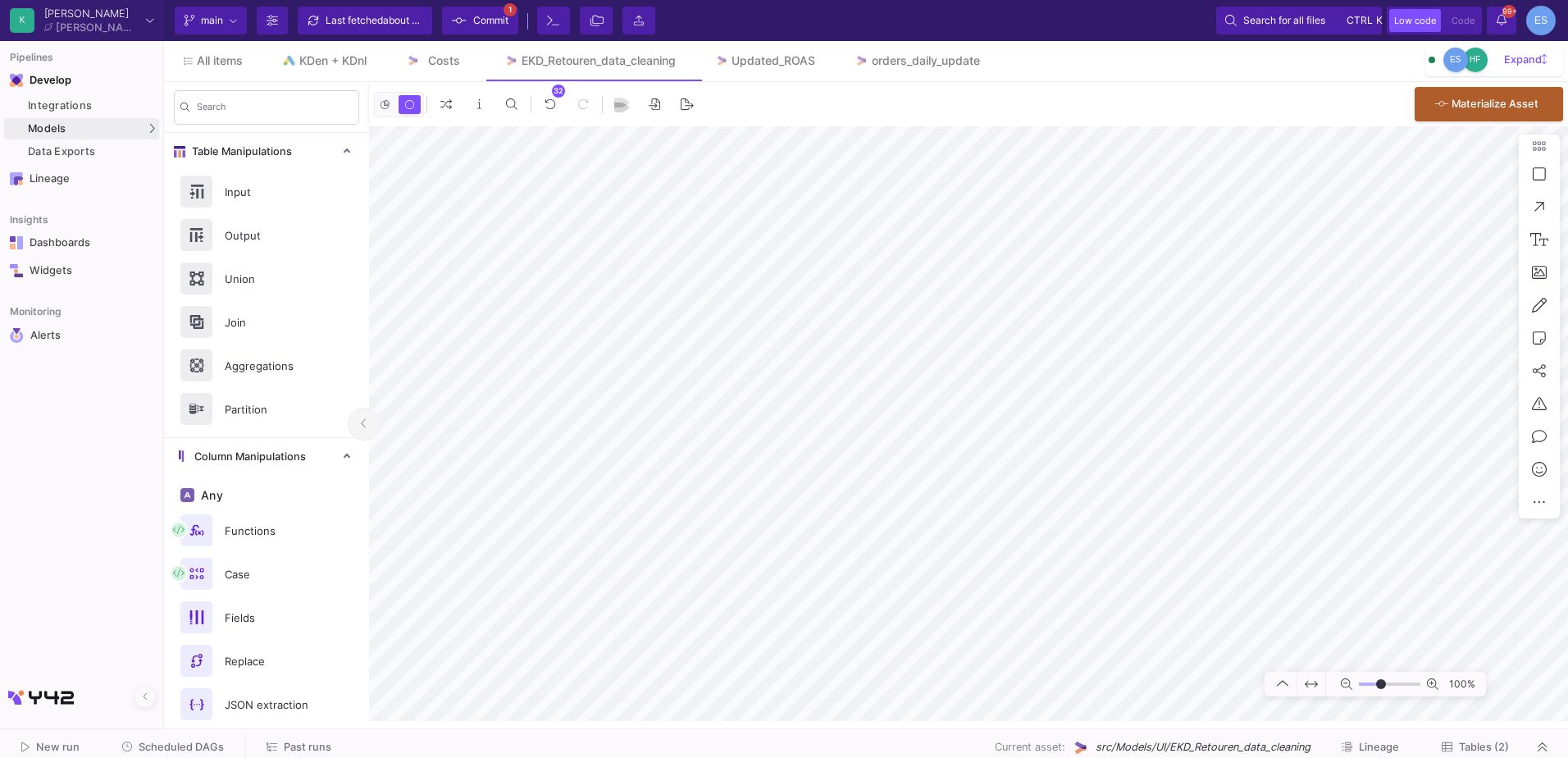
click at [481, 13] on span "Commit" at bounding box center [491, 20] width 35 height 25
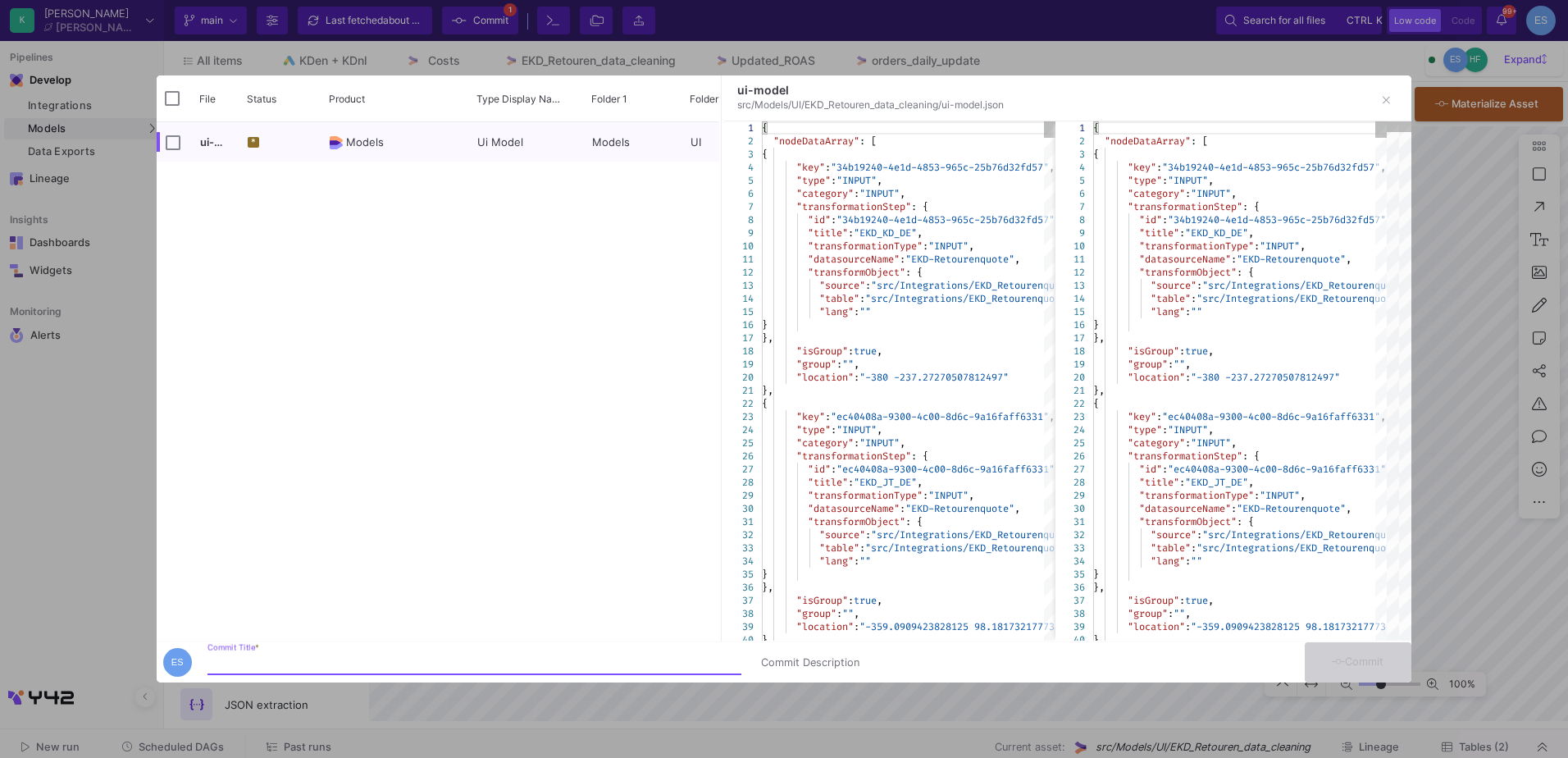
click at [286, 666] on input "Commit Title *" at bounding box center [474, 662] width 534 height 13
type input "replacing the avr retouren qoute logic"
click at [1361, 655] on span "Commit" at bounding box center [1357, 661] width 52 height 13
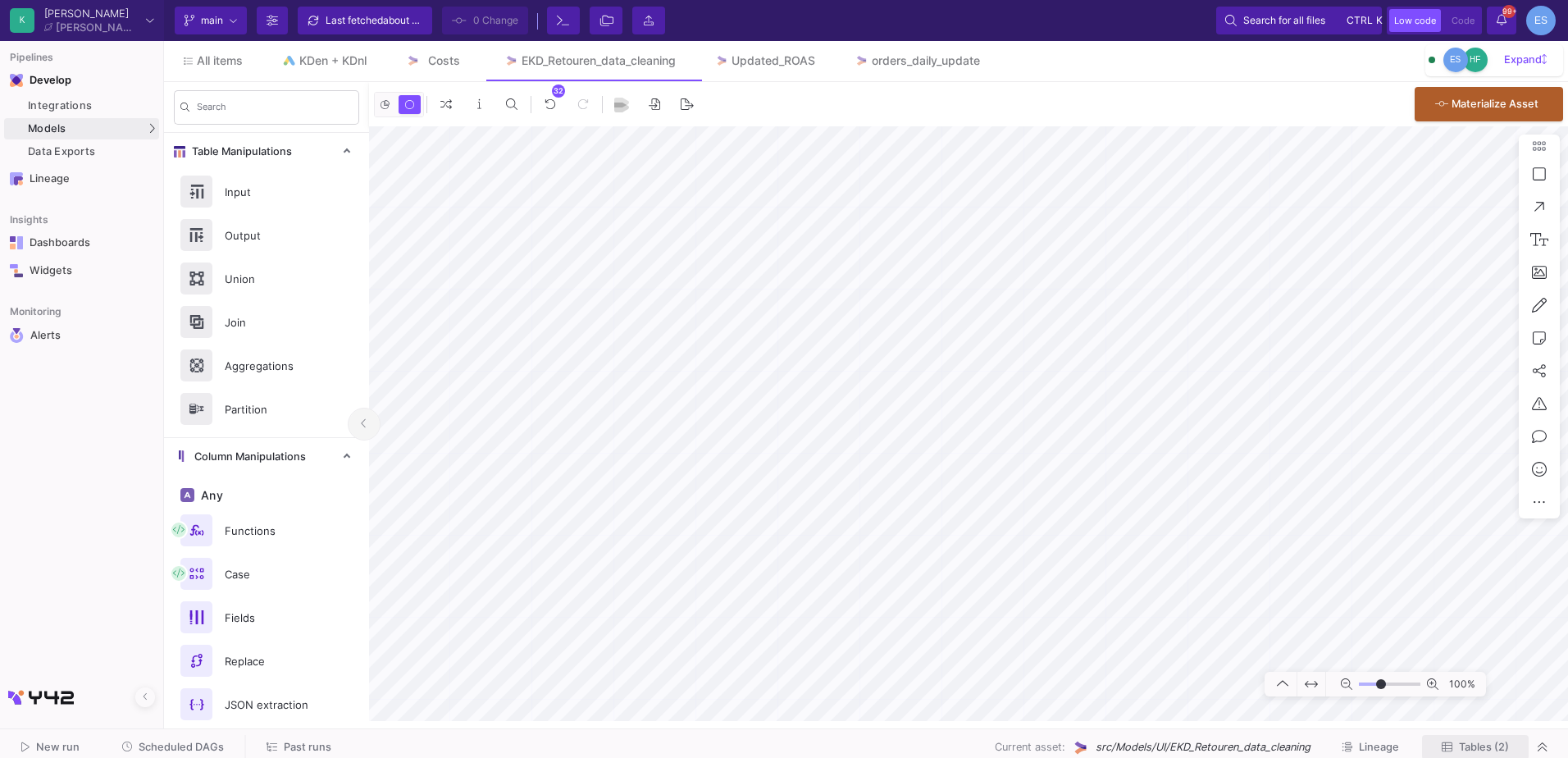
click at [1447, 747] on icon at bounding box center [1446, 746] width 11 height 11
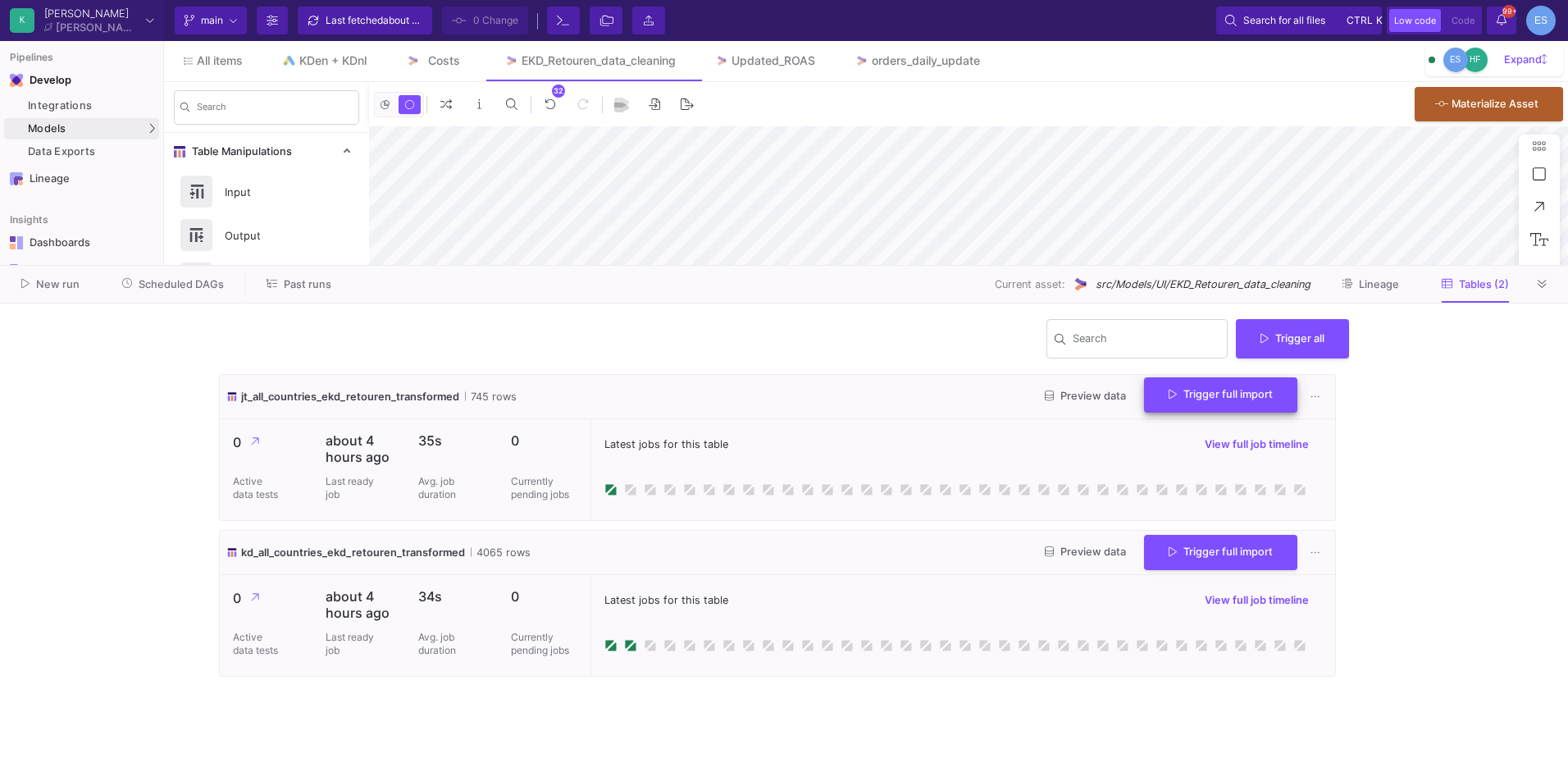
click at [1203, 406] on button "Trigger full import" at bounding box center [1220, 395] width 153 height 35
click at [1220, 549] on span "Trigger full import" at bounding box center [1220, 550] width 104 height 13
click at [1536, 286] on button at bounding box center [1541, 283] width 25 height 25
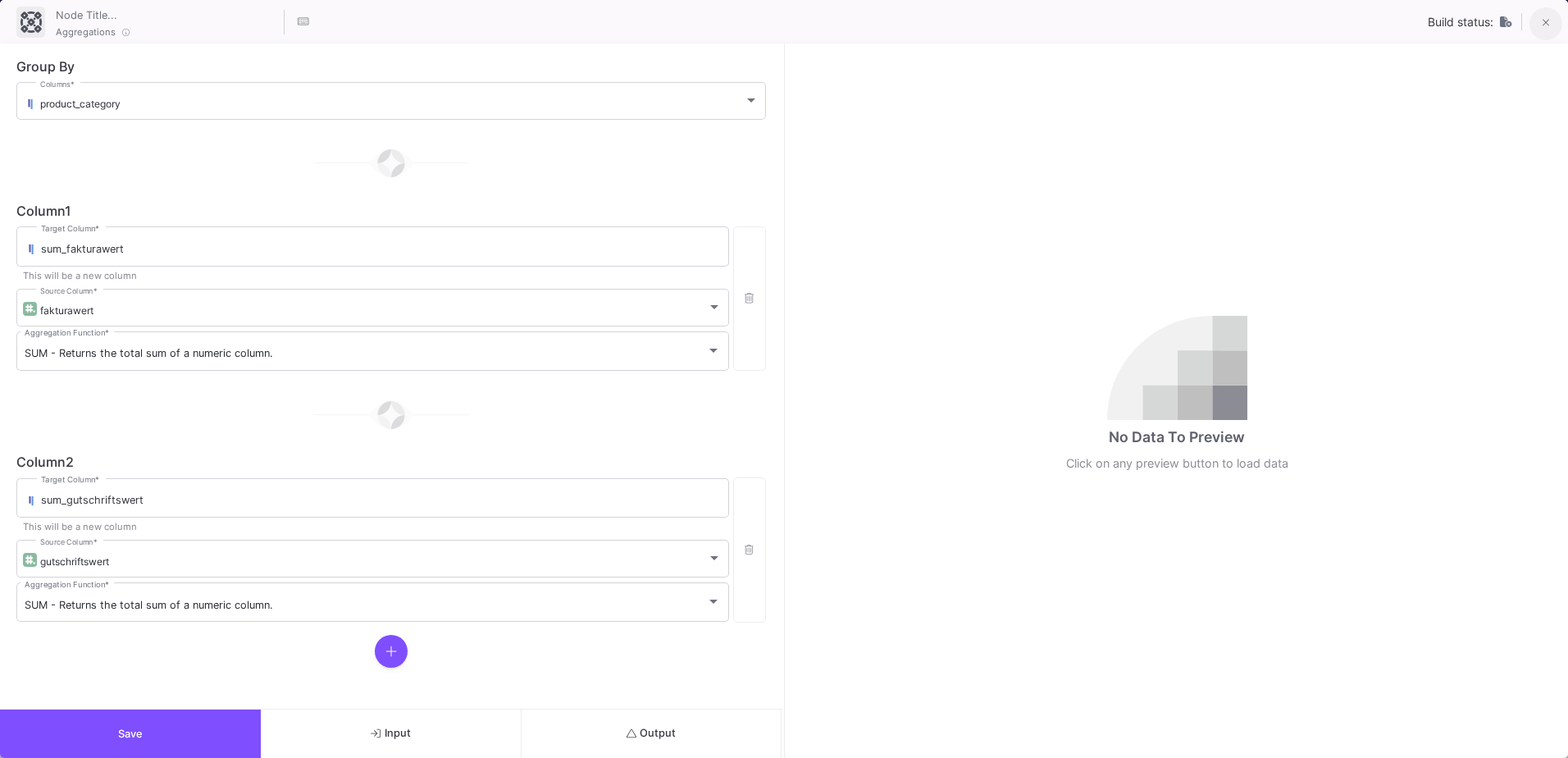
click at [1545, 30] on span at bounding box center [1546, 23] width 8 height 18
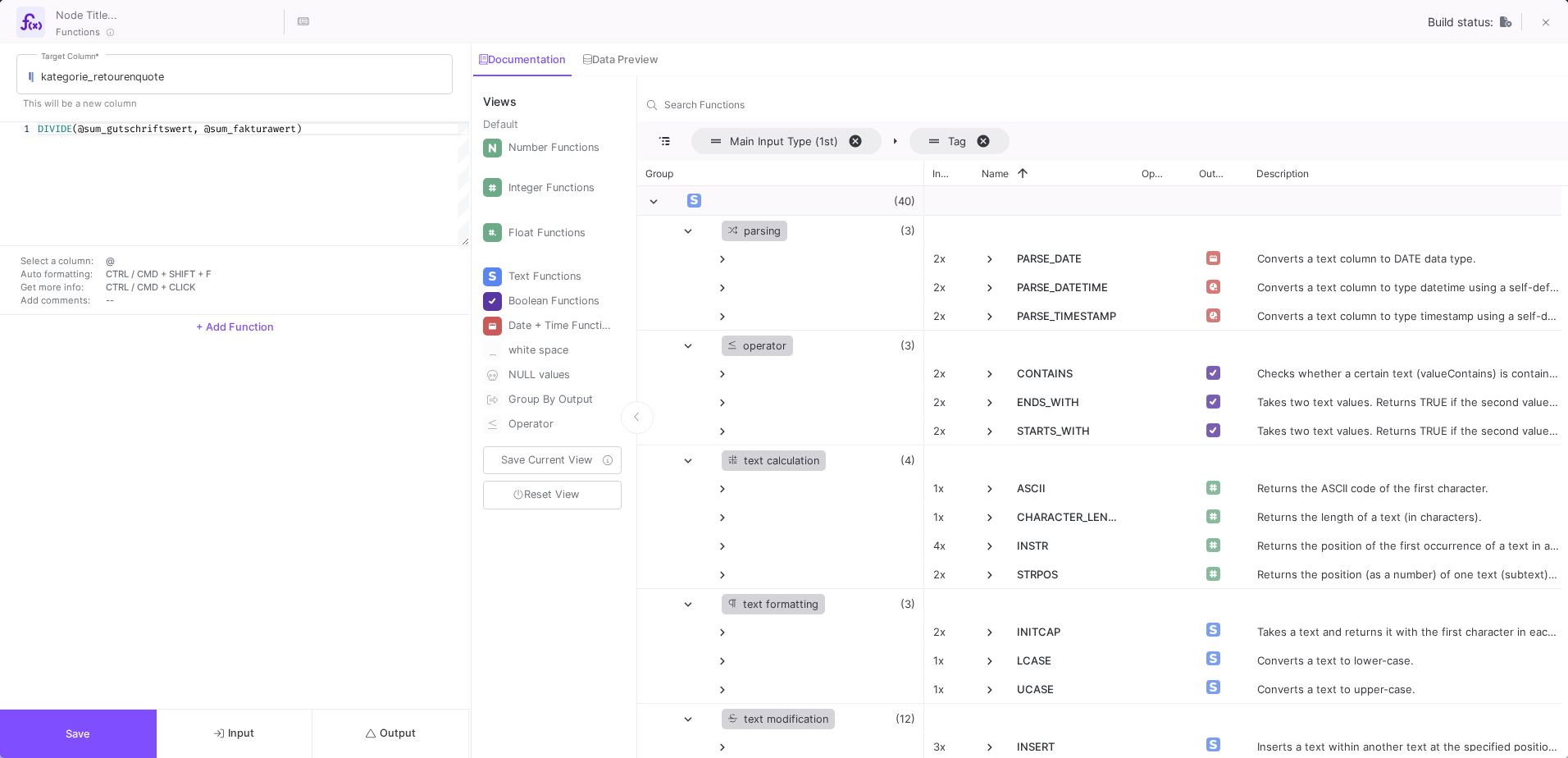
click at [420, 631] on div "kategorie_retourenquote Target Column * This will be a new column 1 DIVIDE (@su…" at bounding box center [235, 375] width 469 height 665
click at [1534, 27] on button at bounding box center [1545, 24] width 32 height 32
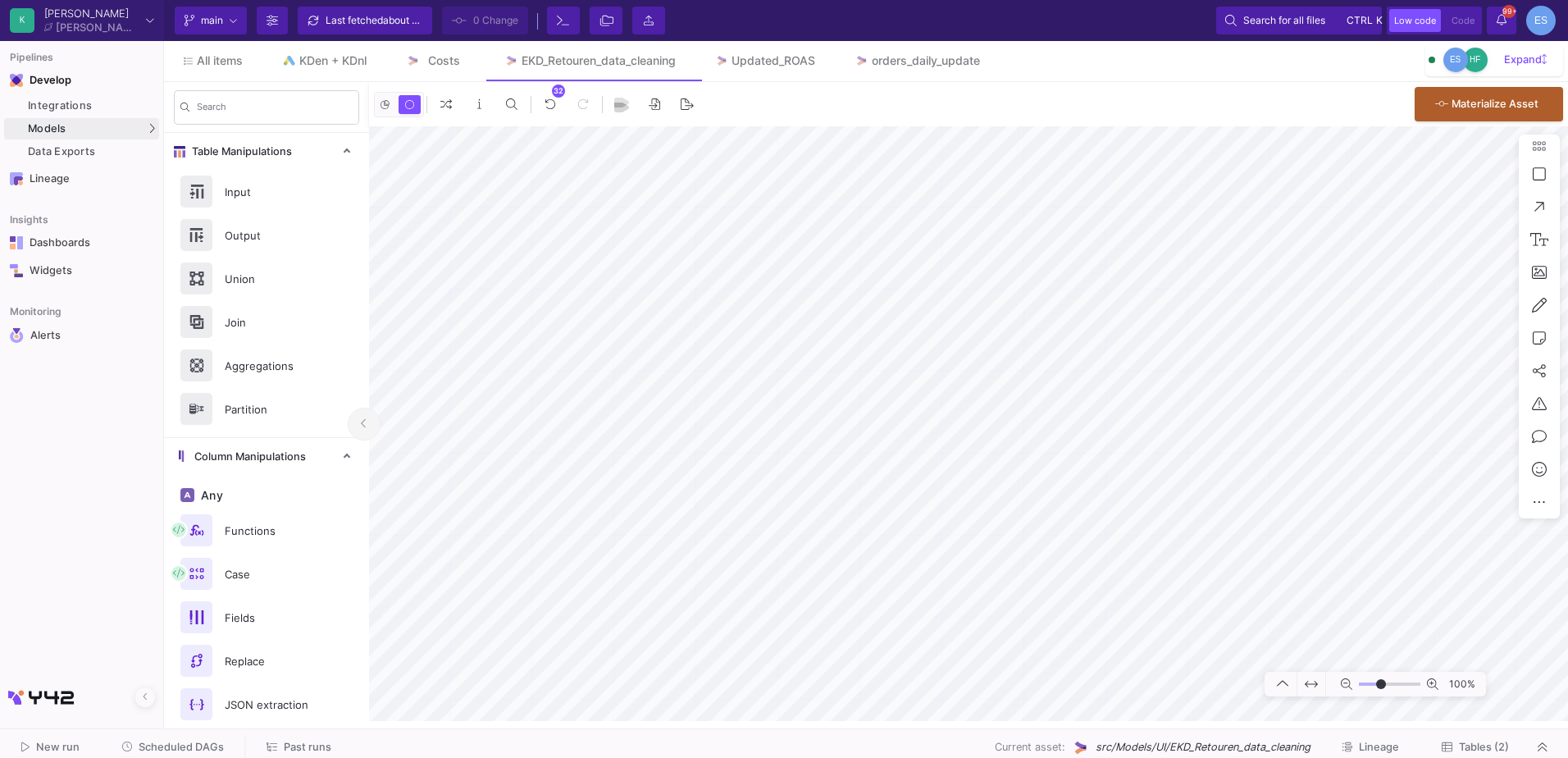
click at [1500, 751] on span "Tables (2)" at bounding box center [1484, 746] width 50 height 13
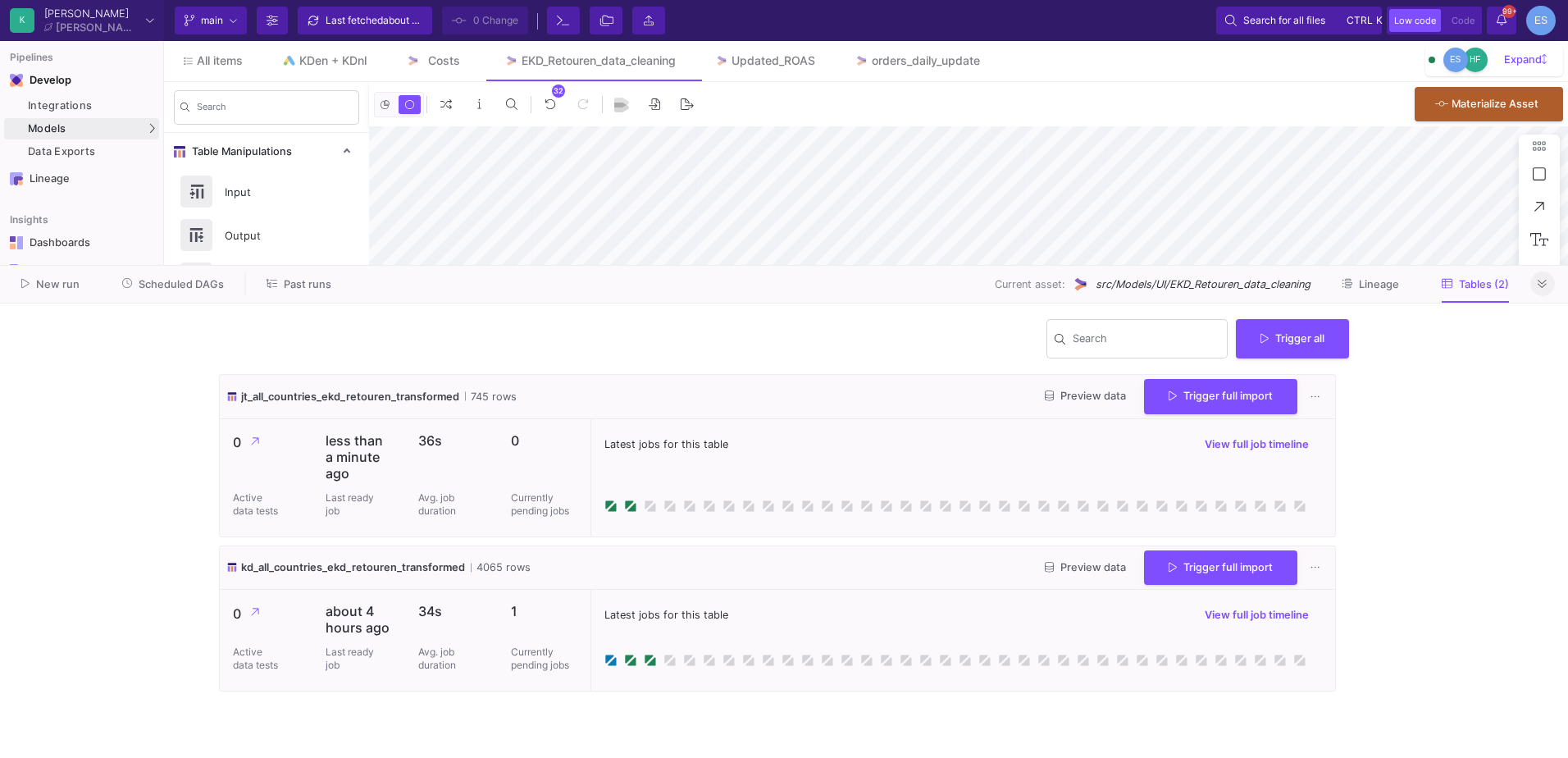
click at [1538, 286] on icon at bounding box center [1541, 284] width 9 height 11
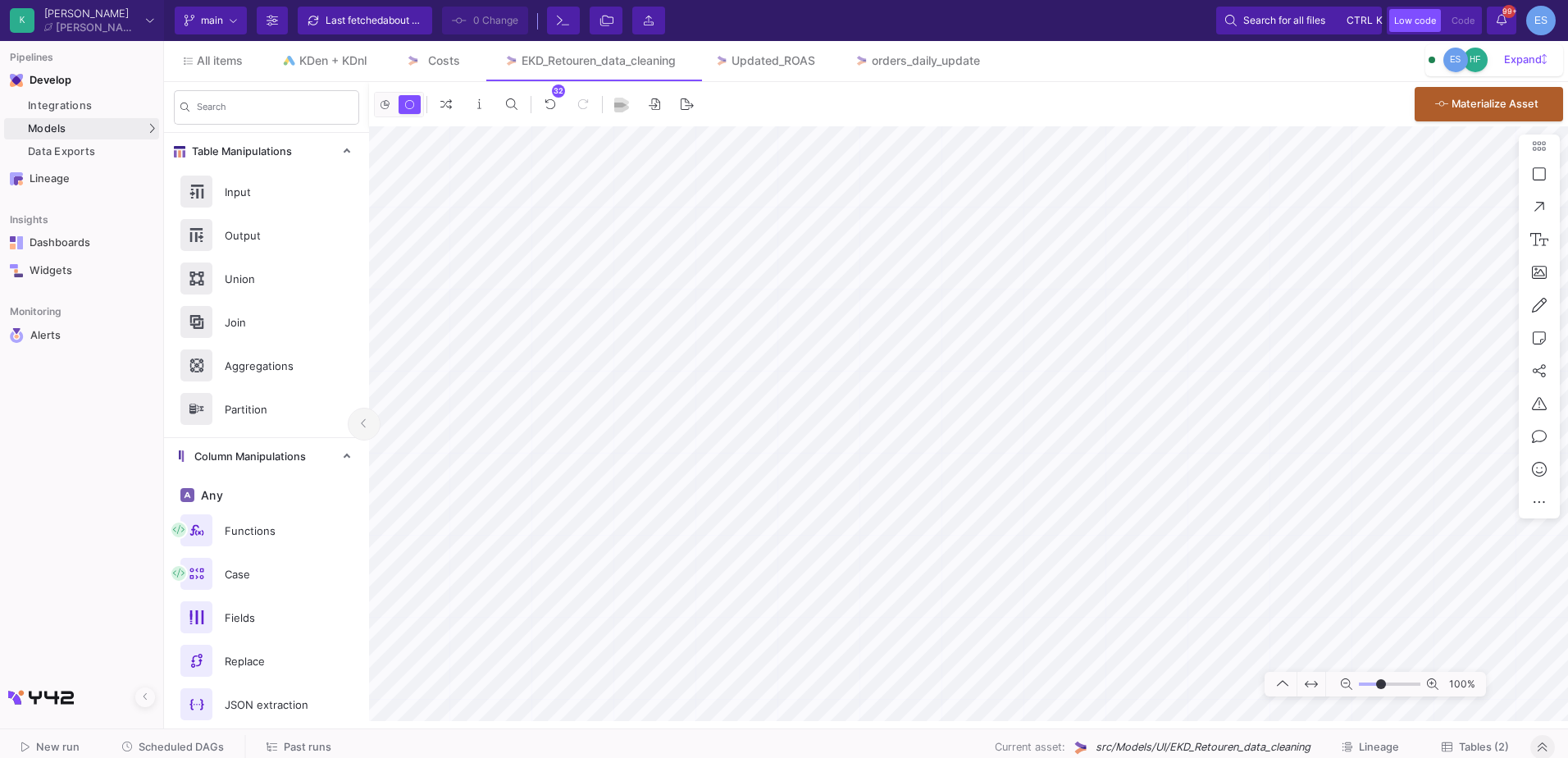
click at [1494, 739] on button "Tables (2)" at bounding box center [1475, 747] width 107 height 26
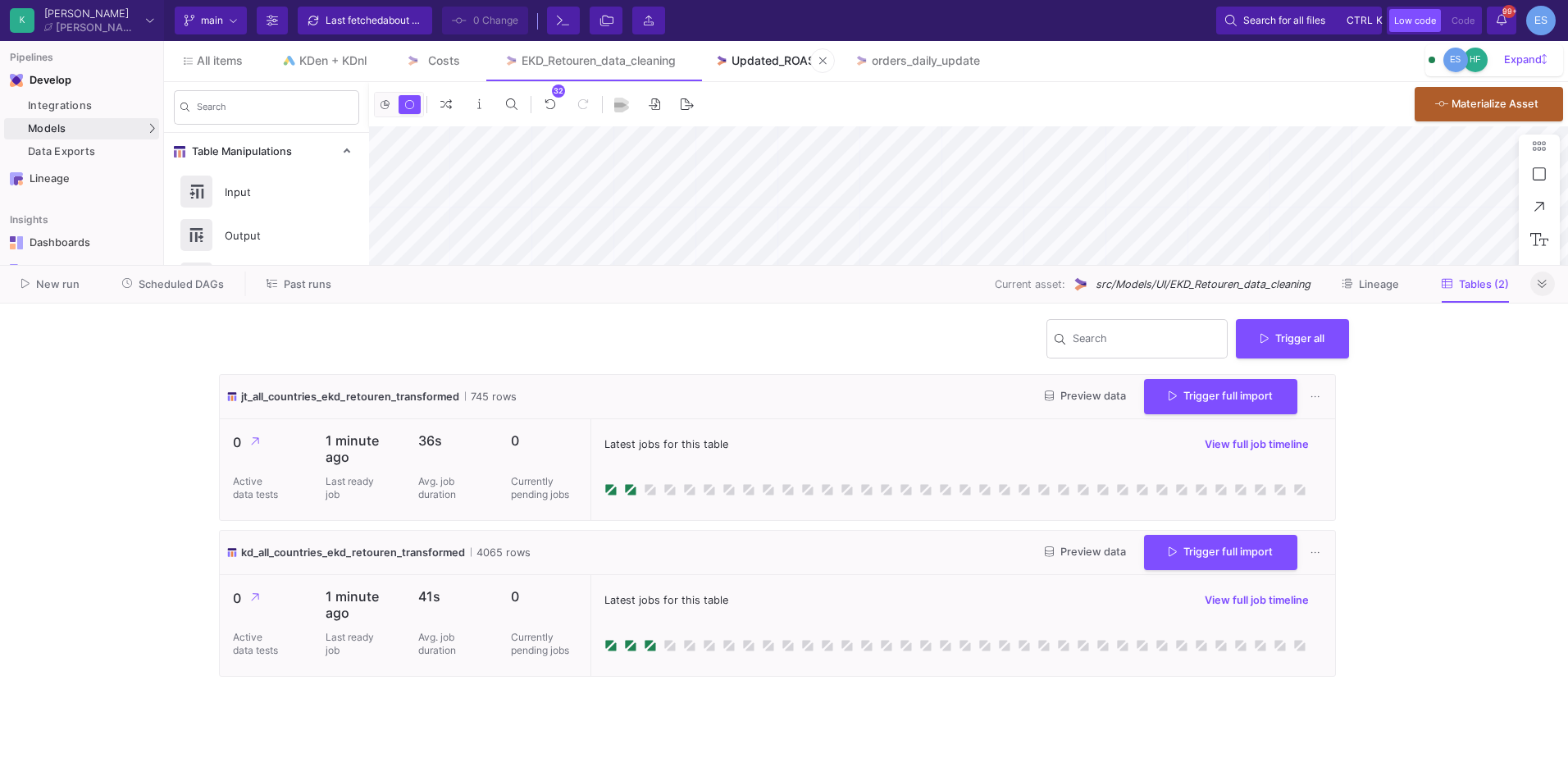
click at [788, 57] on div "Updated_ROAS" at bounding box center [773, 60] width 83 height 13
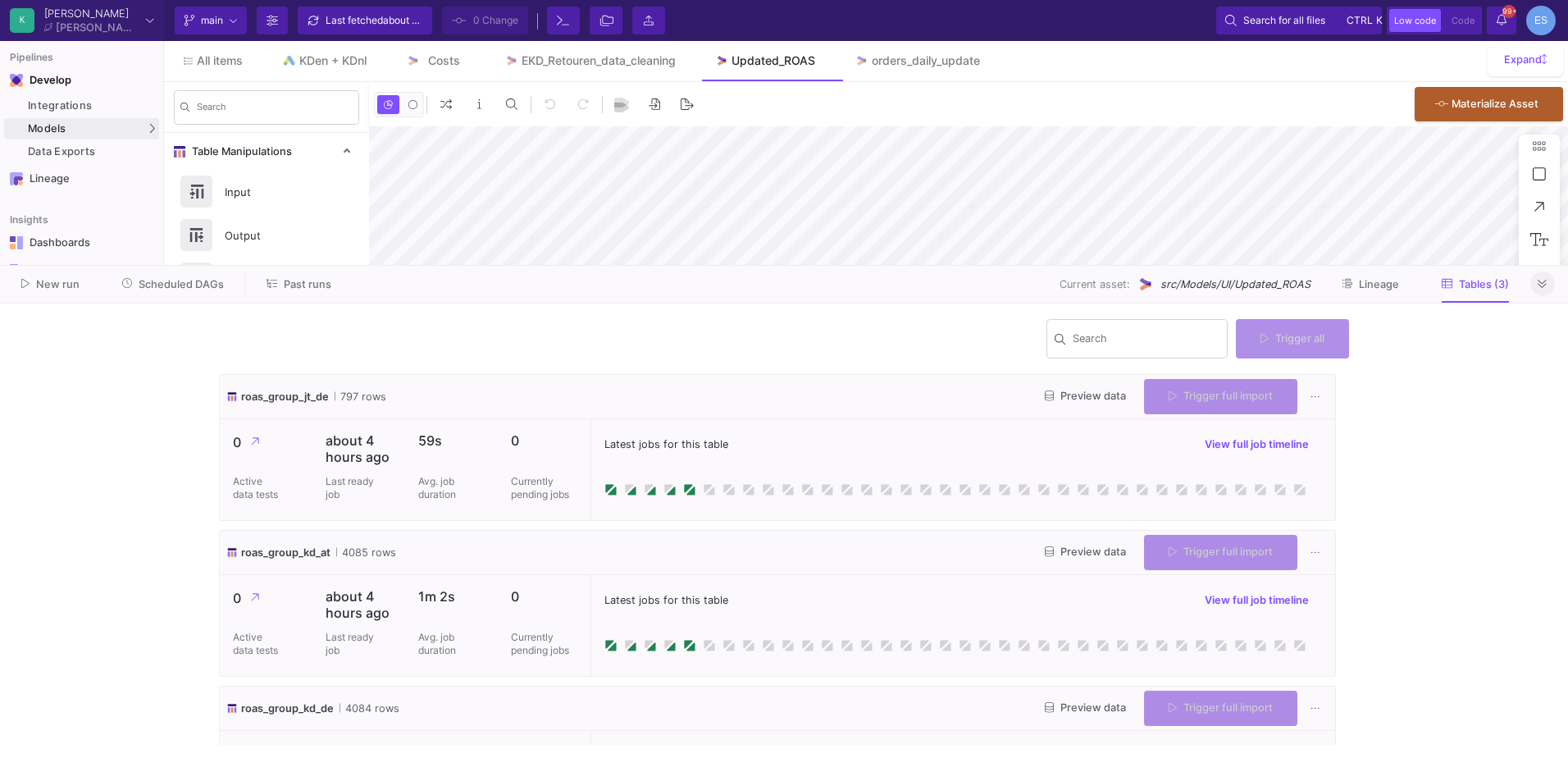
type input "-41"
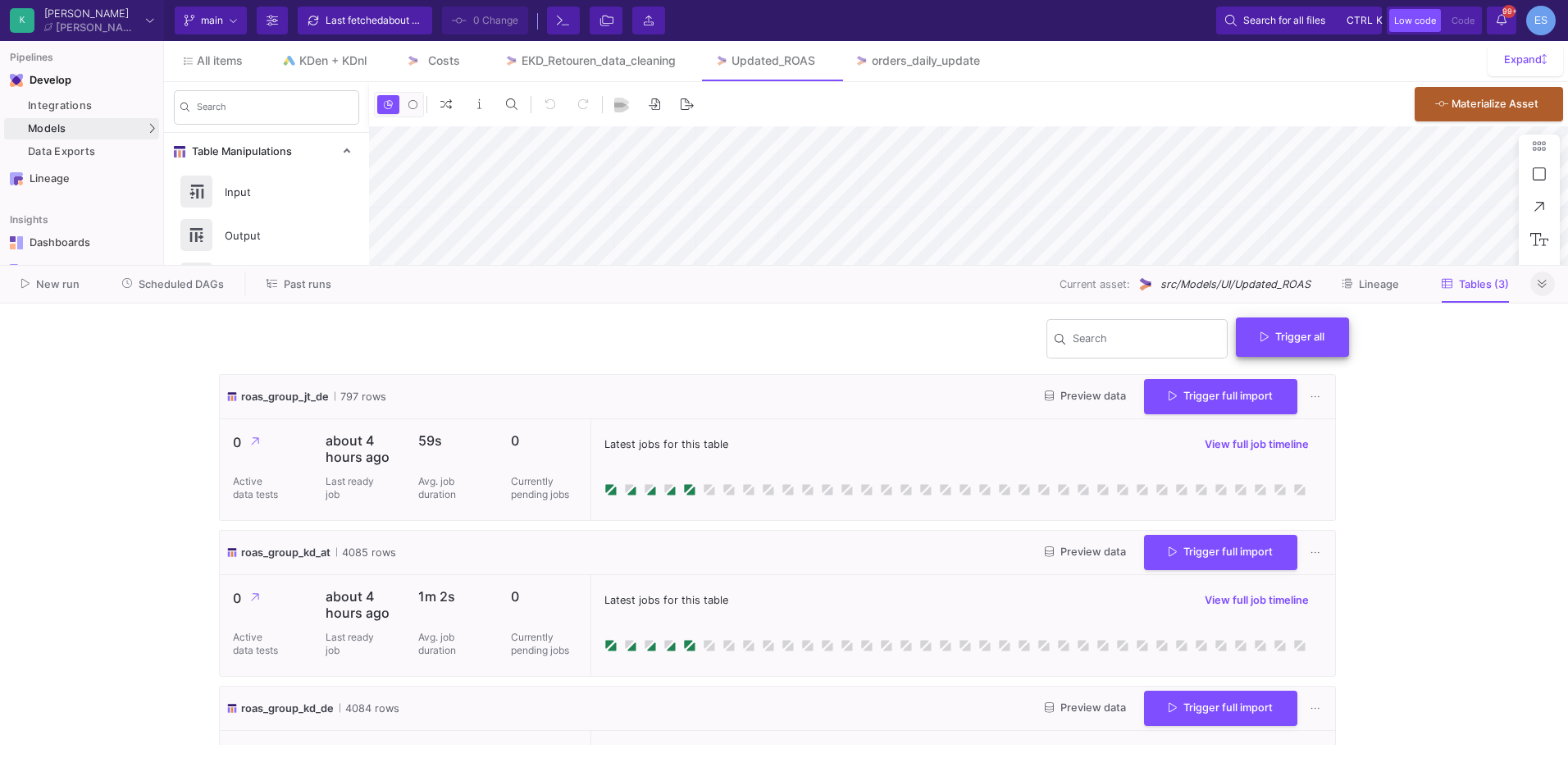
click at [1271, 345] on button "Trigger all" at bounding box center [1292, 337] width 113 height 39
click at [1270, 380] on button "Full import" at bounding box center [1299, 376] width 134 height 39
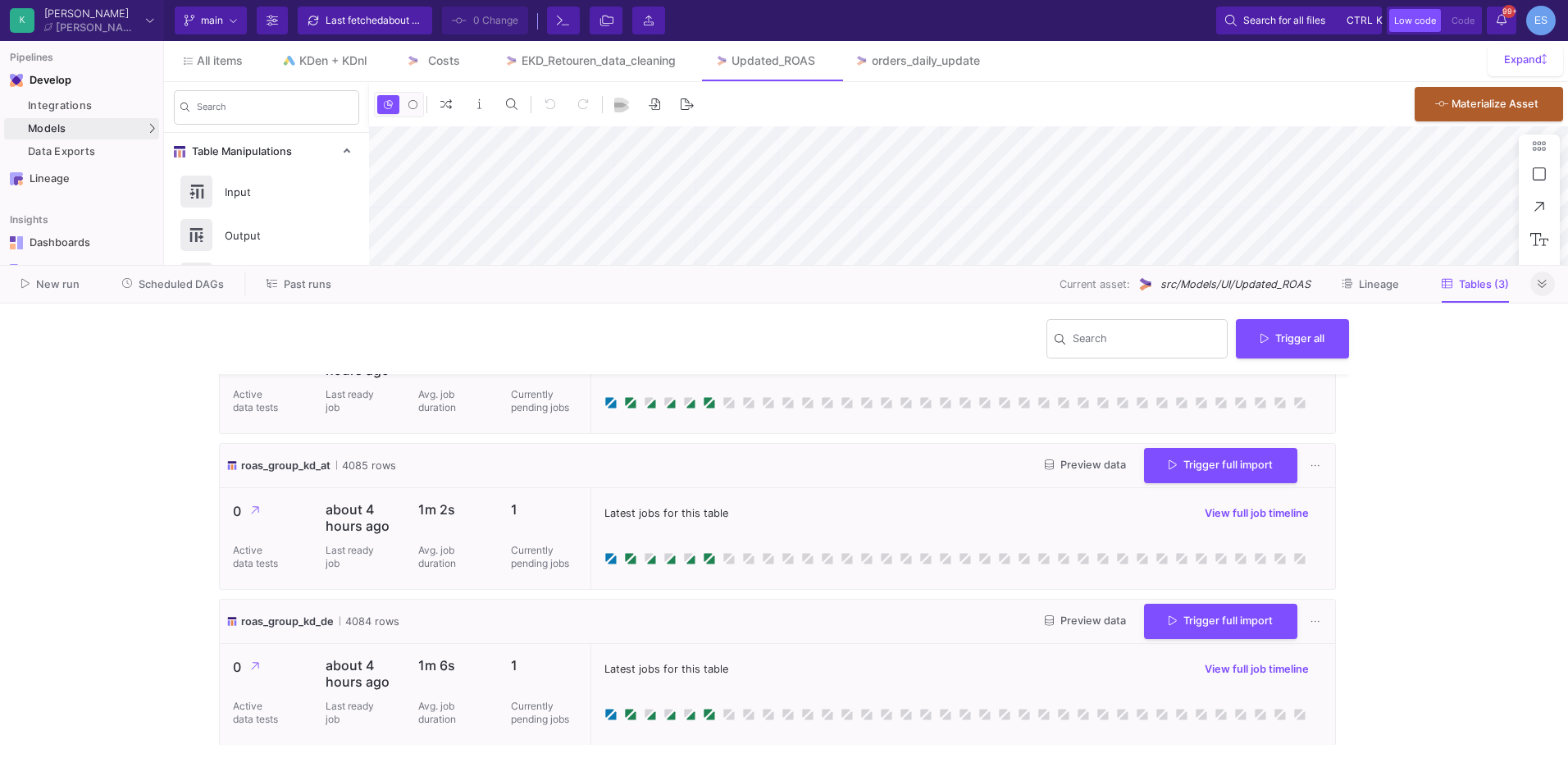
scroll to position [88, 0]
click at [565, 52] on link "EKD_Retouren_data_cleaning" at bounding box center [590, 61] width 211 height 39
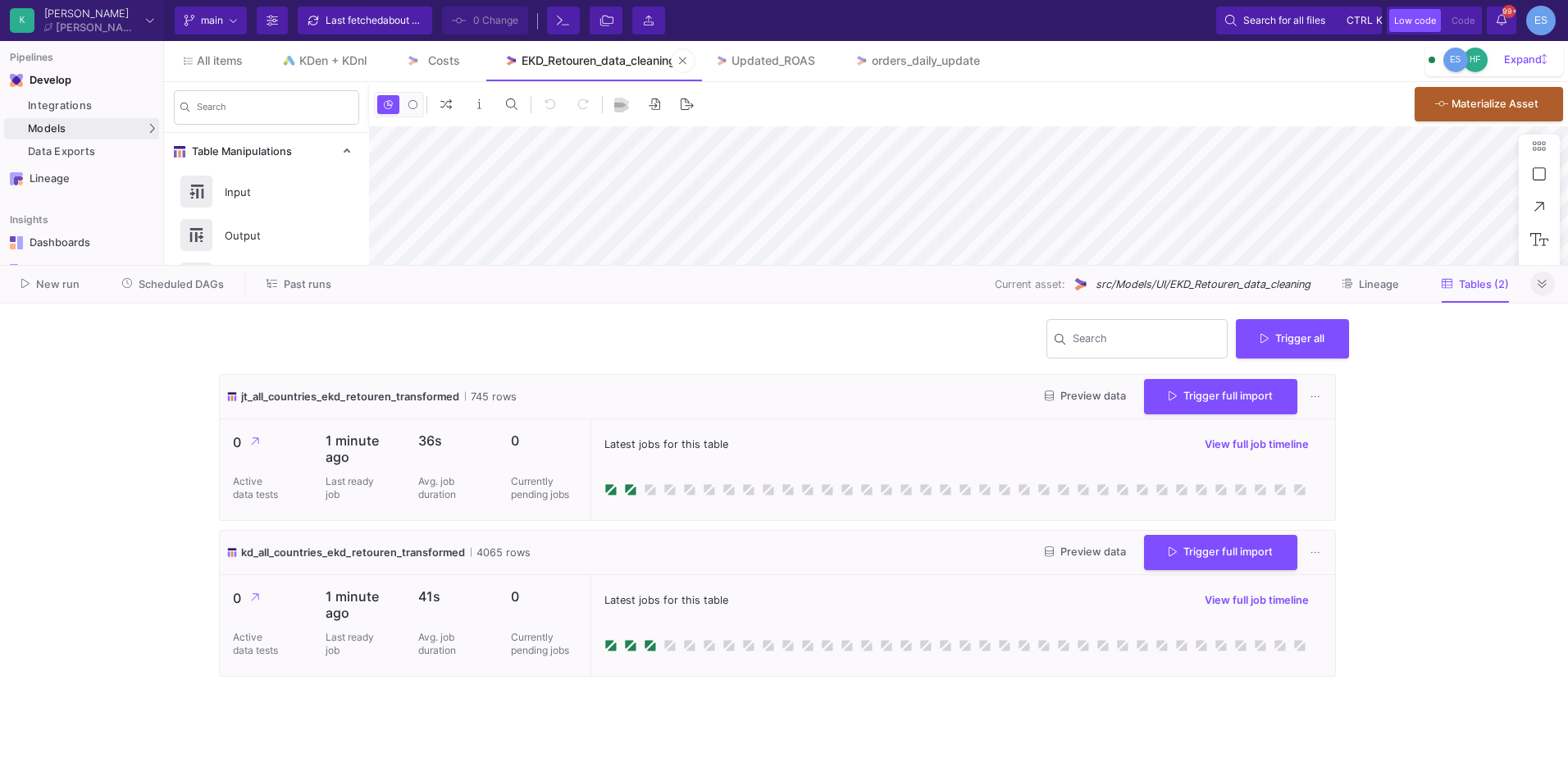
type input "-21"
click at [1540, 288] on icon at bounding box center [1541, 284] width 9 height 11
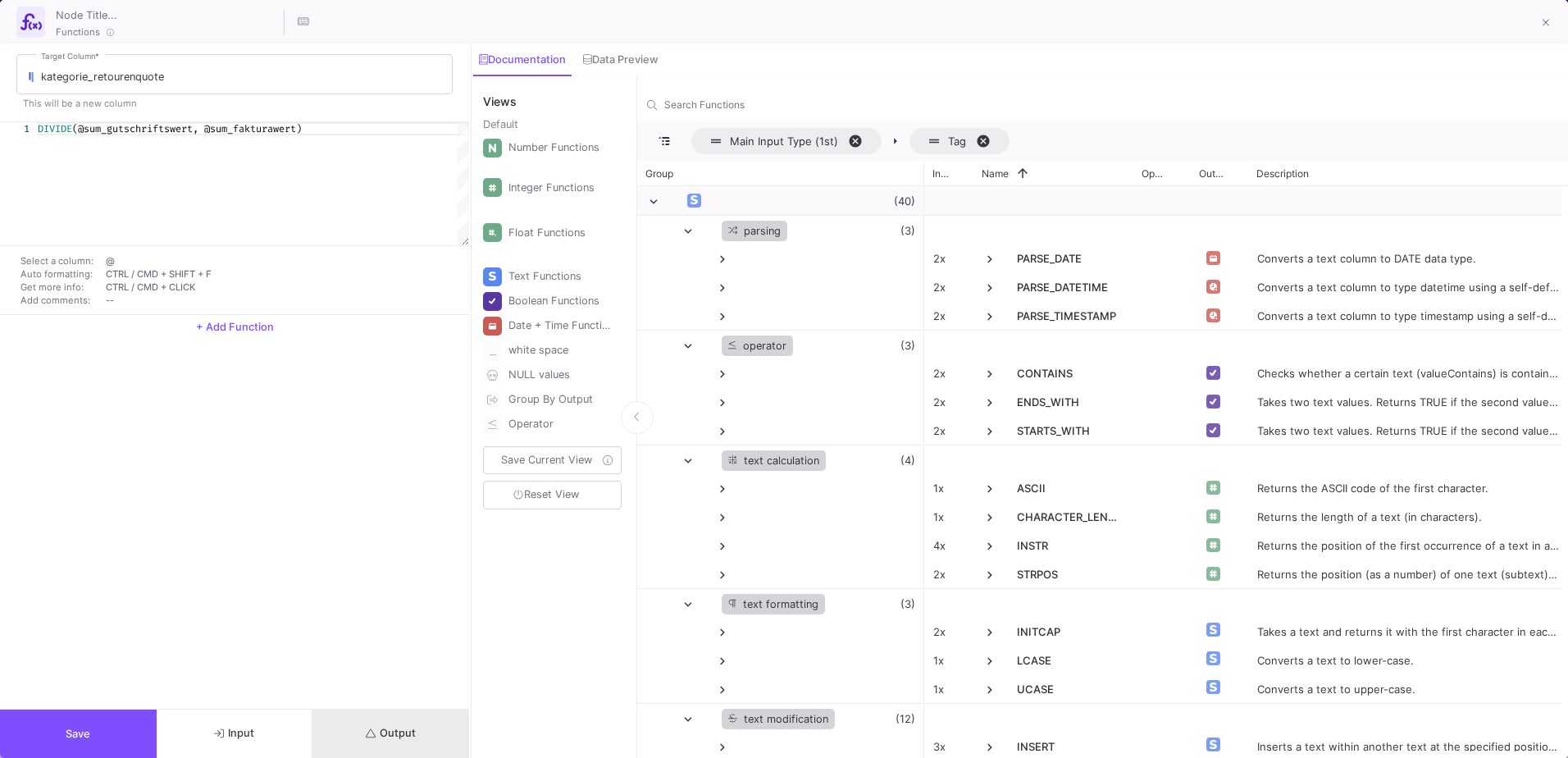
click at [383, 754] on button "Output" at bounding box center [391, 732] width 157 height 48
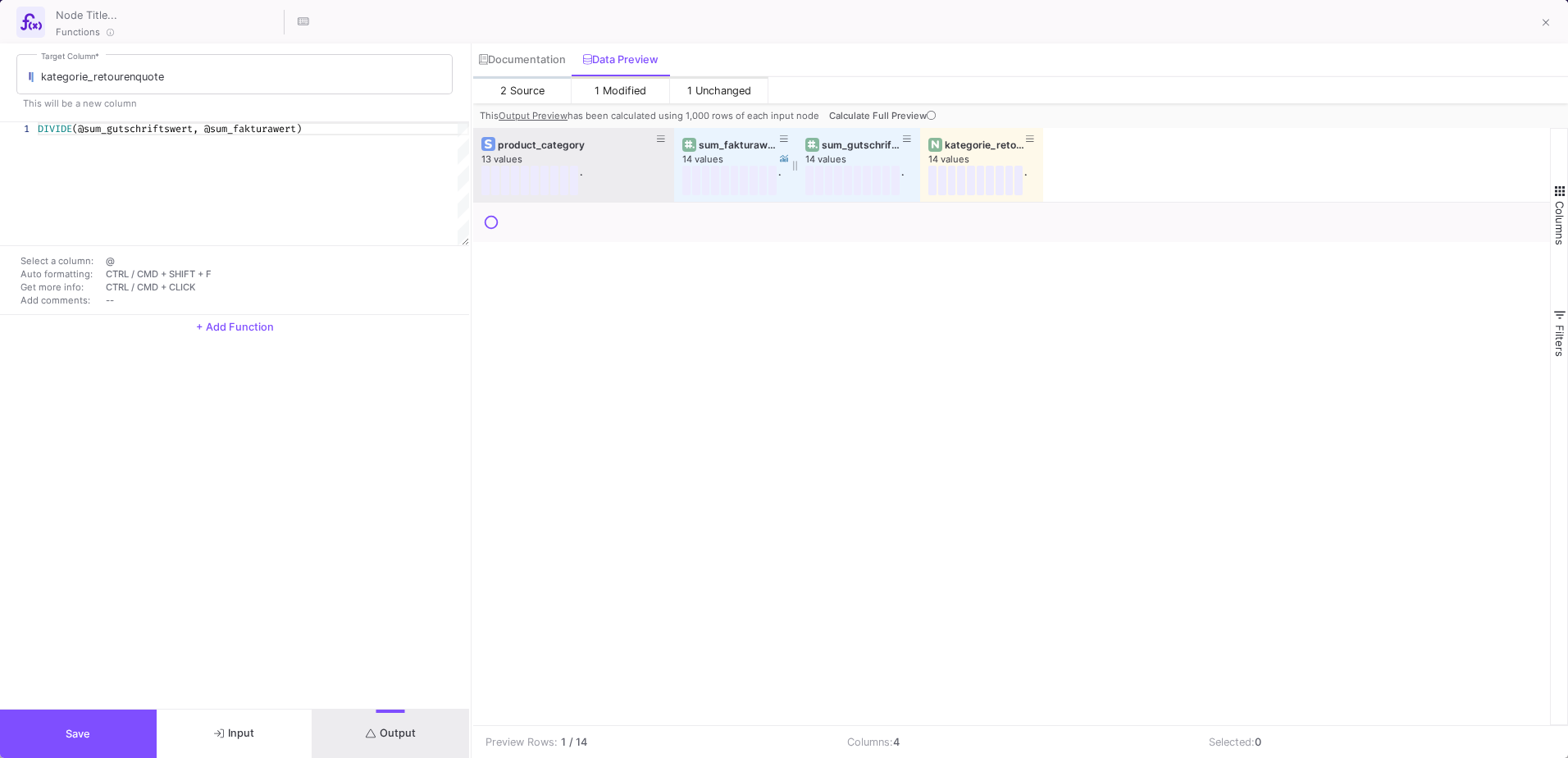
drag, startPoint x: 594, startPoint y: 137, endPoint x: 673, endPoint y: 141, distance: 79.1
click at [673, 141] on div at bounding box center [674, 164] width 7 height 74
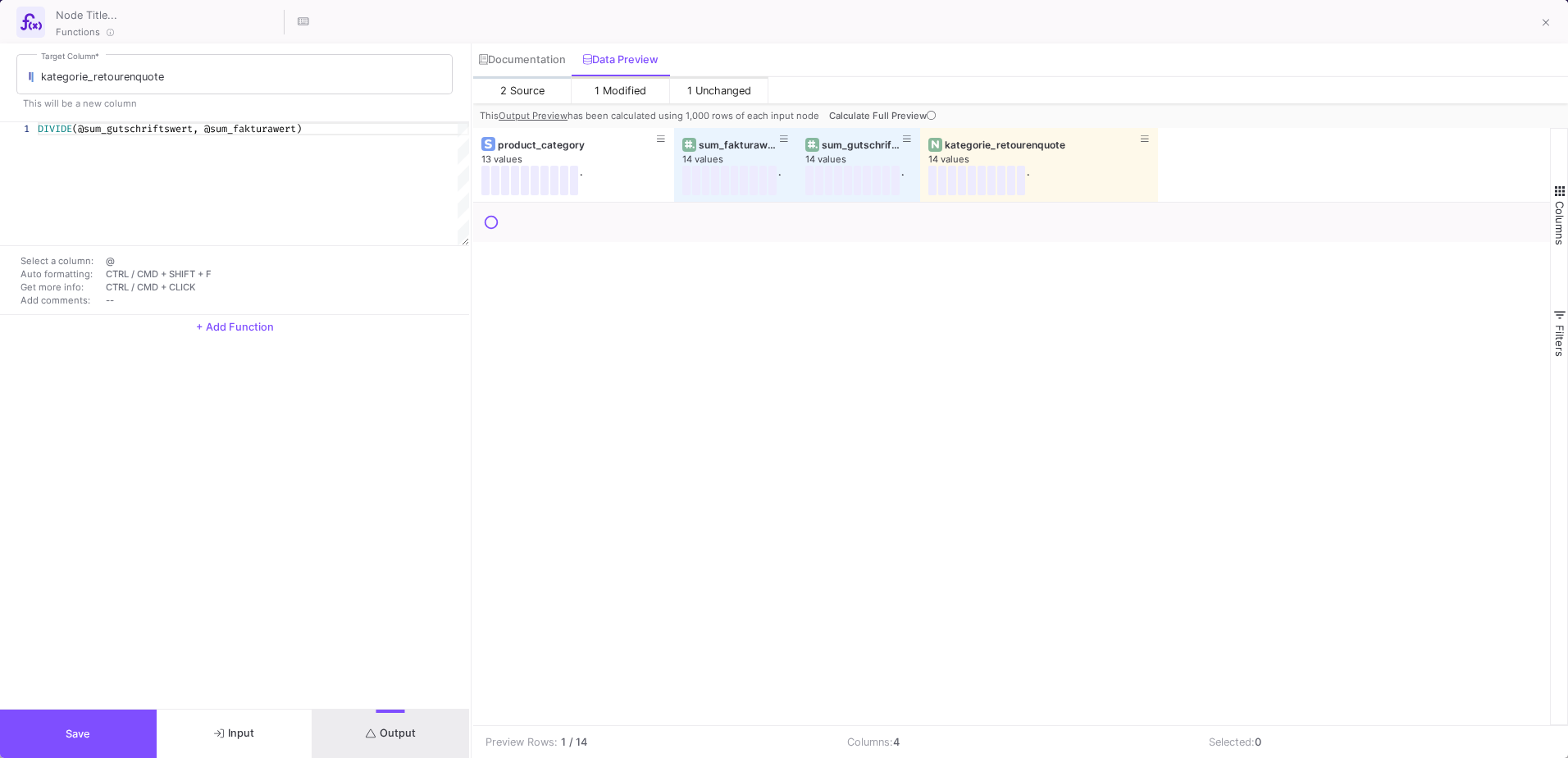
drag, startPoint x: 1042, startPoint y: 143, endPoint x: 1157, endPoint y: 149, distance: 115.2
click at [1157, 149] on div at bounding box center [1158, 164] width 7 height 74
click at [927, 113] on icon at bounding box center [931, 115] width 9 height 9
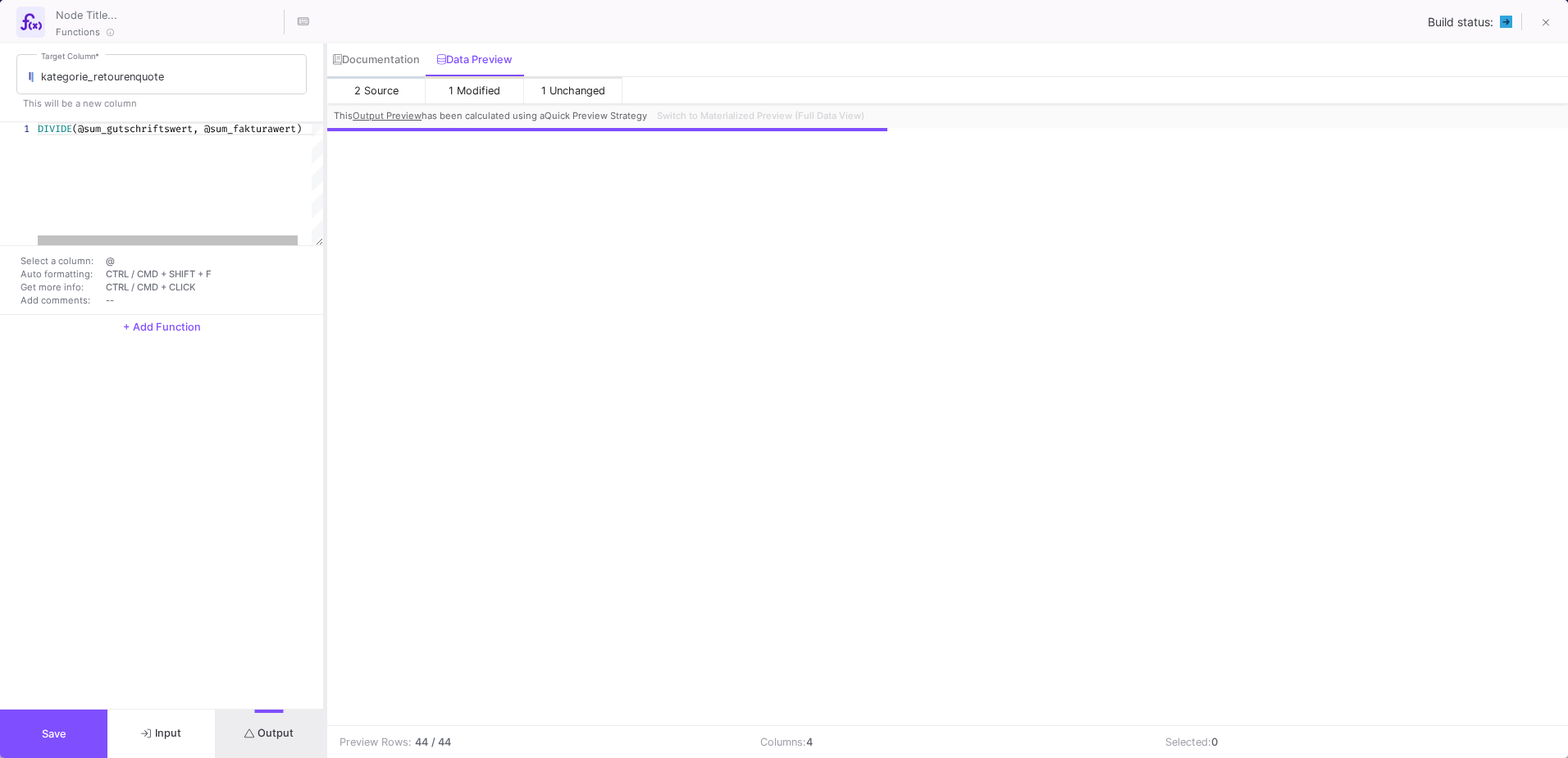
drag, startPoint x: 470, startPoint y: 172, endPoint x: 325, endPoint y: 177, distance: 145.1
click at [325, 177] on div at bounding box center [325, 400] width 4 height 714
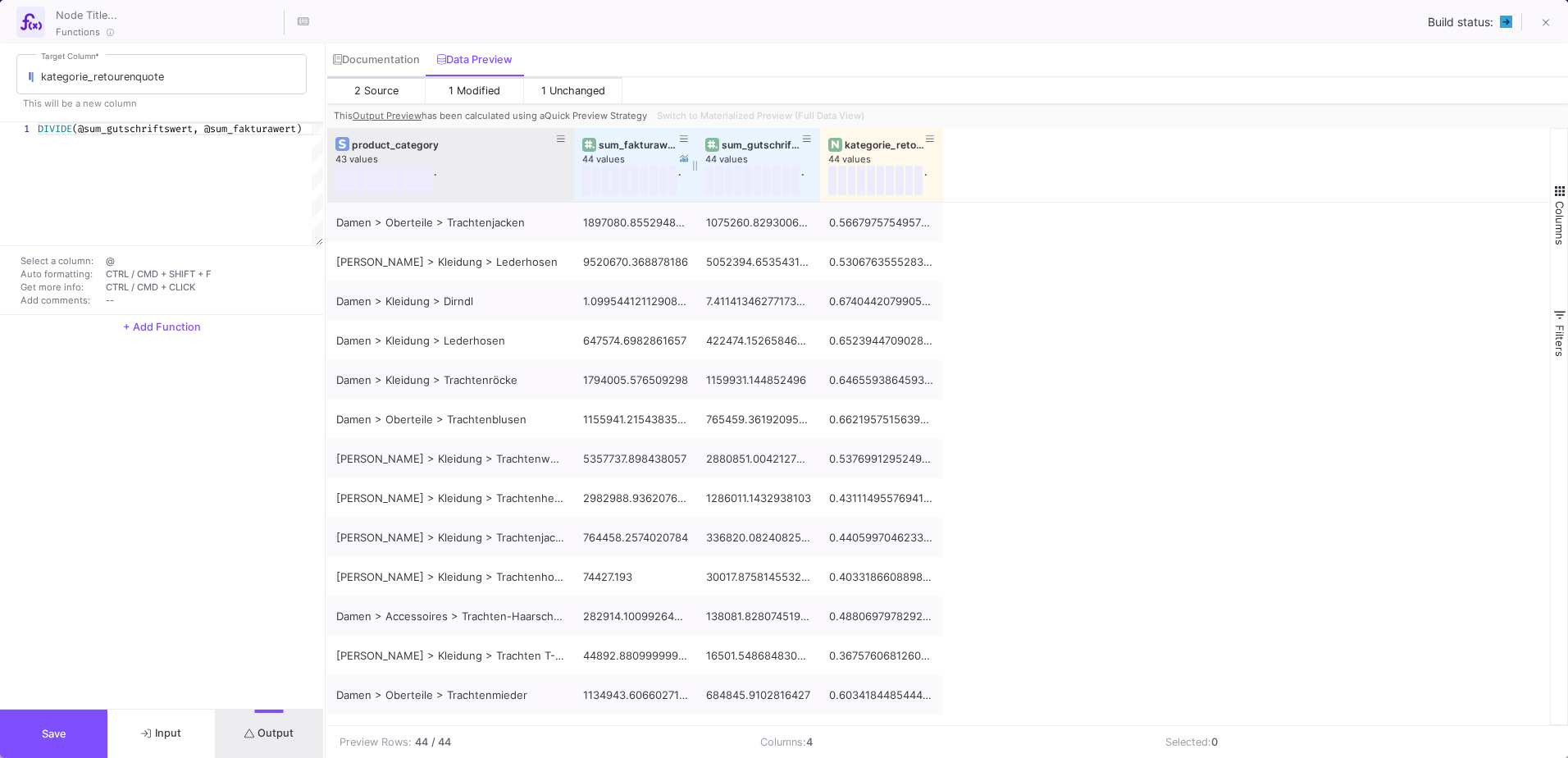
drag, startPoint x: 451, startPoint y: 149, endPoint x: 574, endPoint y: 149, distance: 123.0
click at [574, 149] on div at bounding box center [573, 164] width 7 height 74
click at [882, 148] on div "kategorie_retourenquote" at bounding box center [885, 144] width 81 height 13
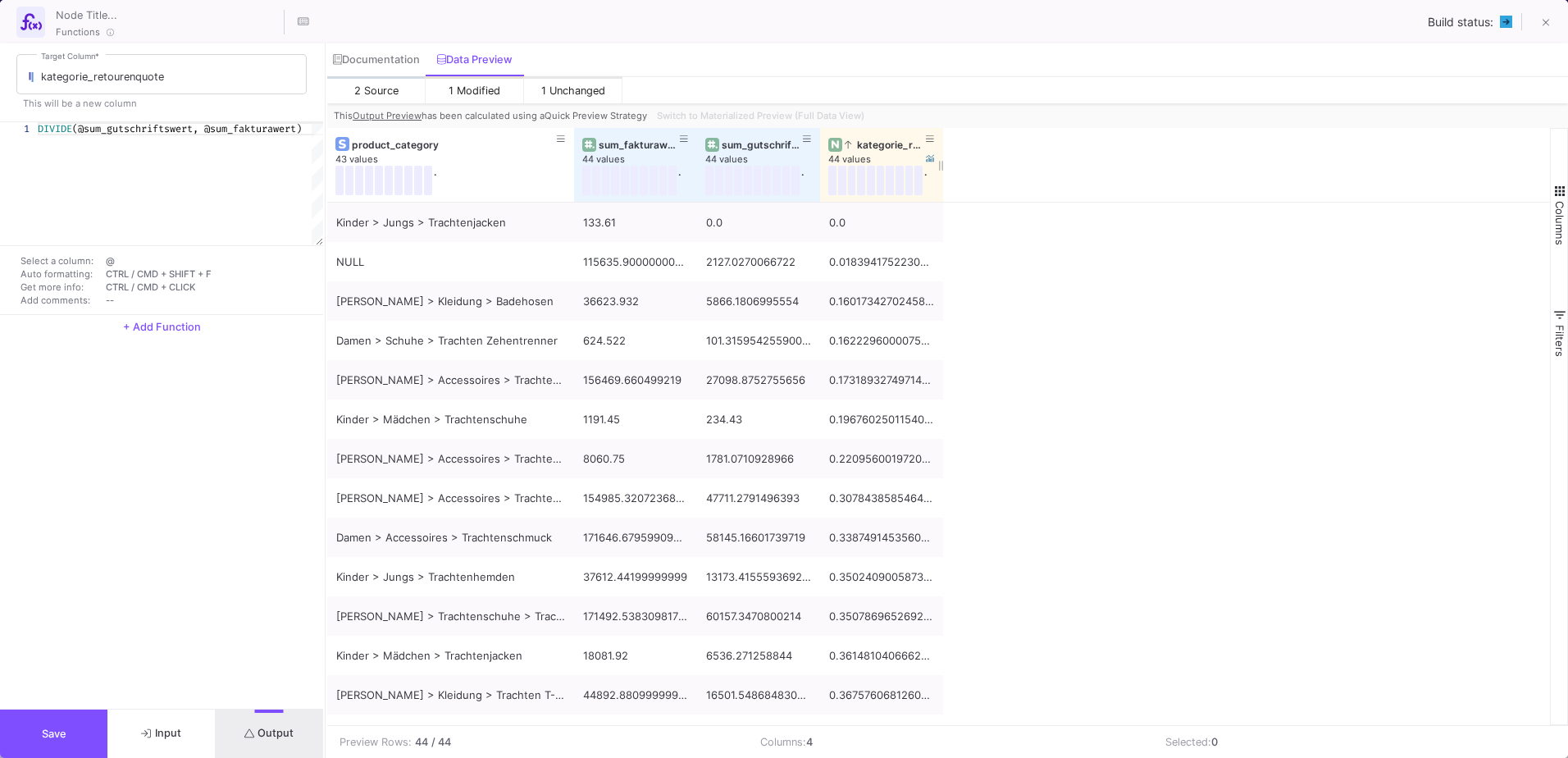
click at [882, 148] on div "kategorie_retourenquote" at bounding box center [885, 144] width 81 height 13
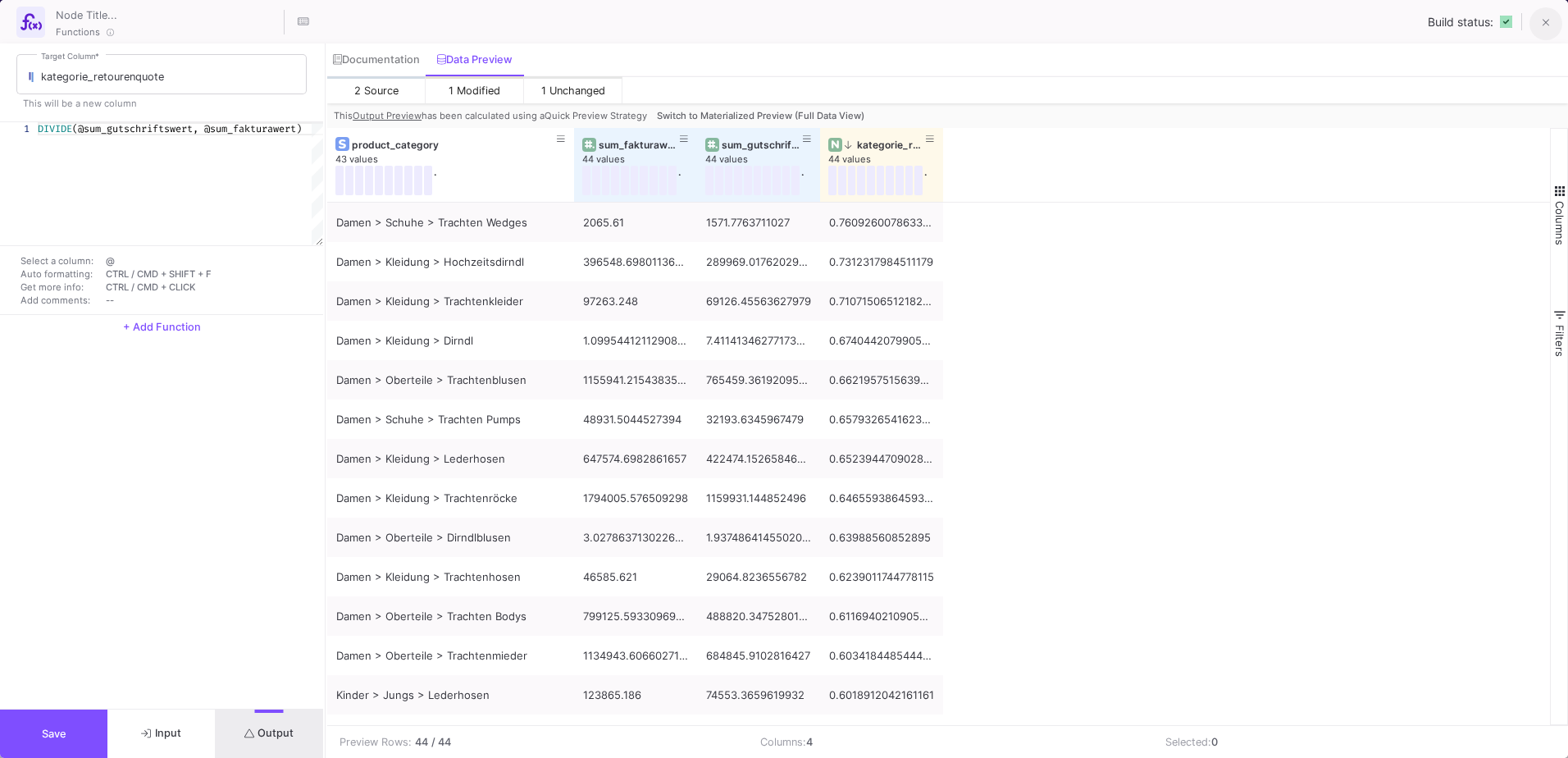
click at [1542, 23] on icon at bounding box center [1546, 24] width 8 height 12
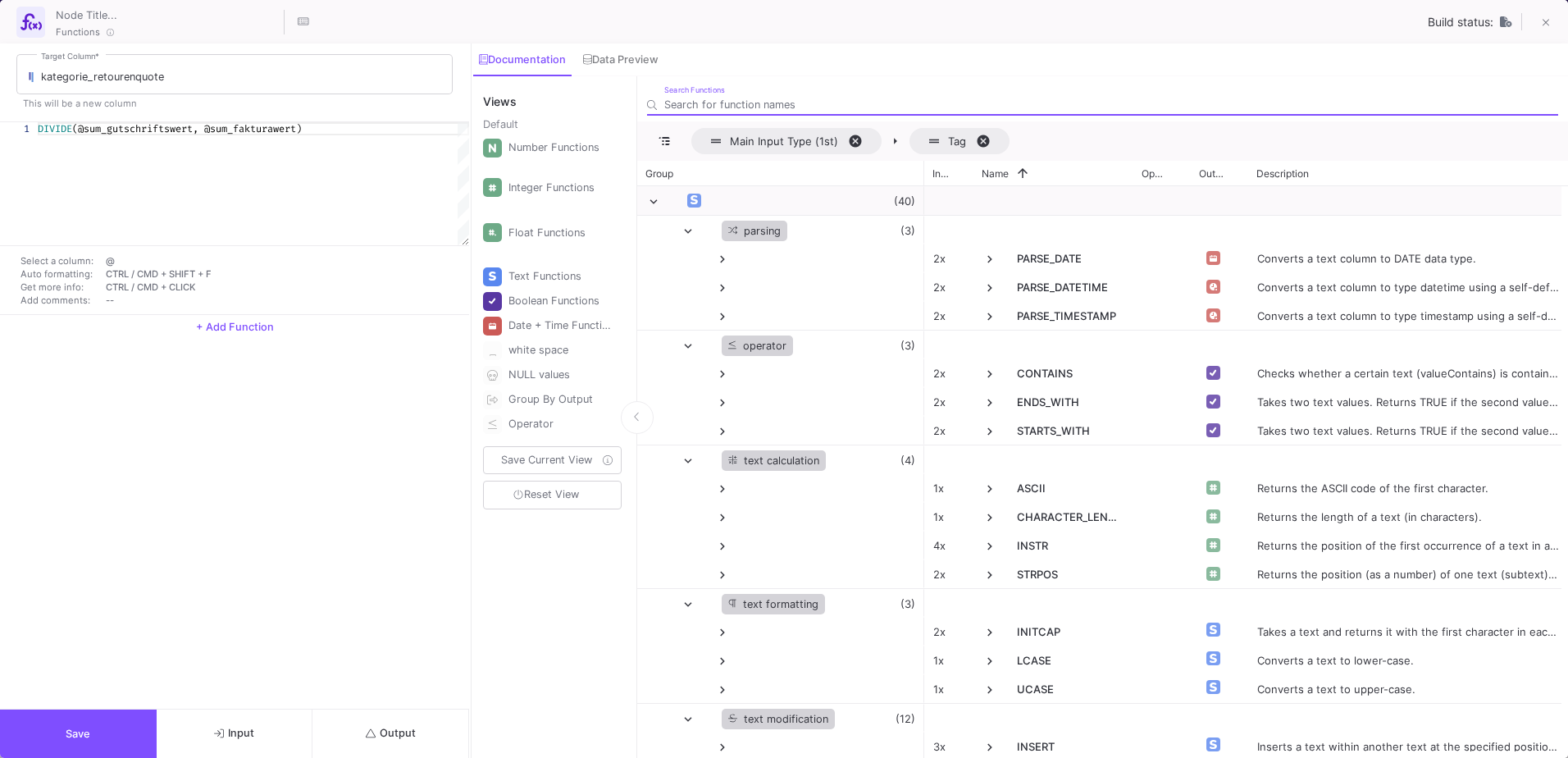
click at [370, 733] on icon "submit" at bounding box center [370, 733] width 11 height 11
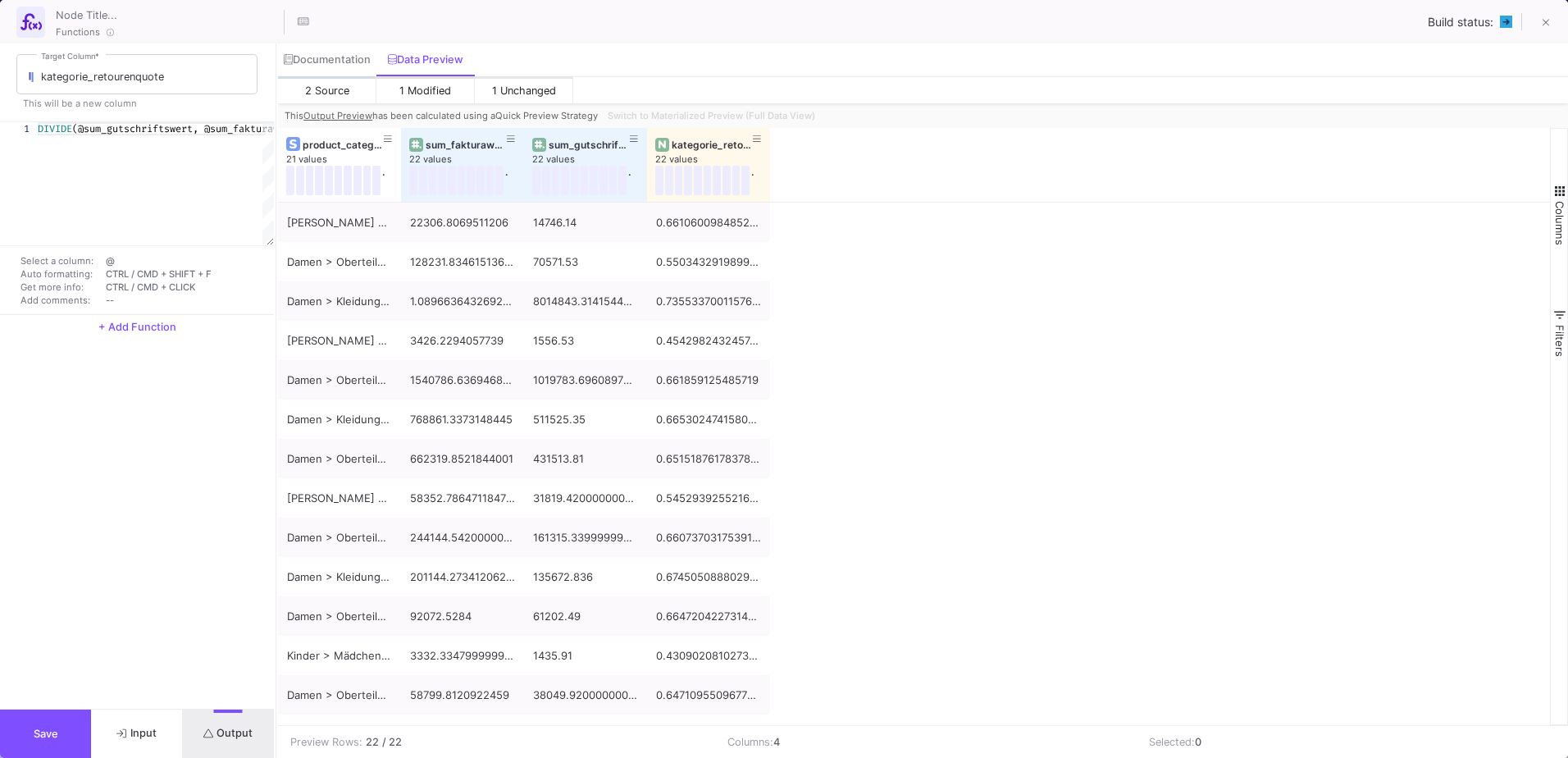
drag, startPoint x: 470, startPoint y: 376, endPoint x: 276, endPoint y: 381, distance: 194.1
click at [276, 381] on div at bounding box center [276, 400] width 4 height 714
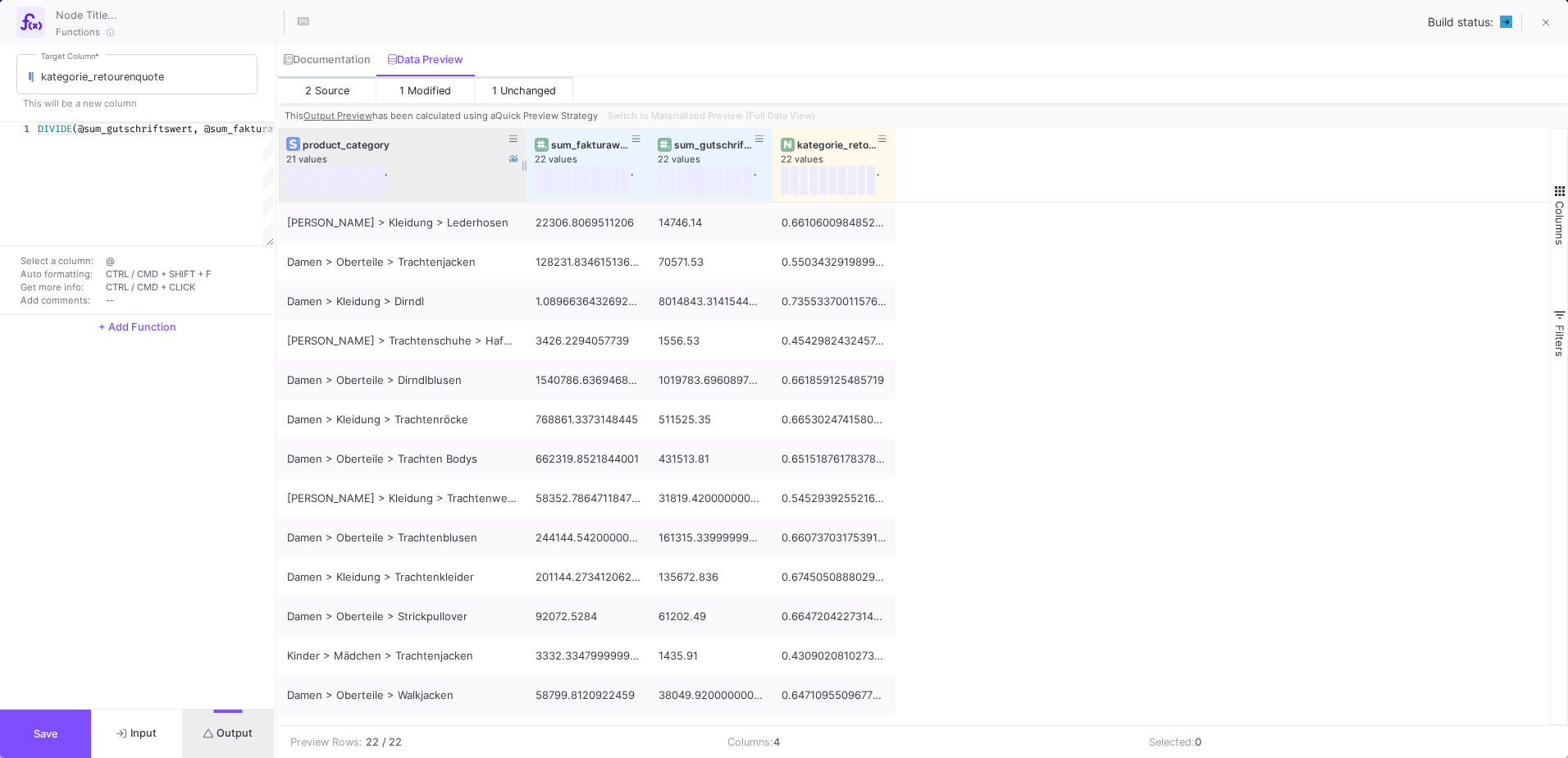
drag, startPoint x: 400, startPoint y: 139, endPoint x: 525, endPoint y: 154, distance: 125.9
click at [525, 154] on div at bounding box center [526, 164] width 7 height 74
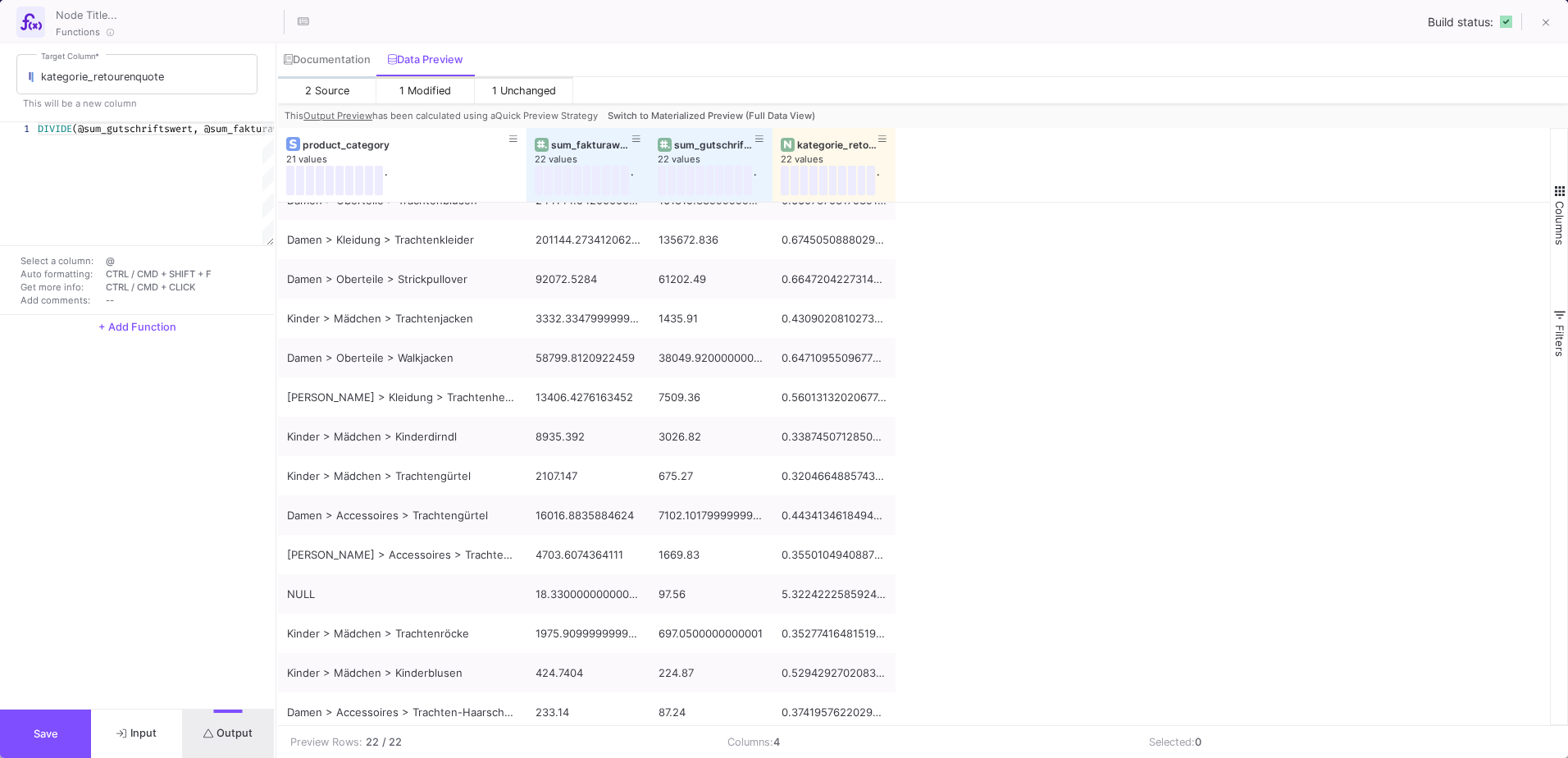
scroll to position [344, 0]
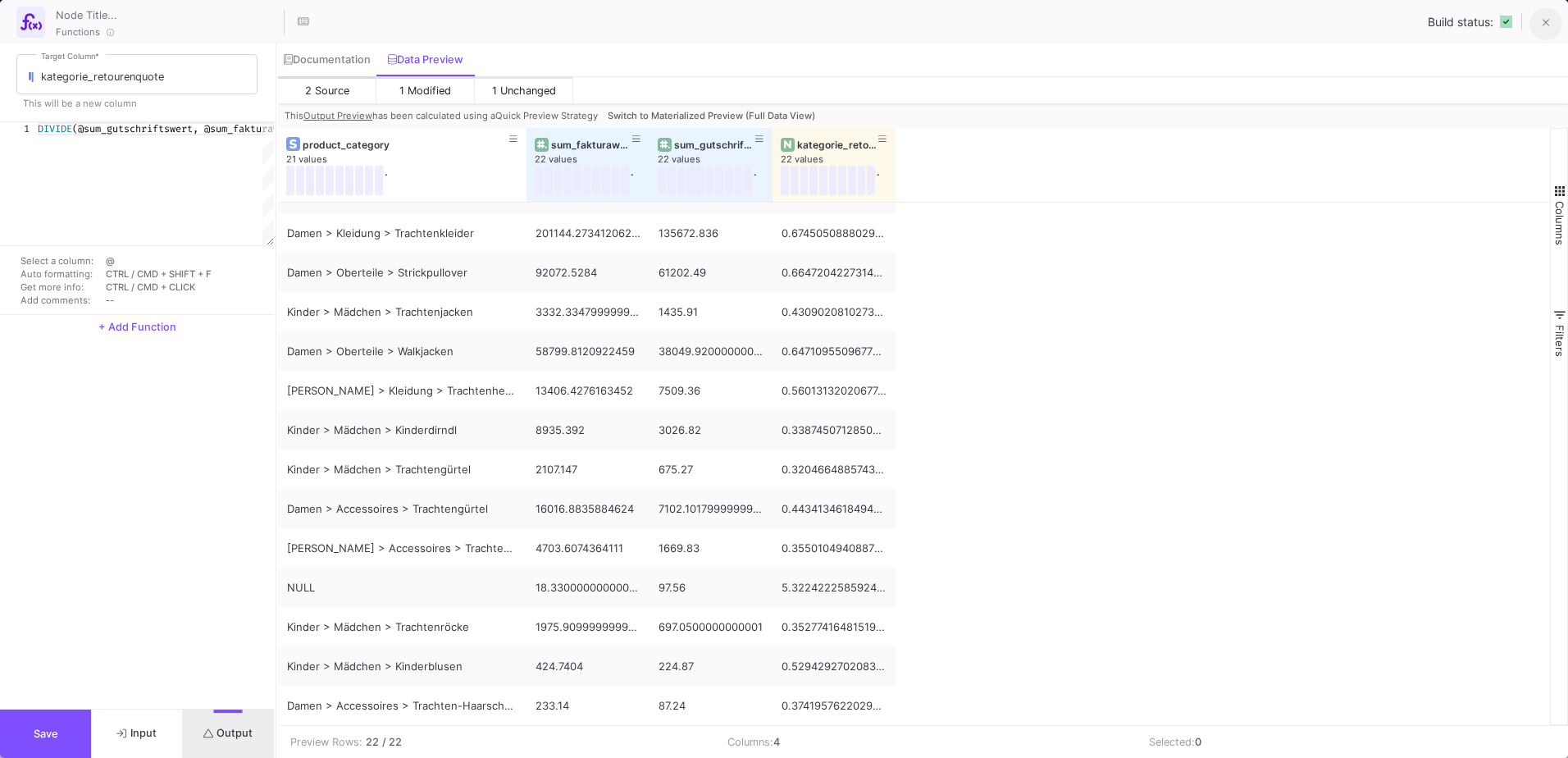
click at [1535, 23] on button at bounding box center [1545, 24] width 32 height 32
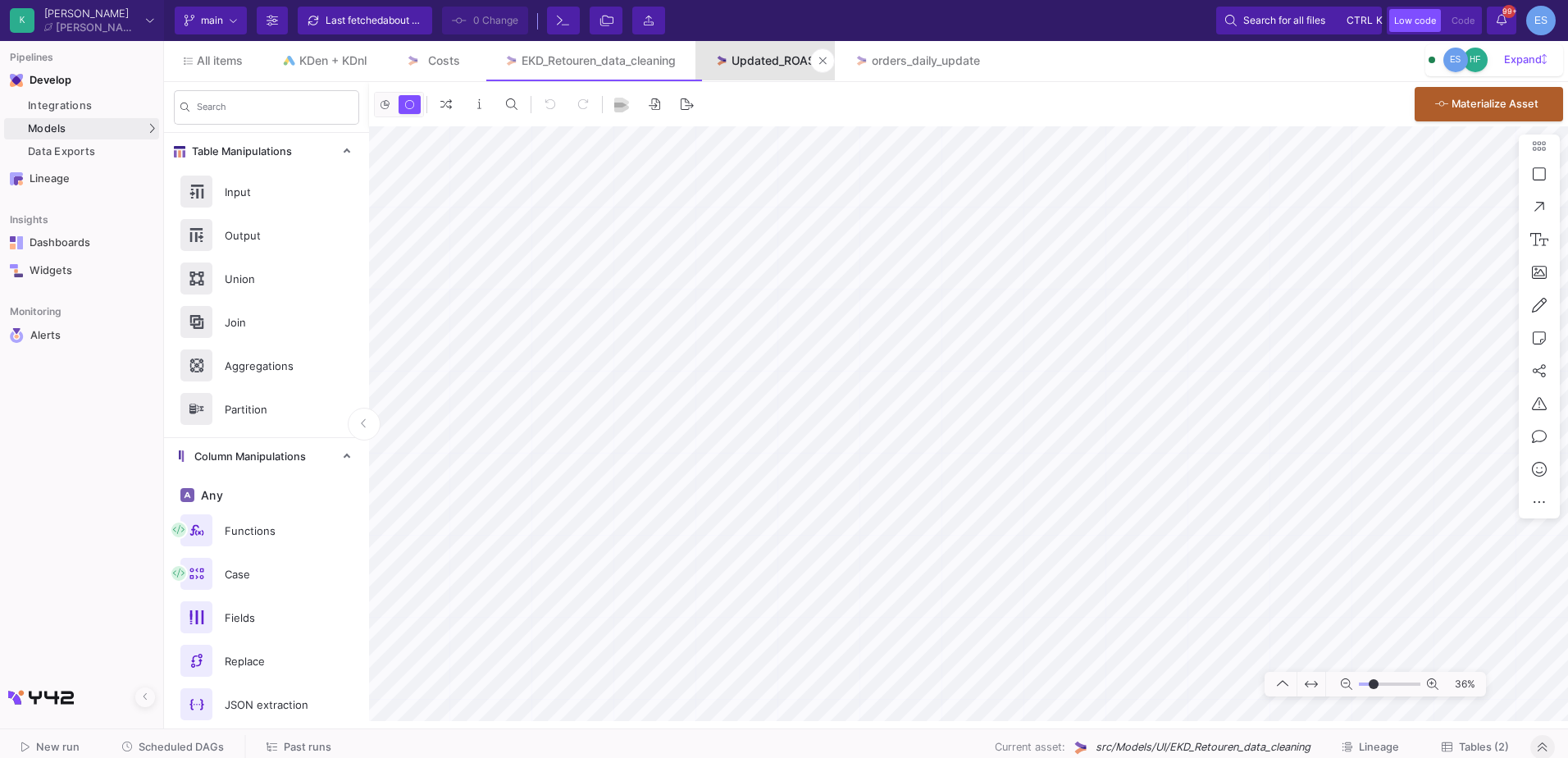
click at [754, 71] on link "Updated_ROAS" at bounding box center [765, 61] width 140 height 39
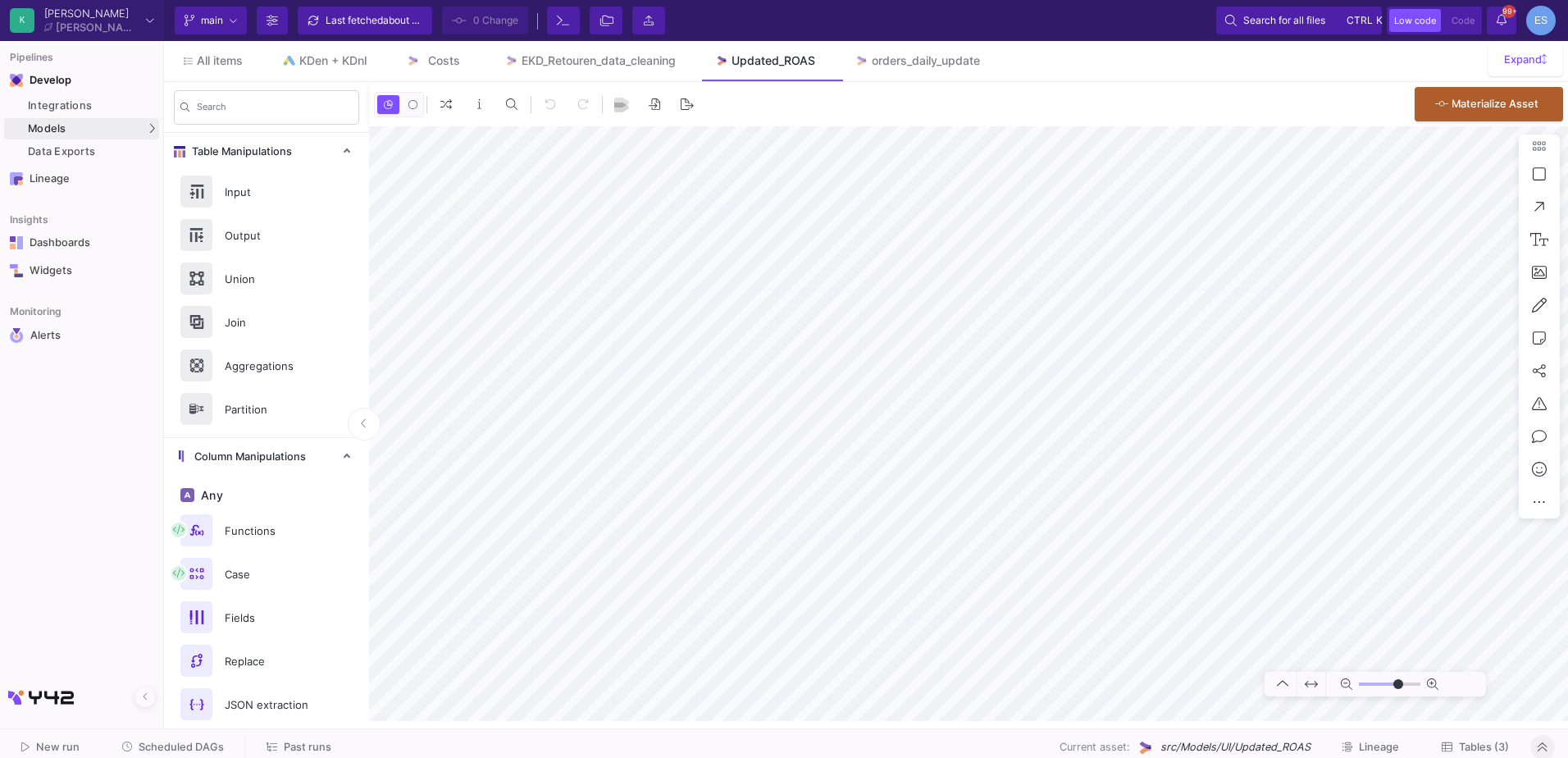
type input "-41"
click at [1497, 756] on button "Tables (3)" at bounding box center [1475, 747] width 107 height 26
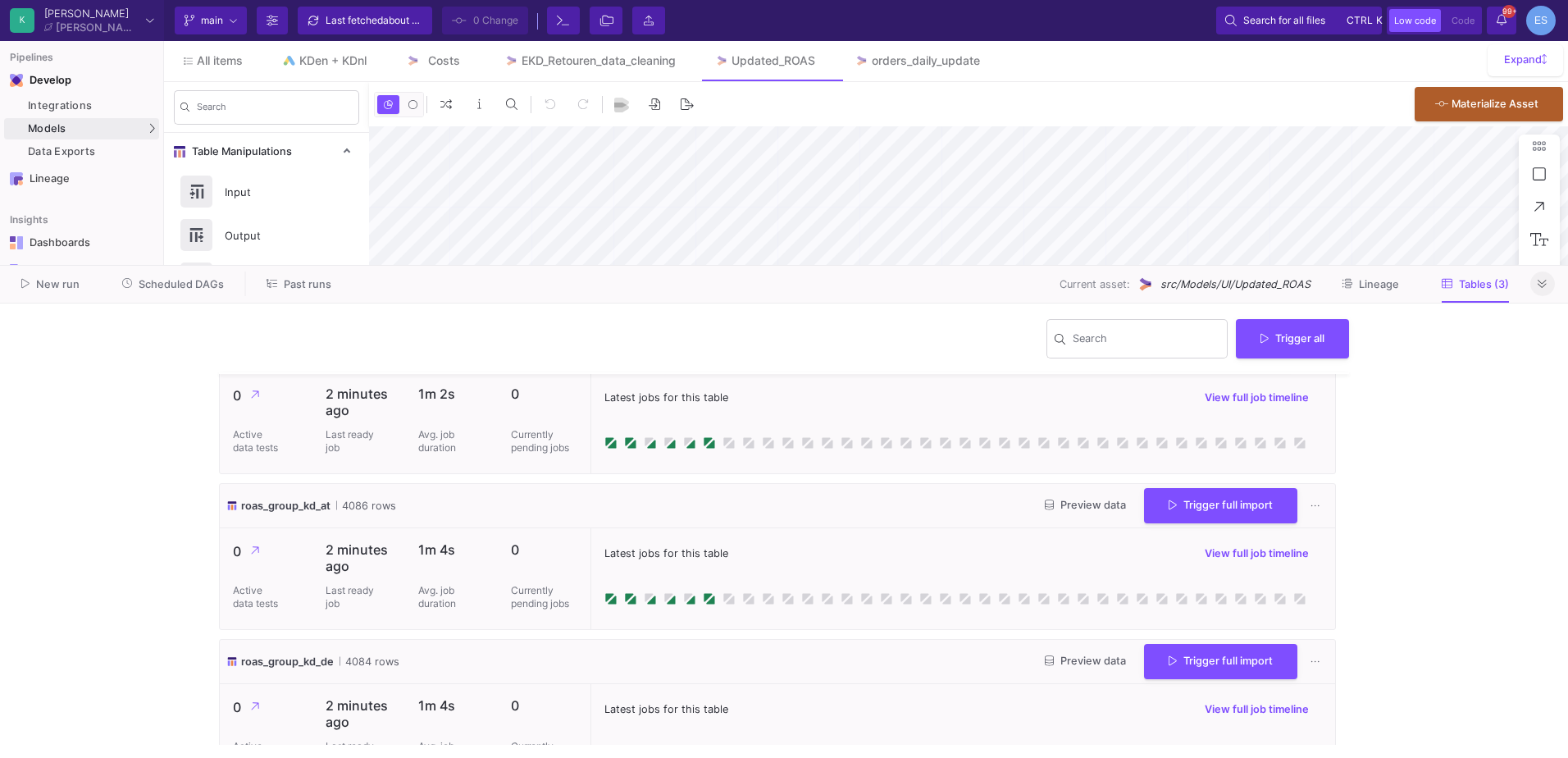
scroll to position [88, 0]
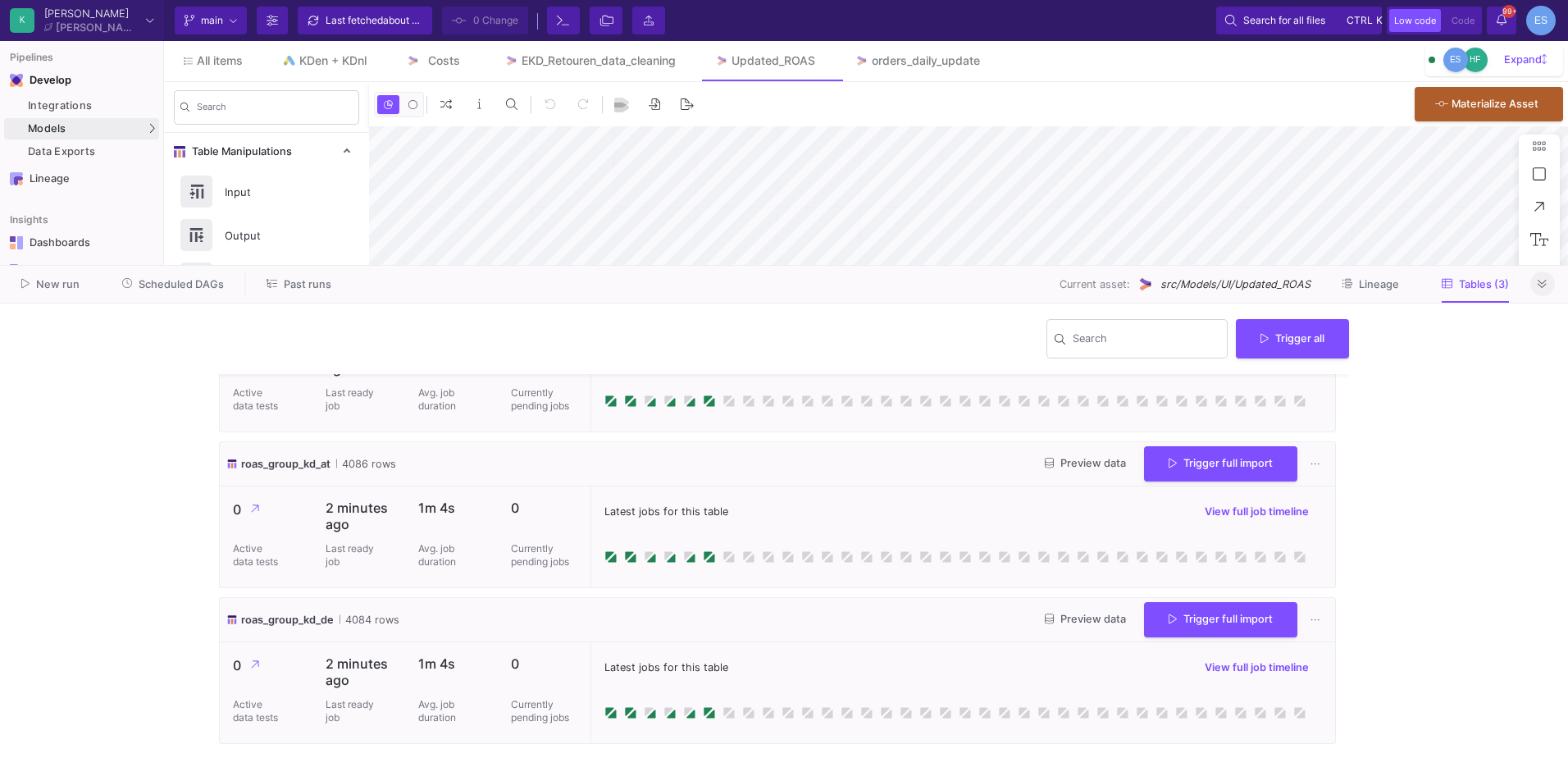
click at [1548, 286] on button at bounding box center [1541, 283] width 25 height 25
